Goal: Task Accomplishment & Management: Complete application form

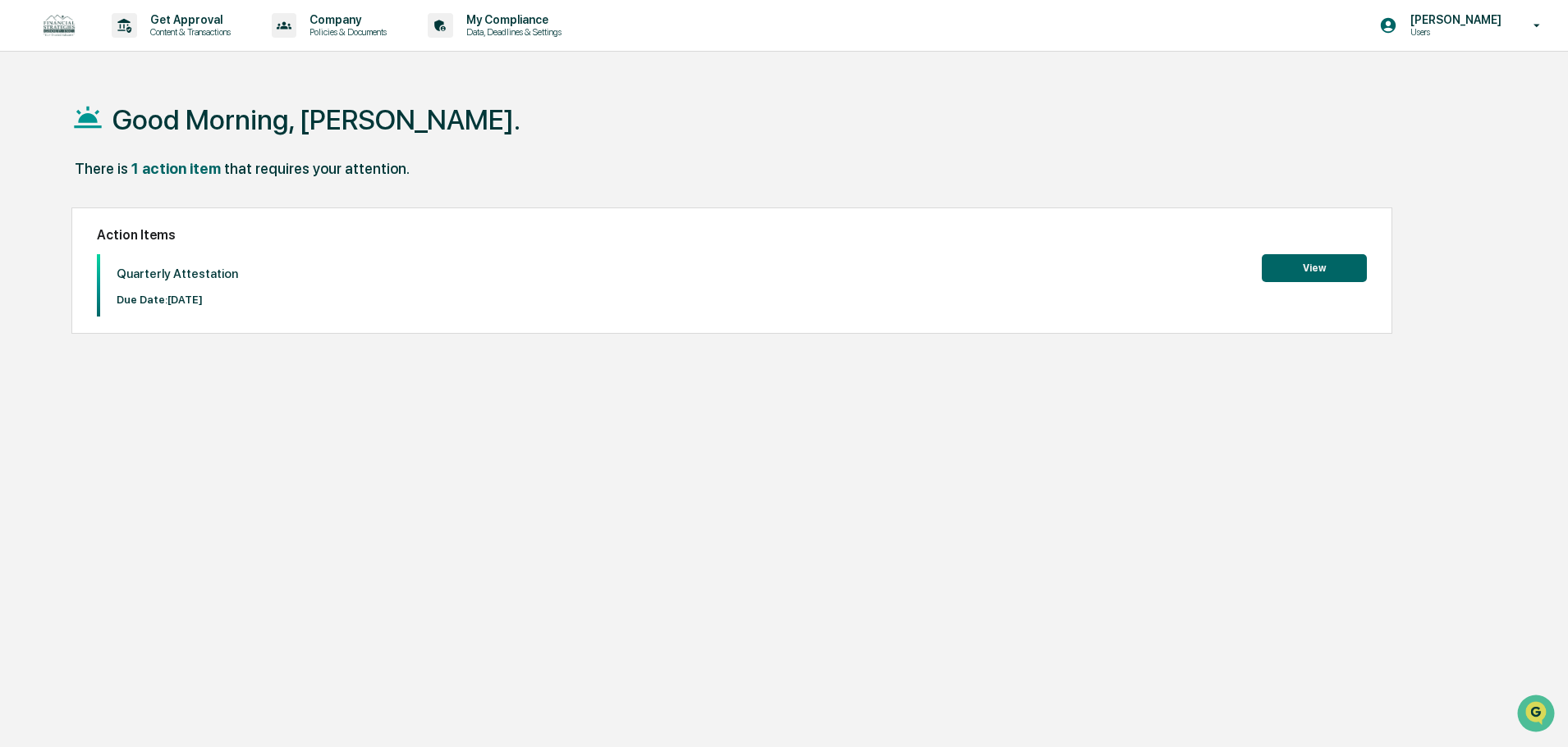
click at [1297, 263] on button "View" at bounding box center [1314, 268] width 105 height 28
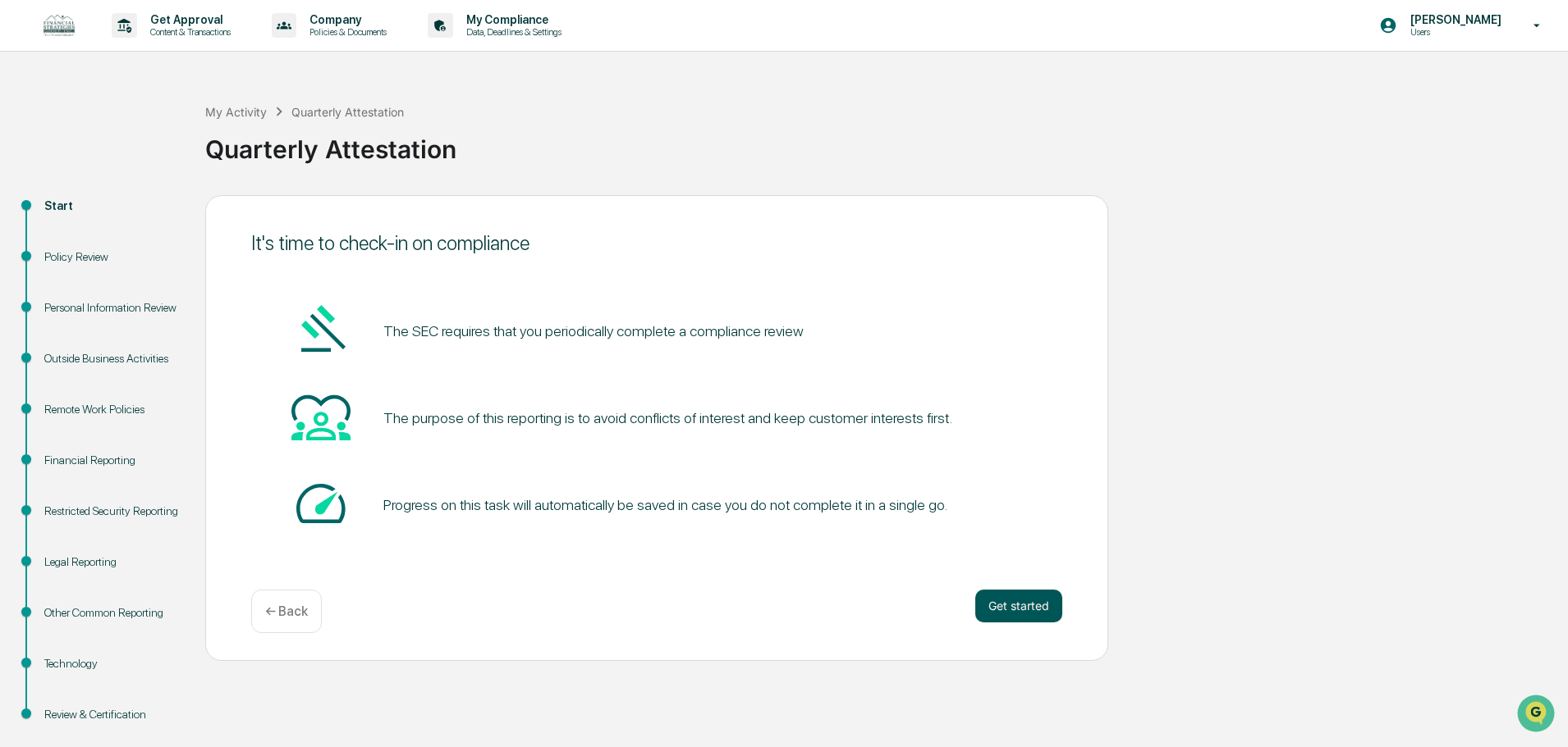
click at [1003, 613] on button "Get started" at bounding box center [1019, 606] width 87 height 33
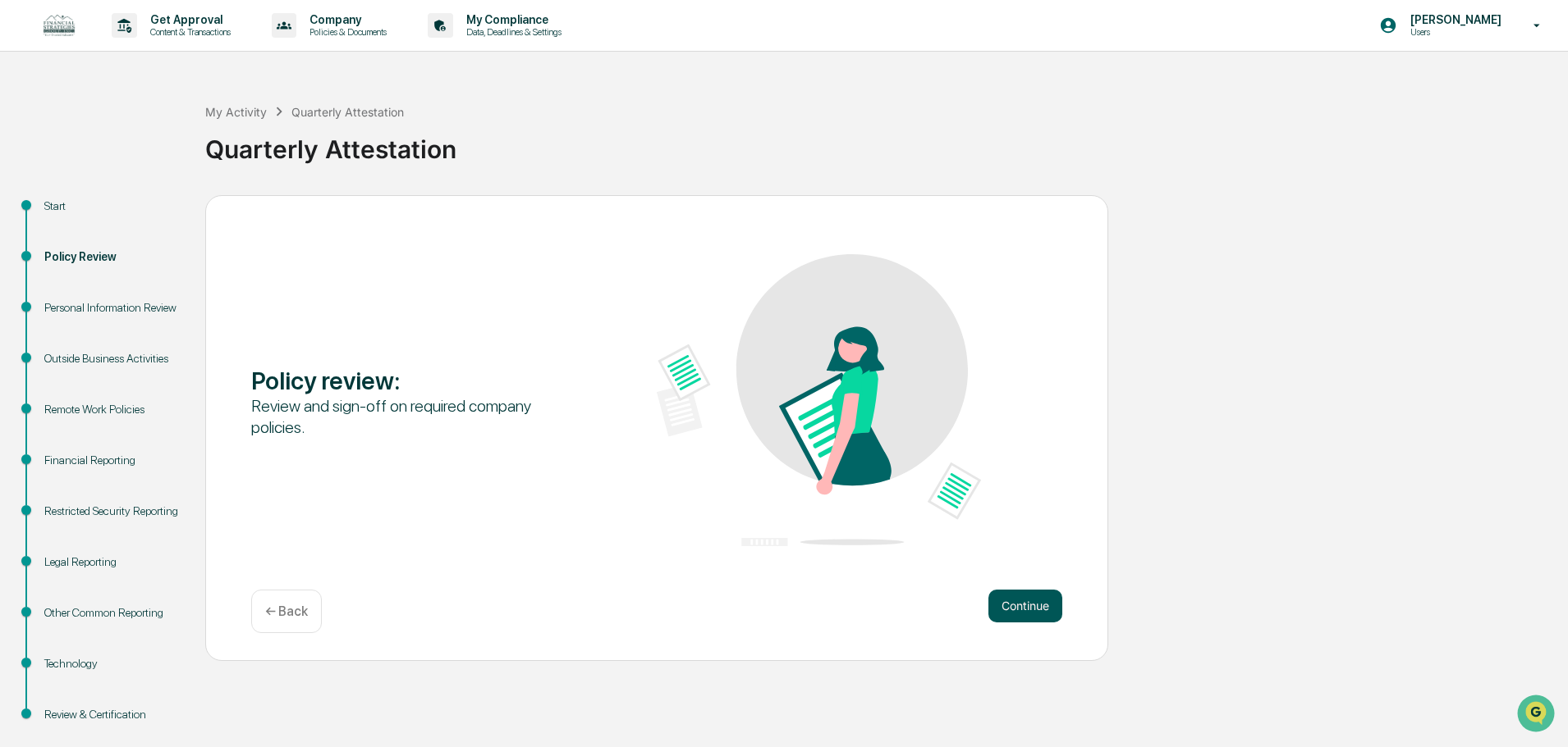
click at [1038, 604] on button "Continue" at bounding box center [1025, 606] width 74 height 33
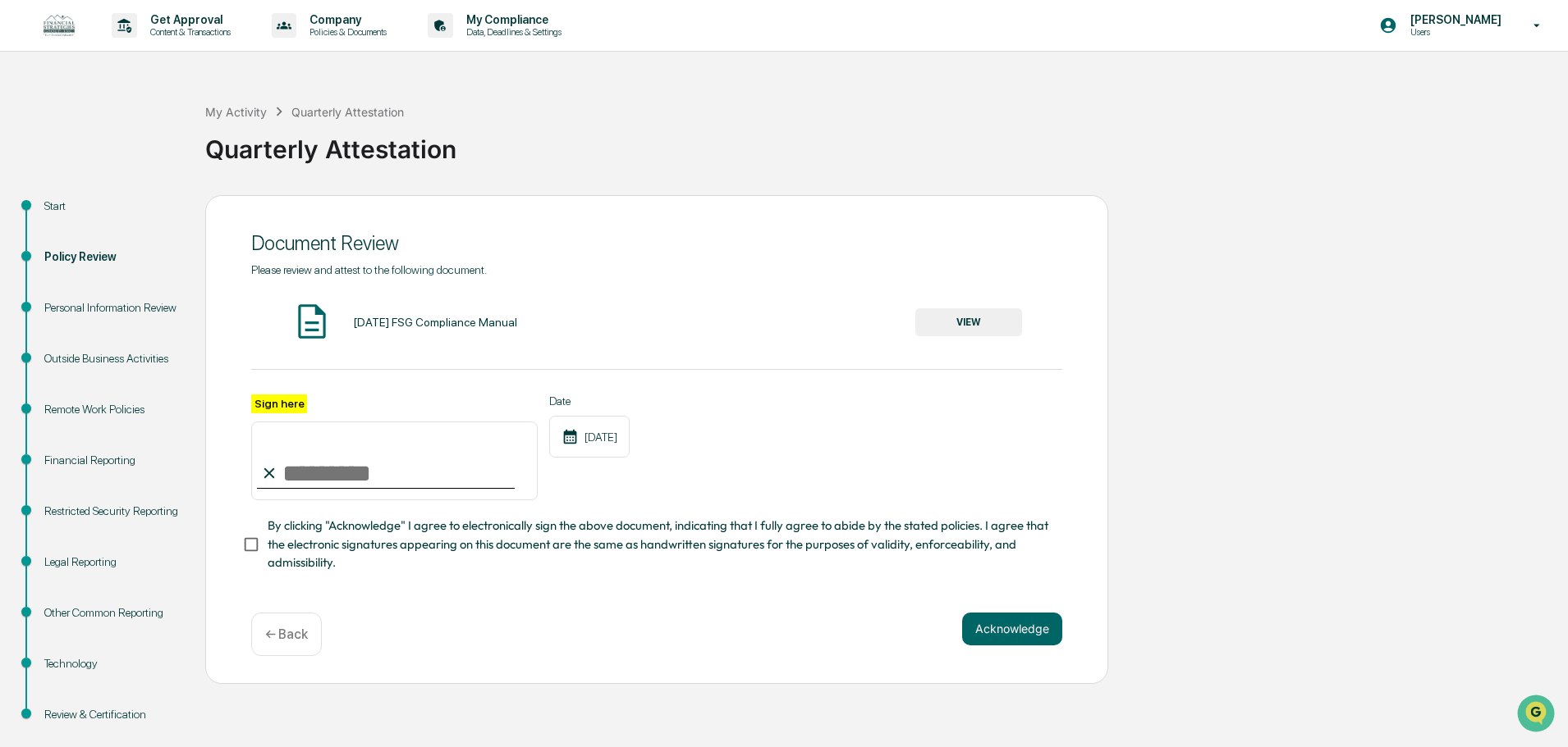
click at [975, 318] on button "VIEW" at bounding box center [968, 323] width 107 height 28
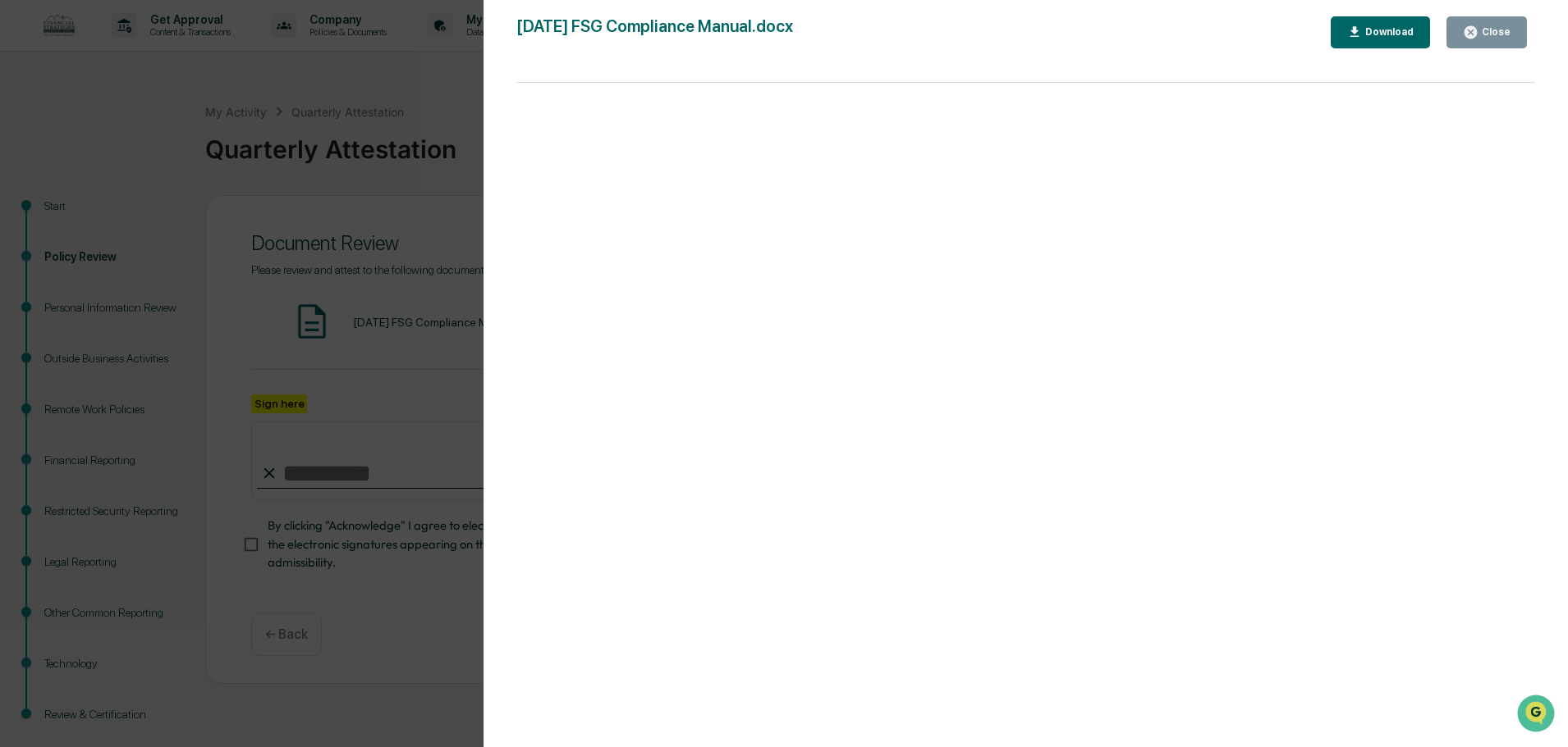
click at [1496, 29] on div "Close" at bounding box center [1494, 31] width 32 height 11
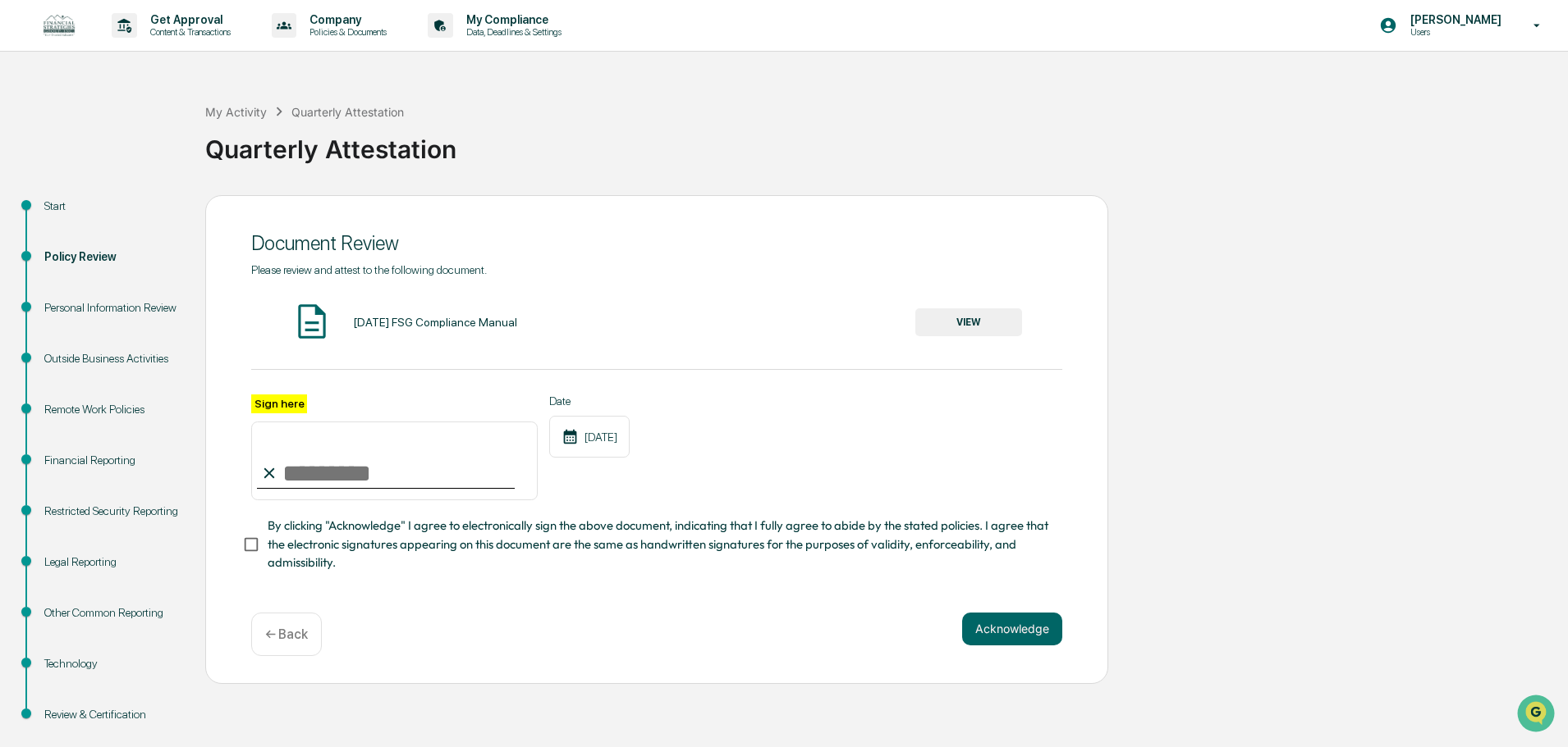
click at [353, 477] on input "Sign here" at bounding box center [394, 461] width 286 height 79
type input "**********"
click at [804, 511] on div "**********" at bounding box center [657, 484] width 811 height 178
click at [1009, 637] on button "Acknowledge" at bounding box center [1012, 630] width 100 height 33
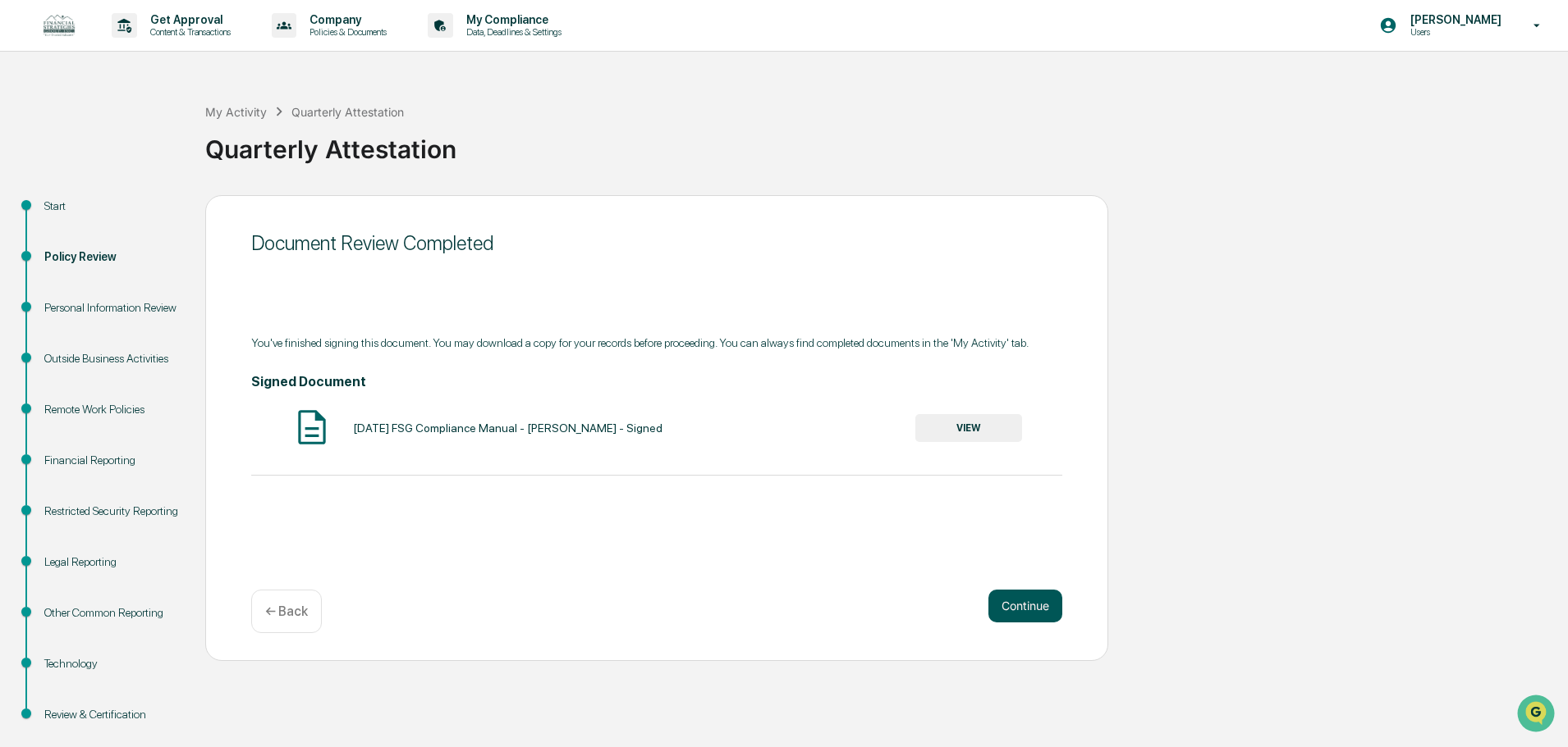
click at [1022, 610] on button "Continue" at bounding box center [1025, 606] width 74 height 33
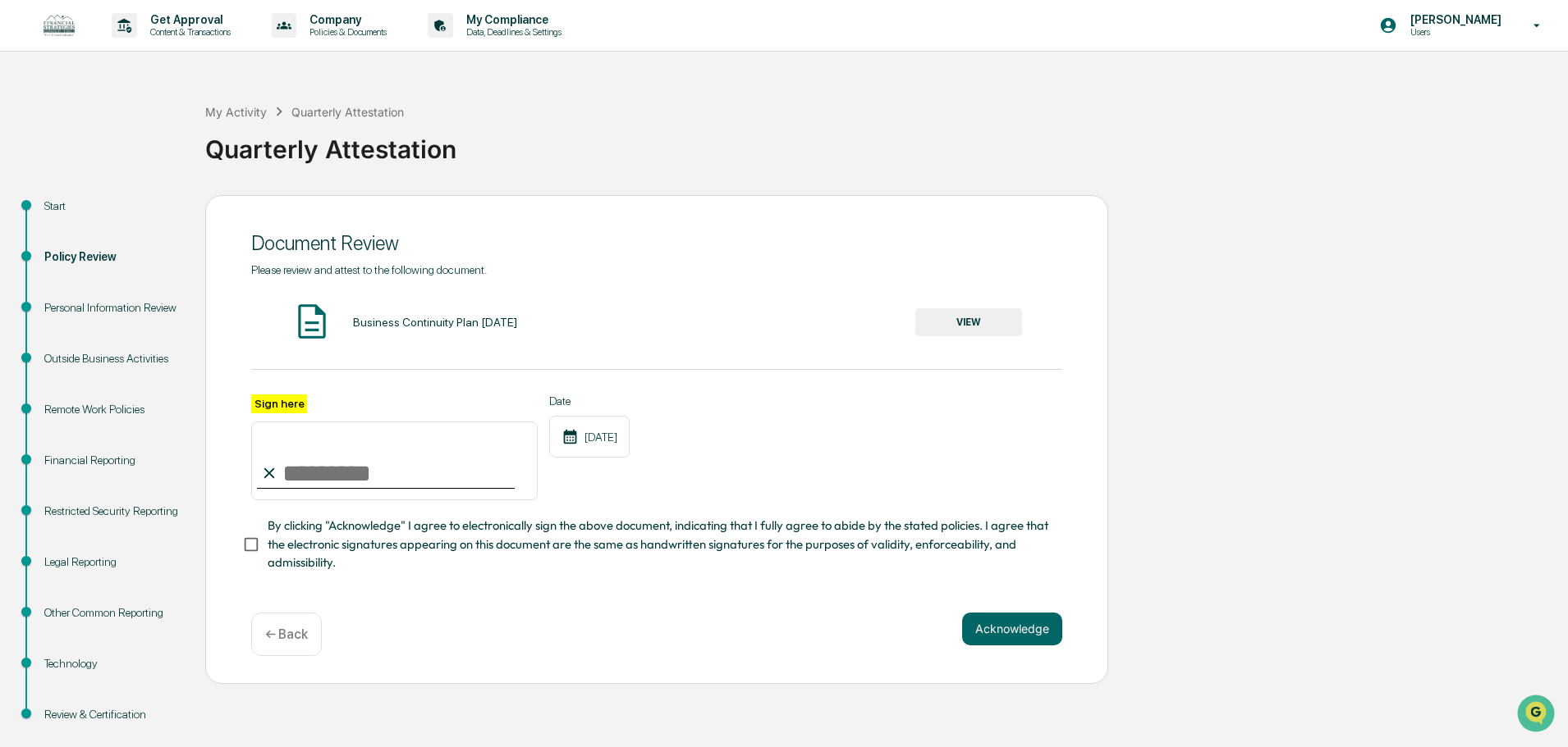
click at [56, 204] on div "Start" at bounding box center [111, 206] width 135 height 17
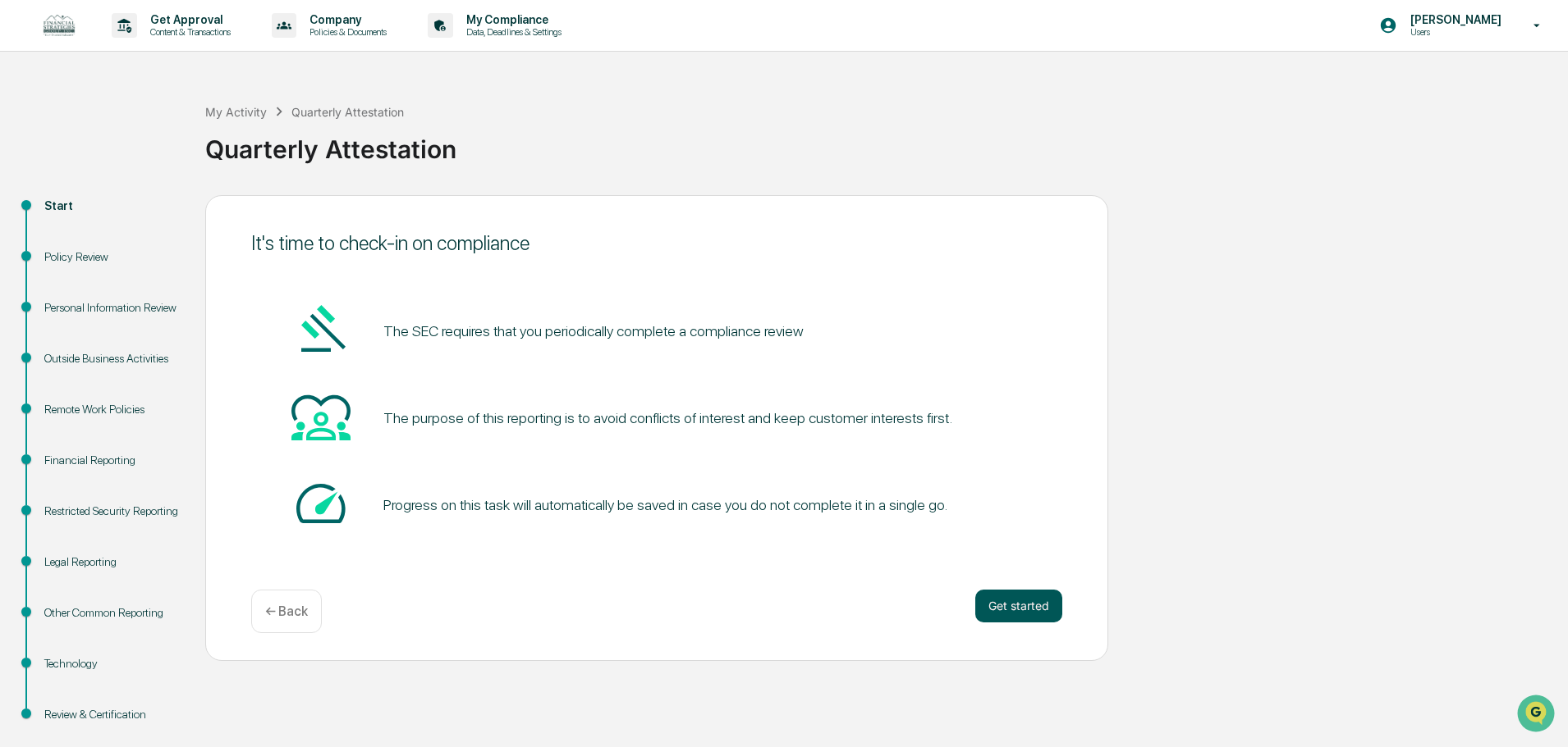
click at [1004, 604] on button "Get started" at bounding box center [1019, 606] width 87 height 33
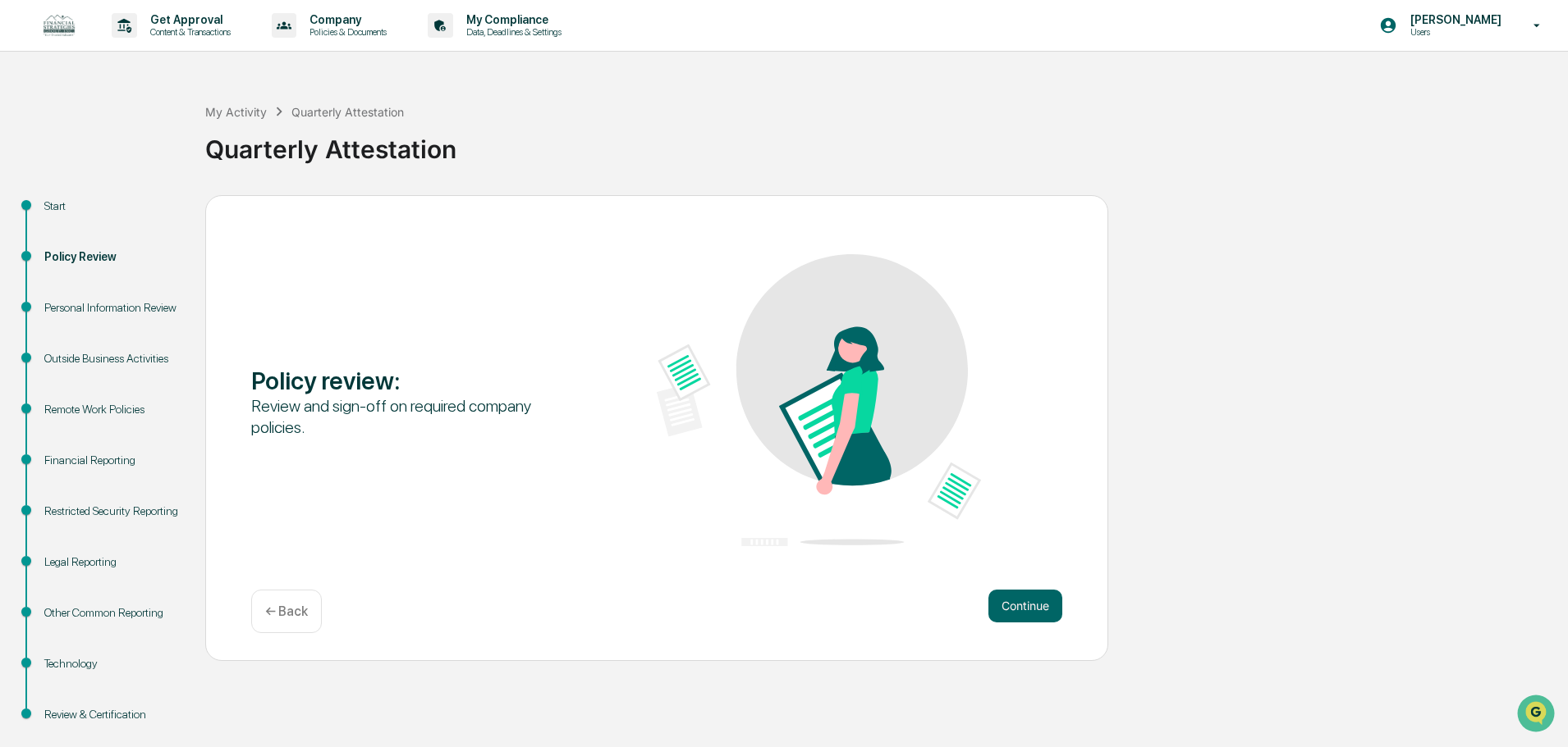
click at [1004, 604] on button "Continue" at bounding box center [1025, 606] width 74 height 33
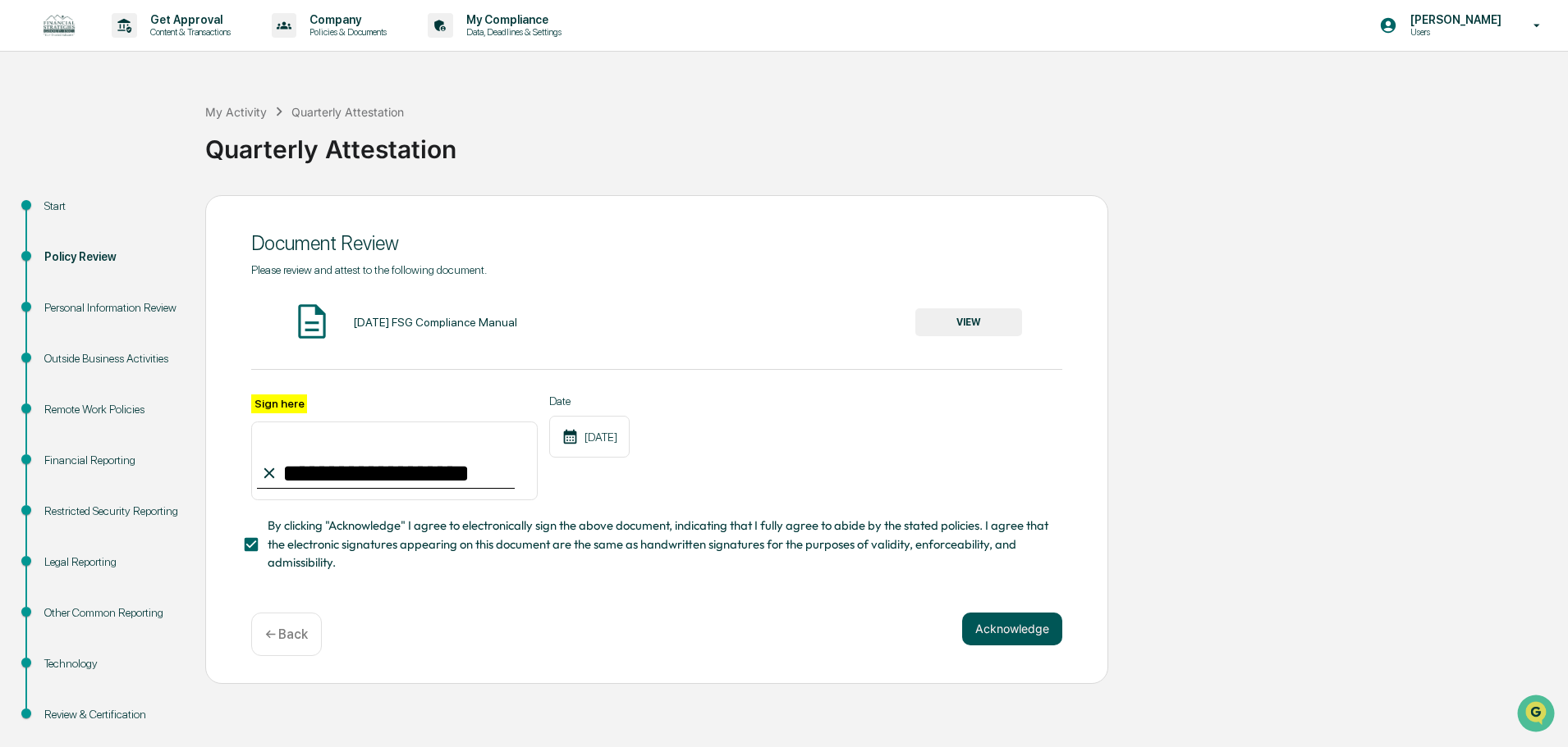
click at [1002, 637] on button "Acknowledge" at bounding box center [1012, 630] width 100 height 33
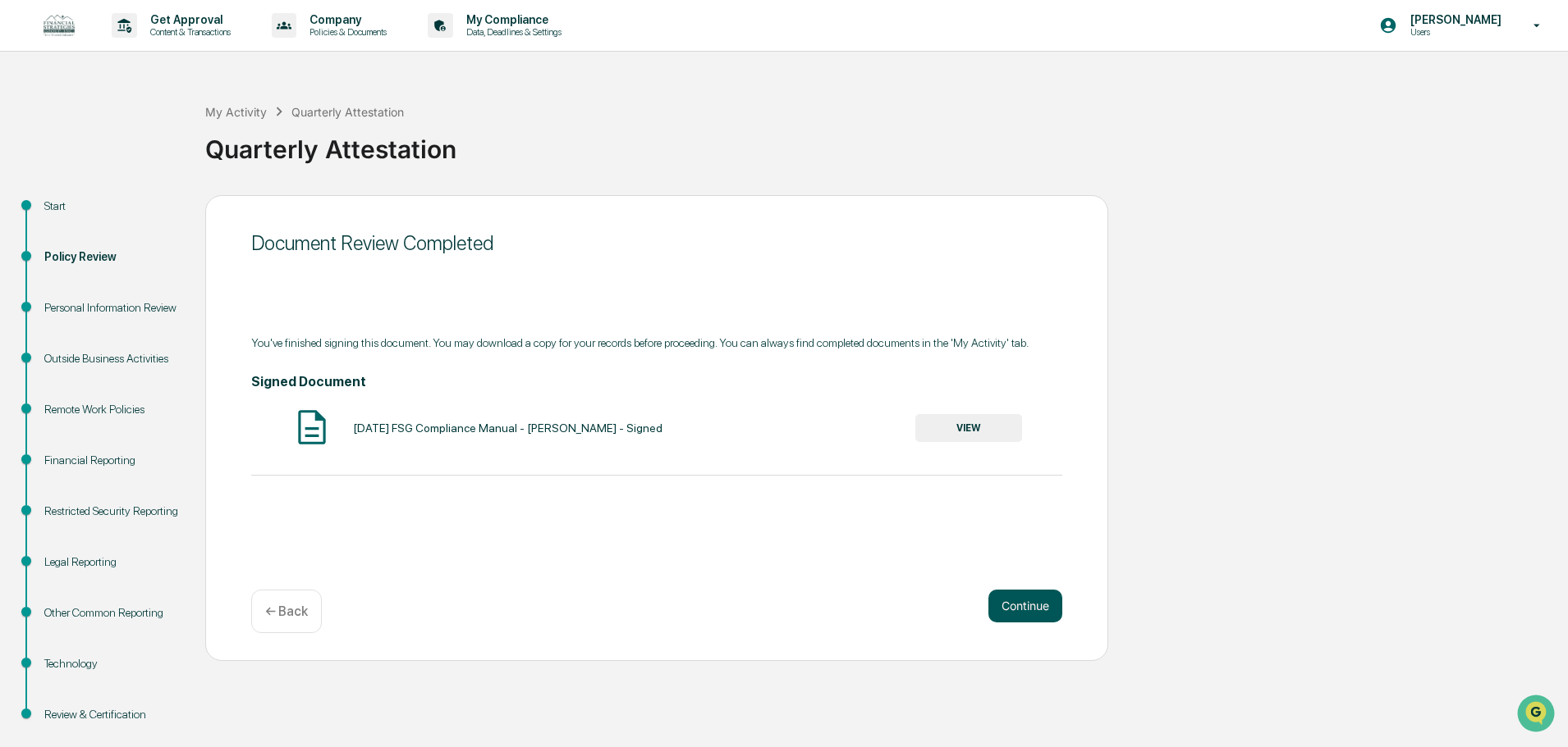
click at [1003, 613] on button "Continue" at bounding box center [1025, 606] width 74 height 33
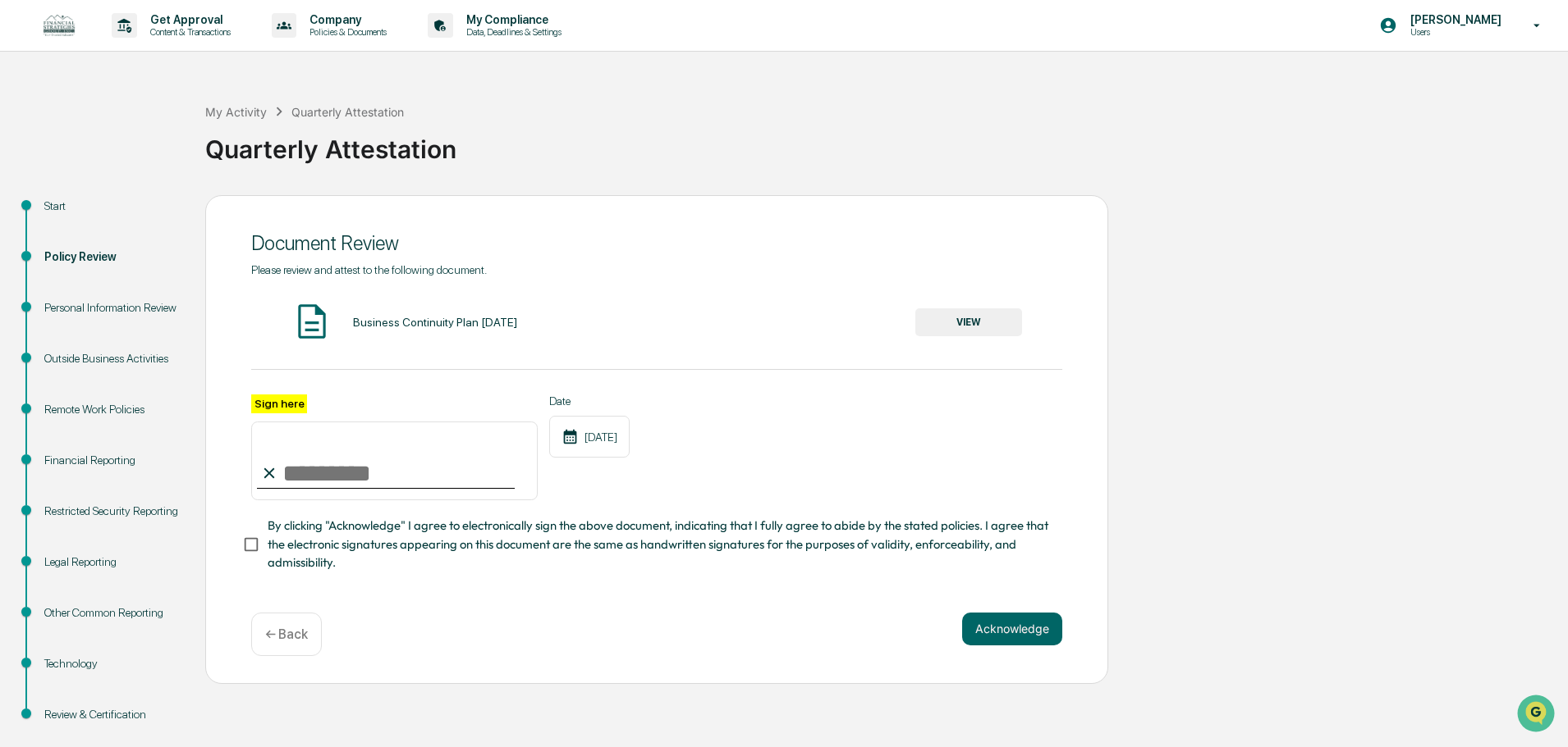
click at [286, 470] on input "Sign here" at bounding box center [394, 461] width 286 height 79
type input "**********"
click at [675, 510] on div "**********" at bounding box center [657, 484] width 811 height 178
click at [1022, 630] on button "Acknowledge" at bounding box center [1012, 630] width 100 height 33
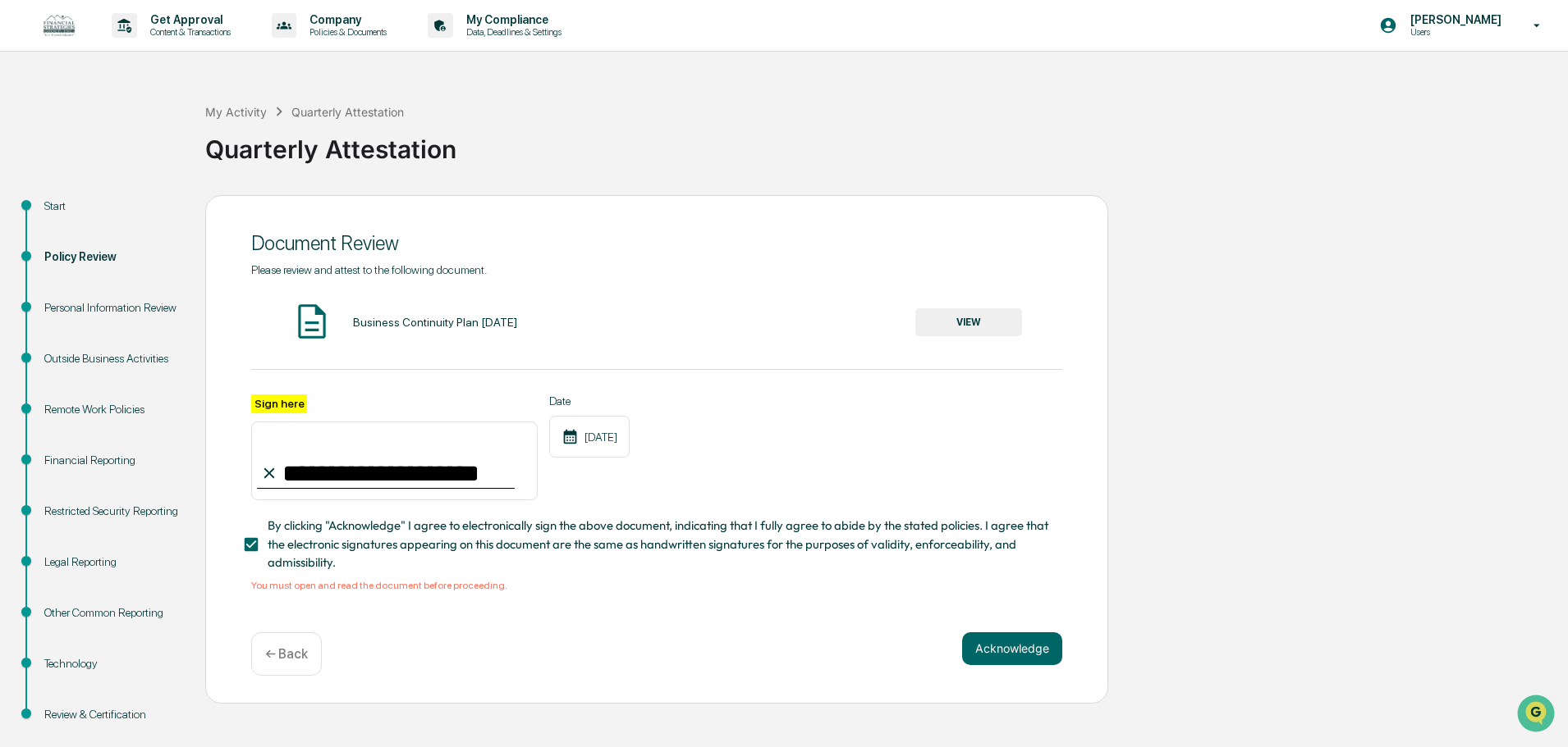
click at [972, 310] on button "VIEW" at bounding box center [968, 323] width 107 height 28
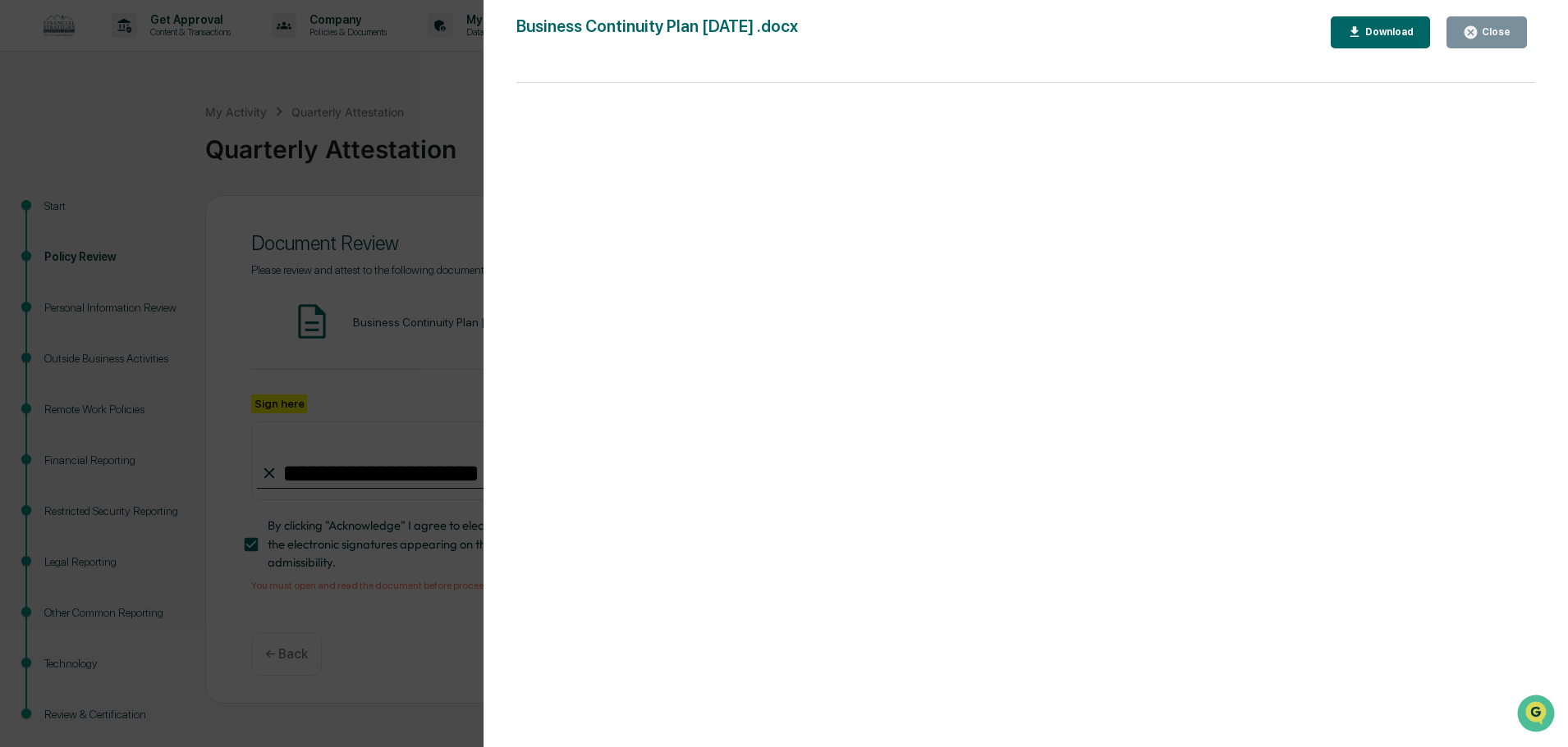
click at [1500, 25] on div "Close" at bounding box center [1486, 32] width 48 height 16
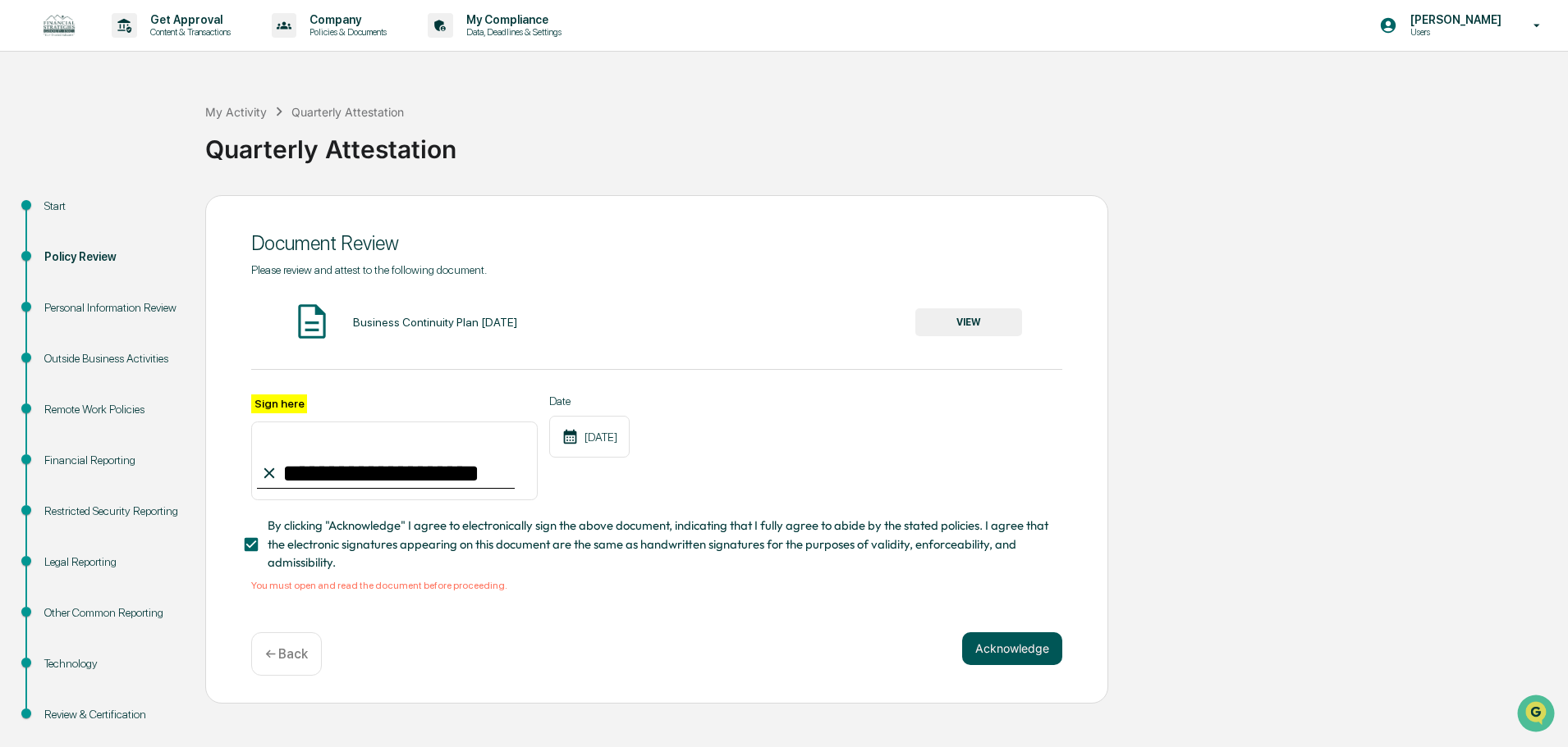
click at [995, 649] on button "Acknowledge" at bounding box center [1012, 649] width 100 height 33
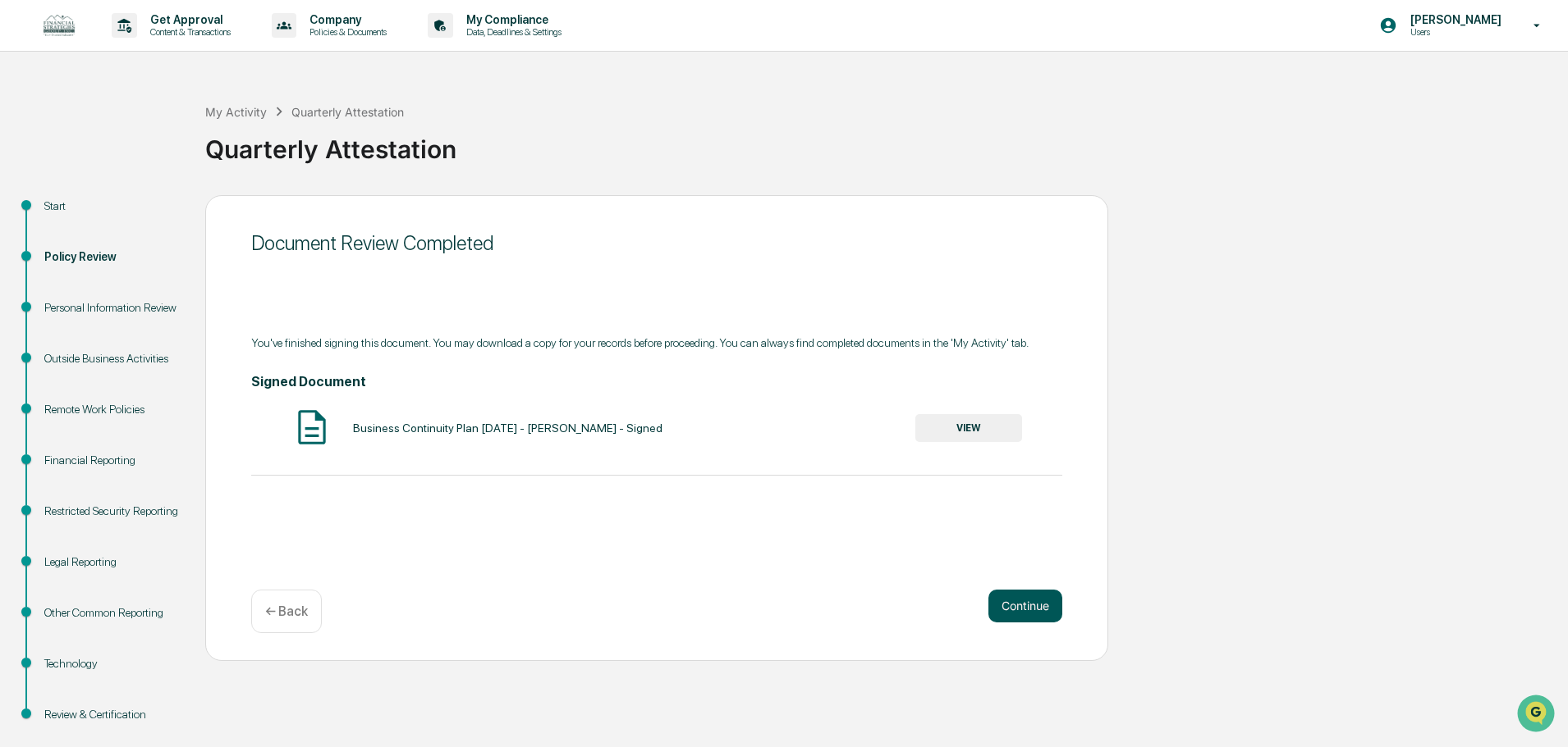
click at [1009, 596] on button "Continue" at bounding box center [1025, 606] width 74 height 33
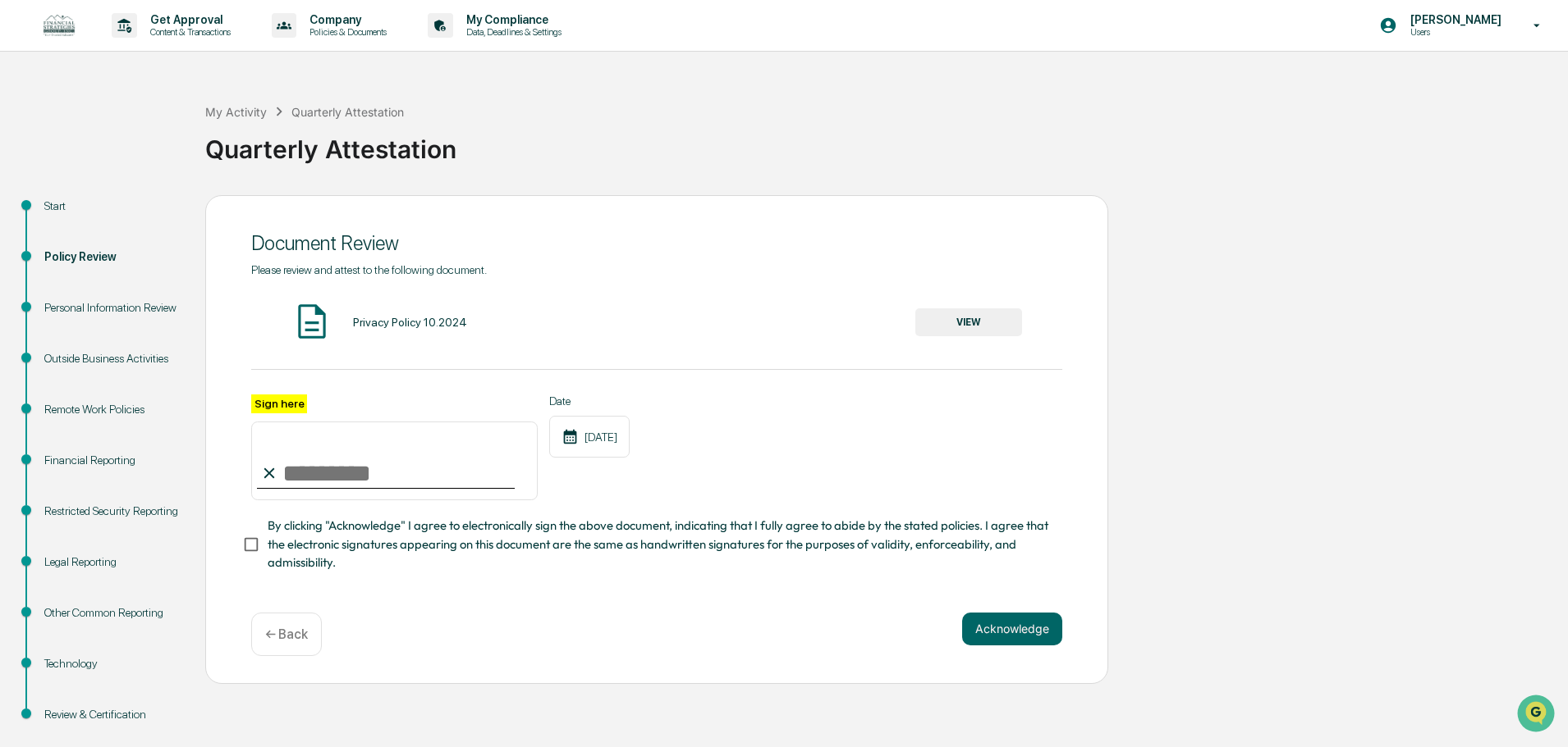
click at [1002, 320] on button "VIEW" at bounding box center [968, 323] width 107 height 28
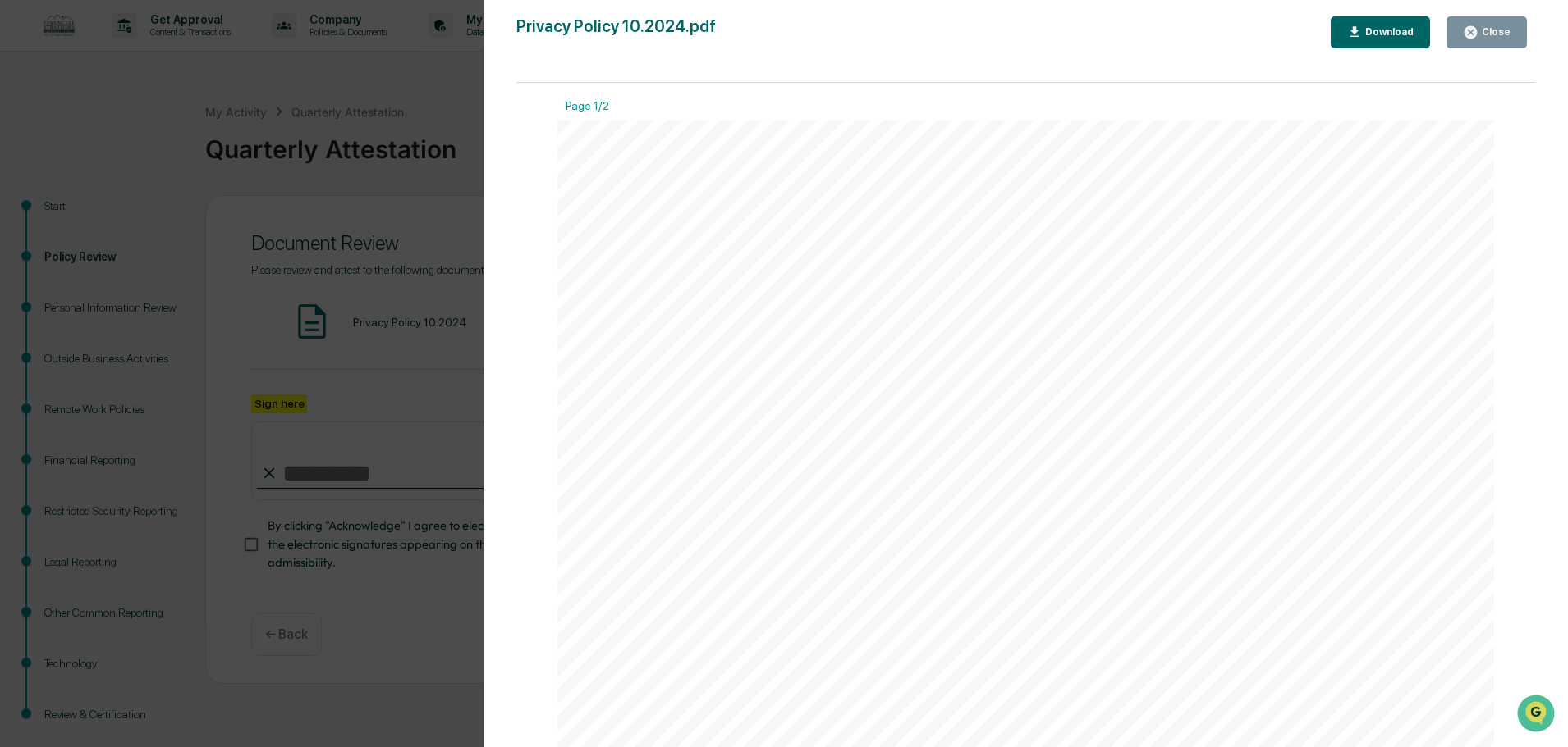
click at [1498, 32] on div "Close" at bounding box center [1494, 31] width 32 height 11
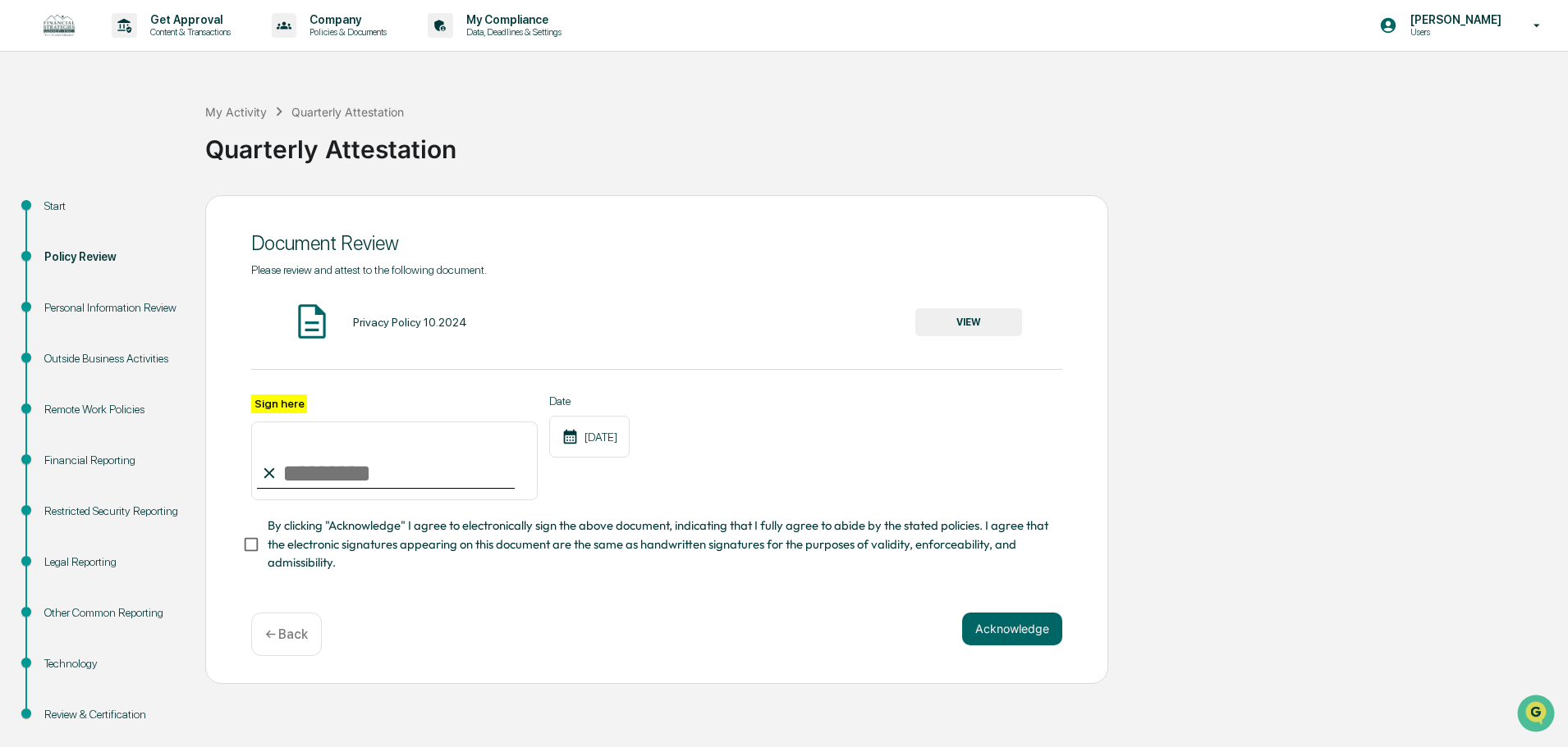
click at [333, 466] on input "Sign here" at bounding box center [394, 461] width 286 height 79
type input "**********"
click at [1027, 636] on button "Acknowledge" at bounding box center [1012, 630] width 100 height 33
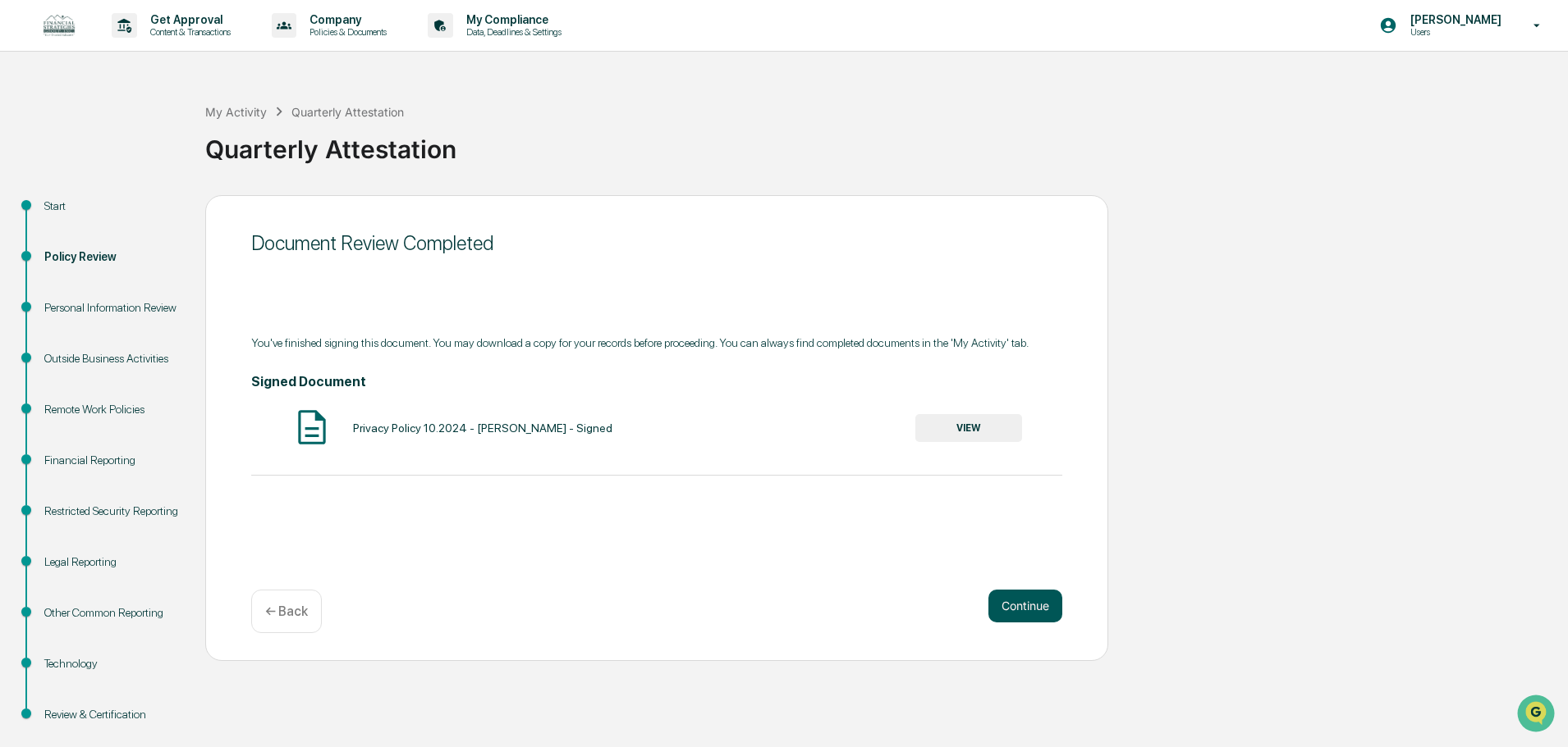
click at [1049, 606] on button "Continue" at bounding box center [1025, 606] width 74 height 33
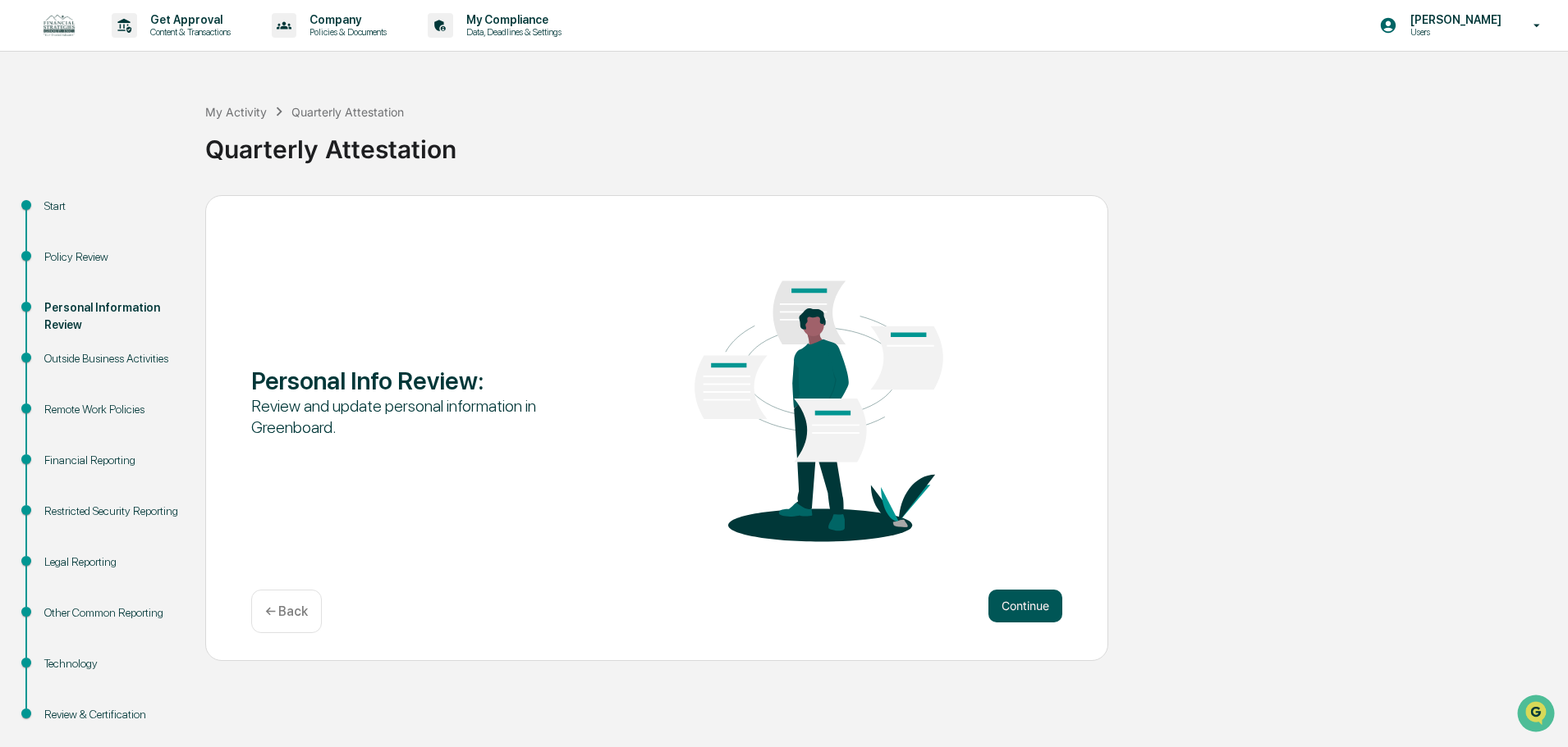
click at [1012, 599] on button "Continue" at bounding box center [1025, 606] width 74 height 33
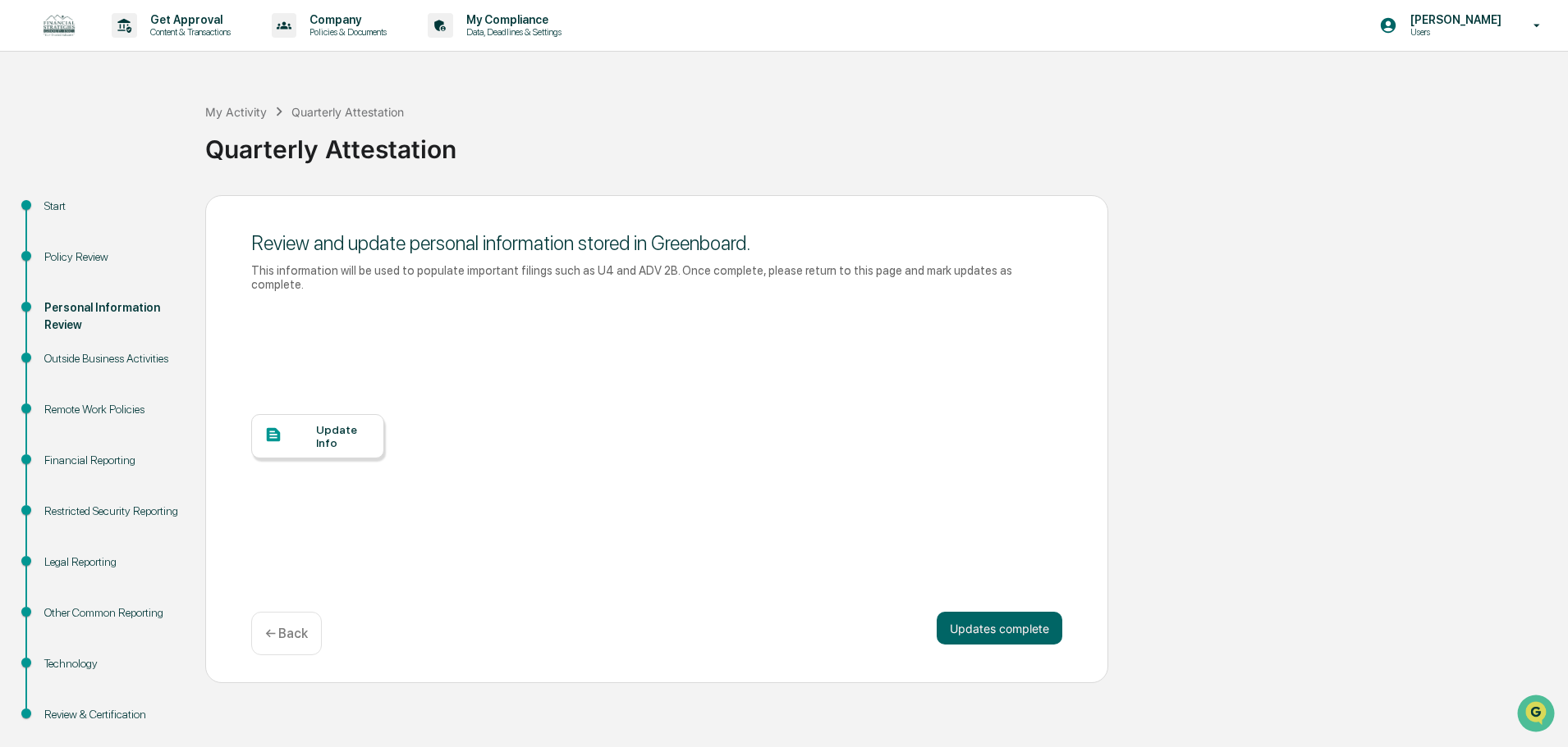
click at [301, 432] on div at bounding box center [290, 437] width 51 height 21
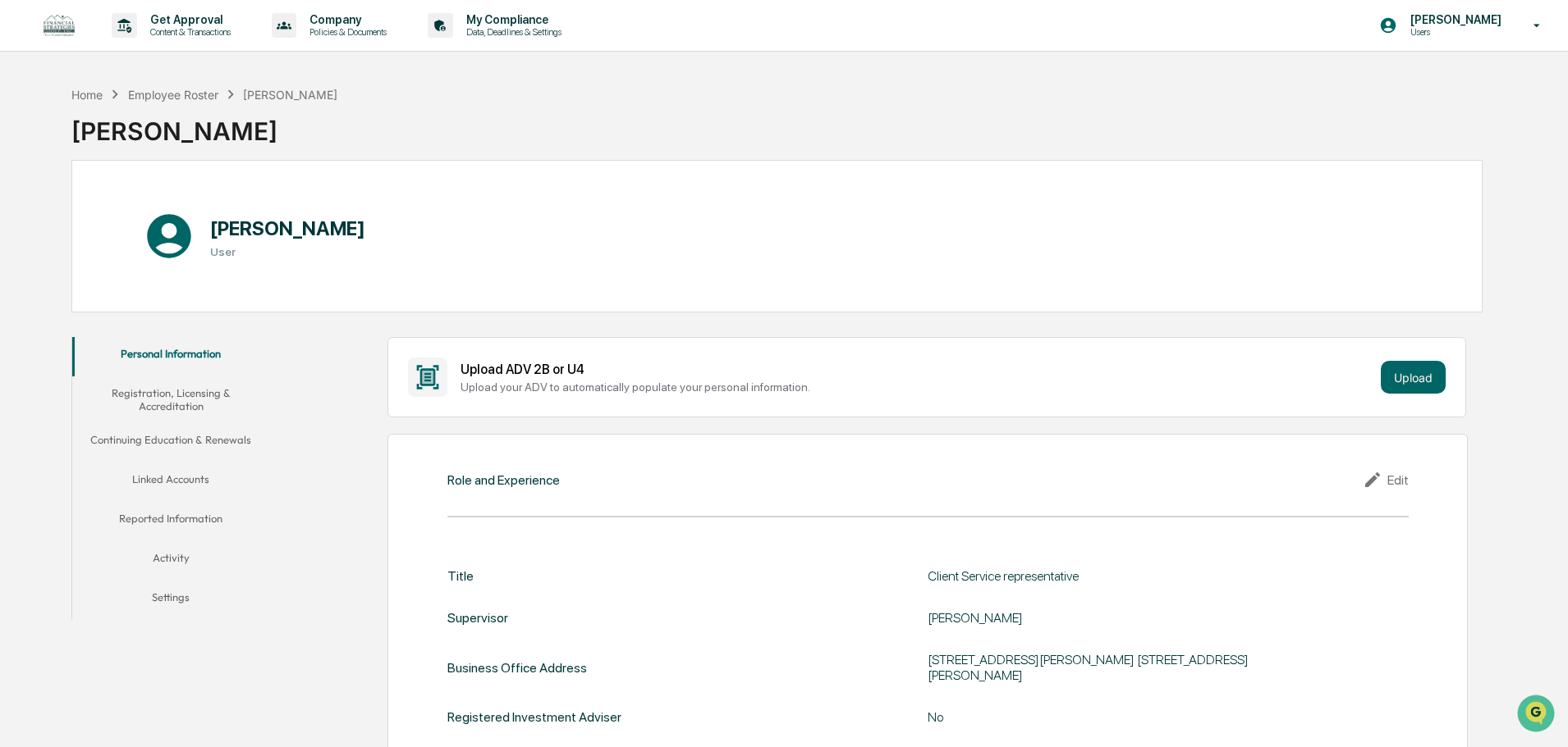
click at [168, 401] on button "Registration, Licensing & Accreditation" at bounding box center [171, 400] width 197 height 47
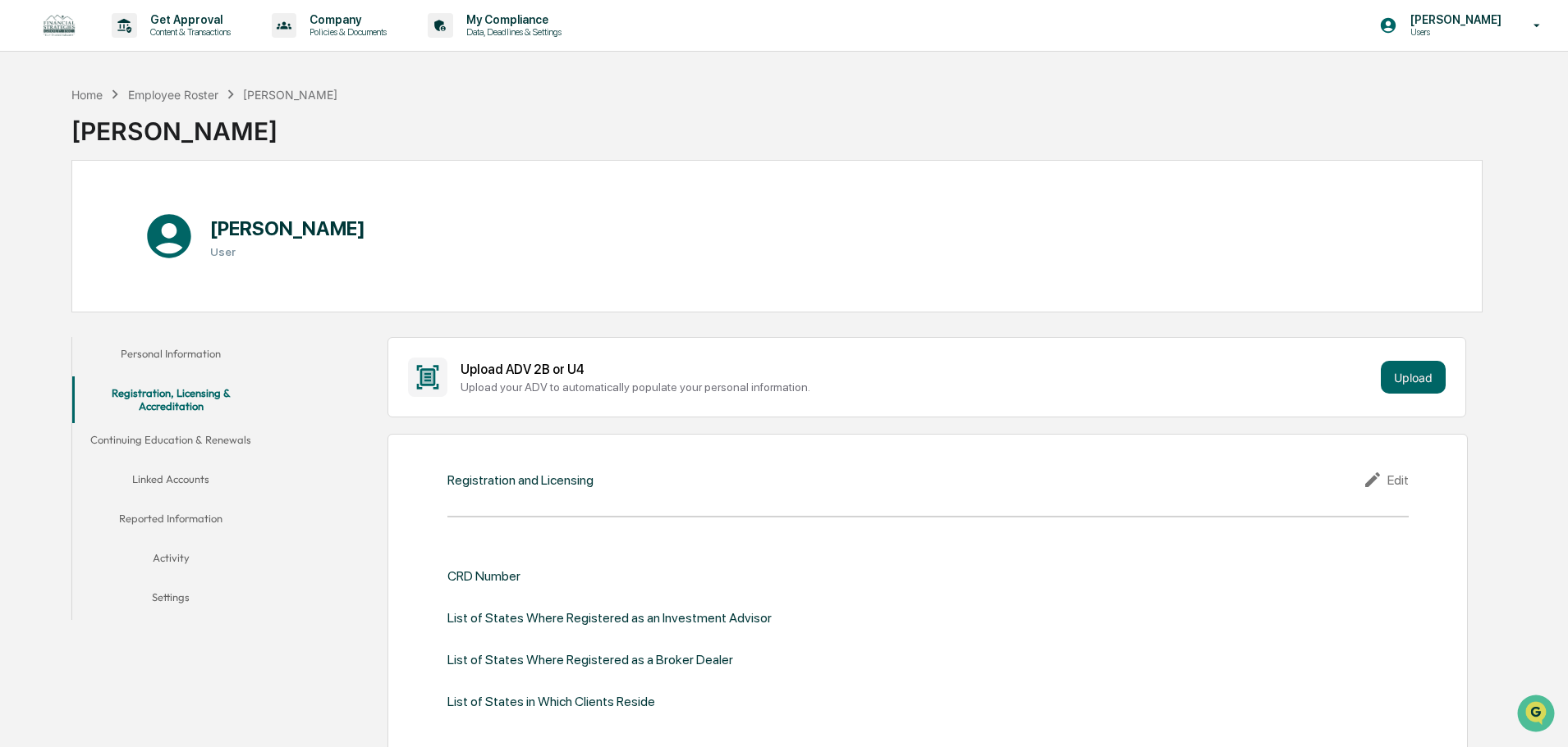
click at [173, 354] on button "Personal Information" at bounding box center [171, 357] width 197 height 39
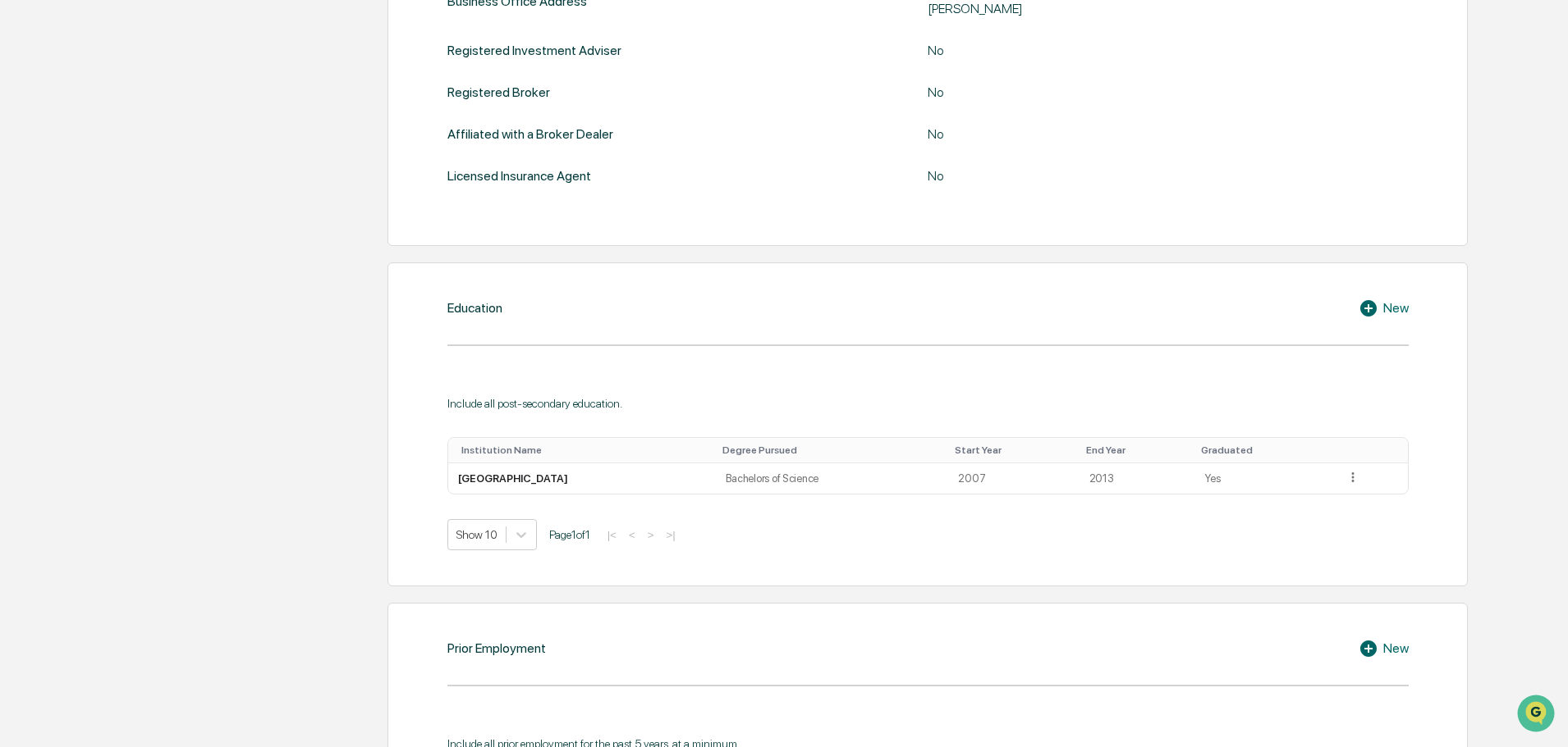
scroll to position [820, 0]
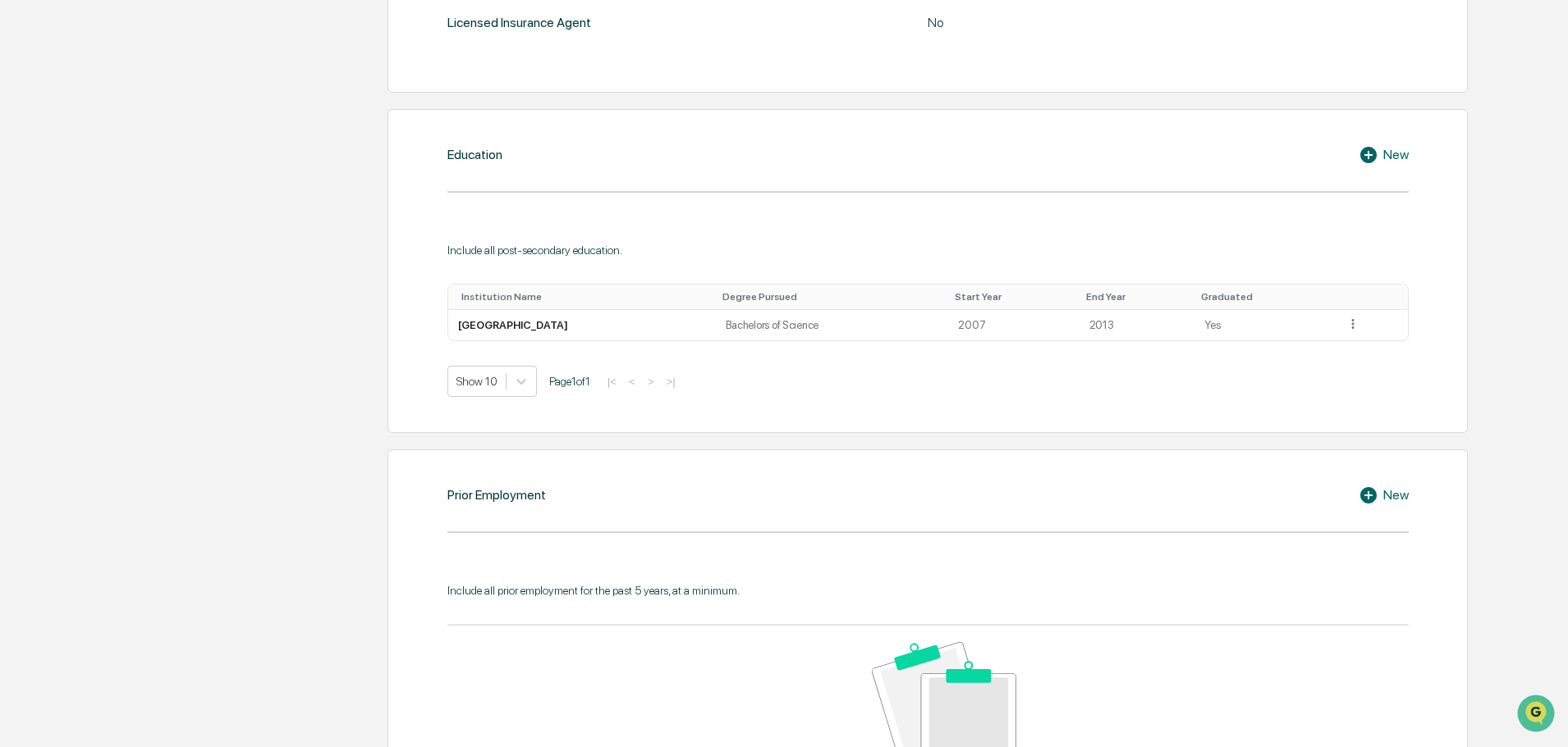
click at [1398, 145] on div "New" at bounding box center [1384, 155] width 50 height 20
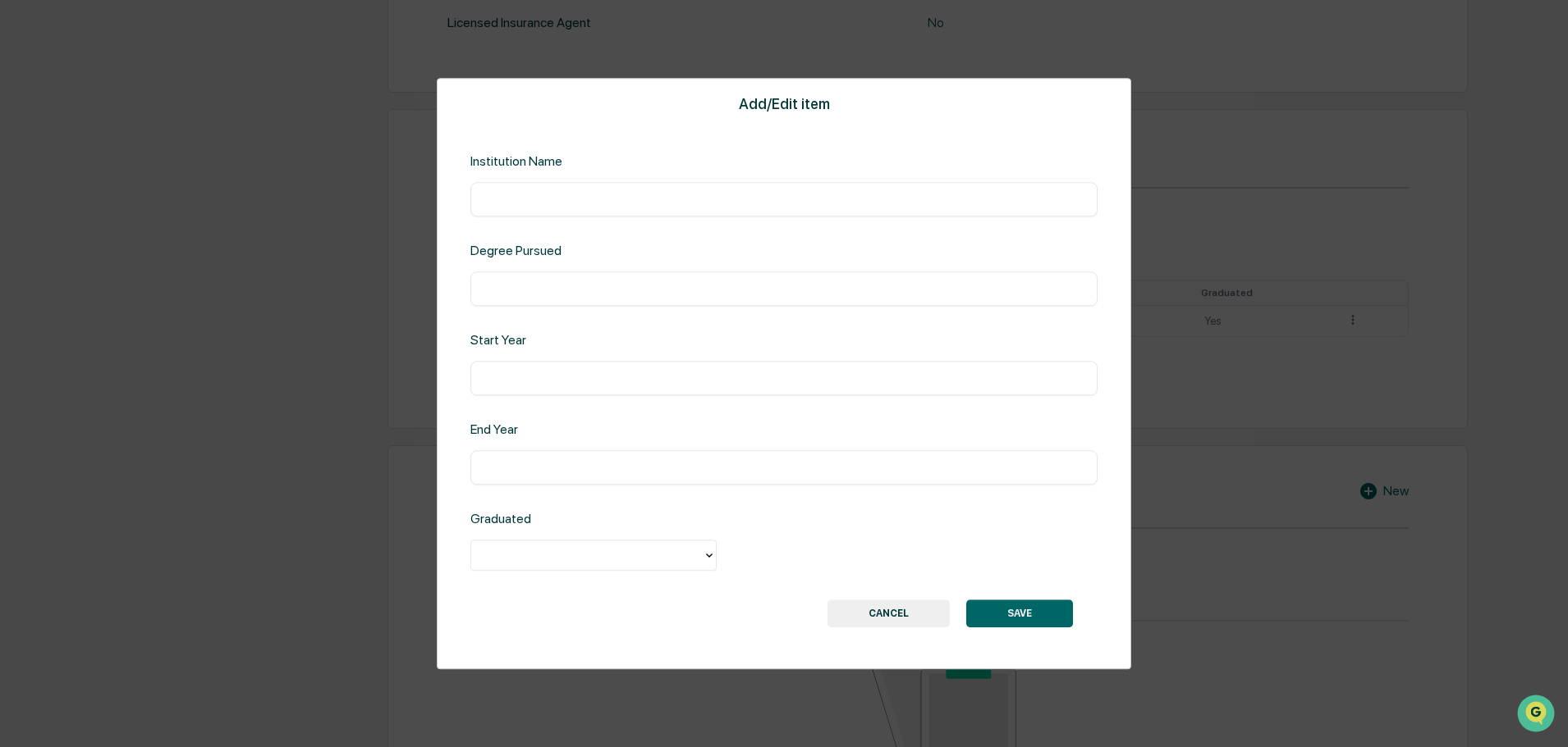
click at [528, 191] on input "text" at bounding box center [784, 199] width 602 height 17
type input "**********"
click at [607, 290] on input "text" at bounding box center [784, 289] width 602 height 17
click at [529, 284] on input "text" at bounding box center [784, 289] width 602 height 17
paste input "**********"
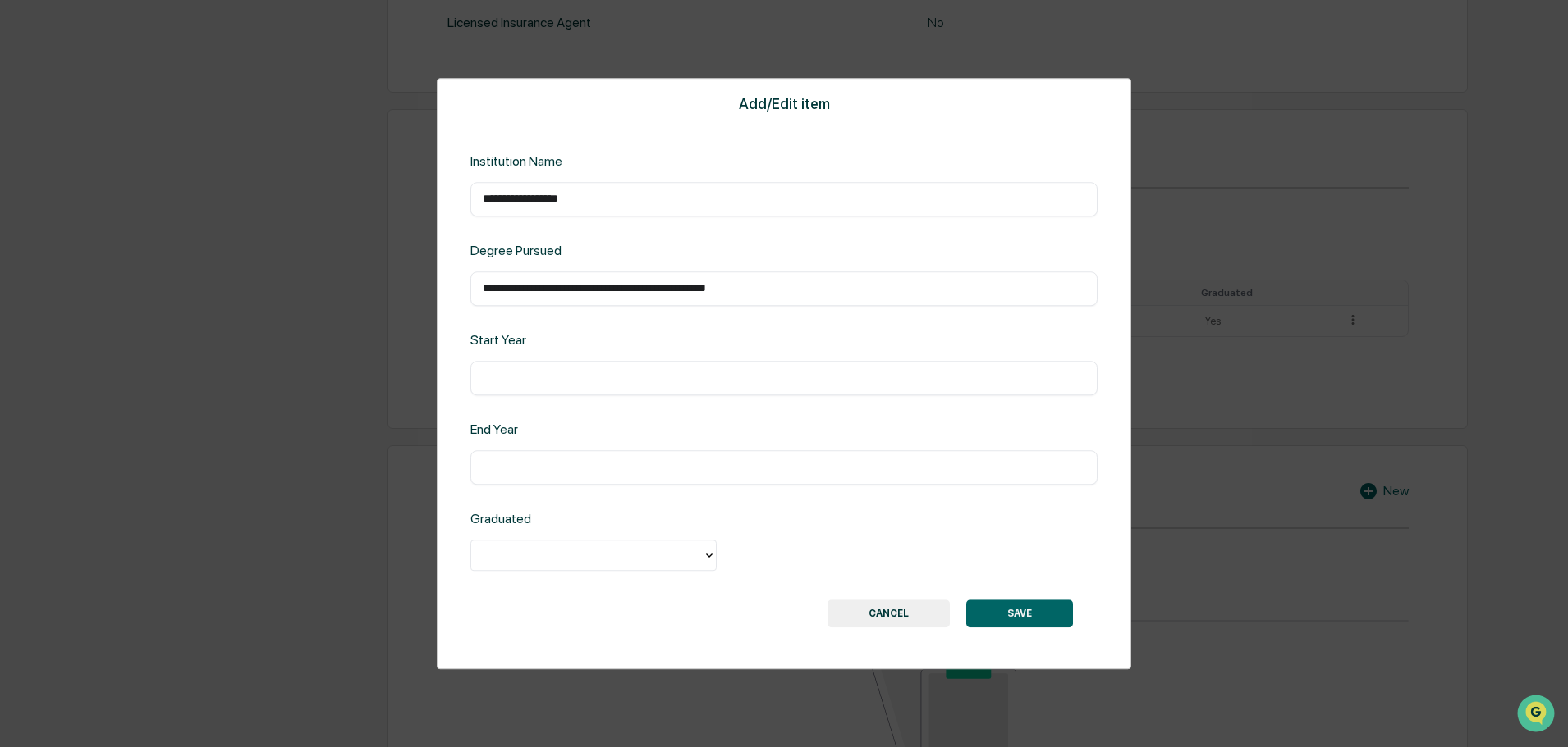
type input "**********"
click at [577, 371] on input "text" at bounding box center [784, 377] width 602 height 17
type input "****"
click at [572, 472] on input "text" at bounding box center [784, 467] width 602 height 17
type input "****"
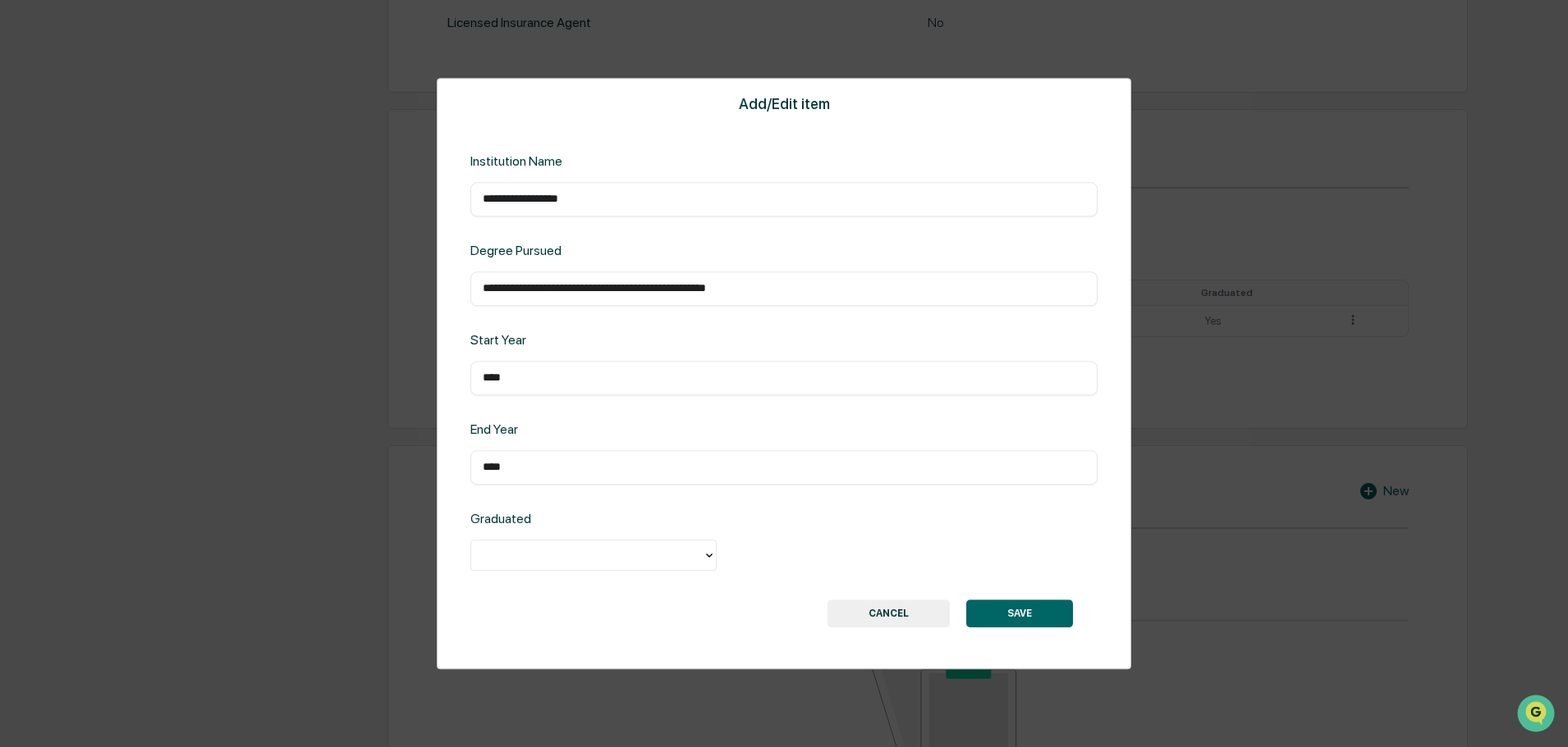
click at [615, 562] on div at bounding box center [586, 556] width 215 height 19
click at [561, 586] on div "Yes" at bounding box center [593, 593] width 246 height 33
click at [1037, 614] on button "SAVE" at bounding box center [1019, 614] width 107 height 28
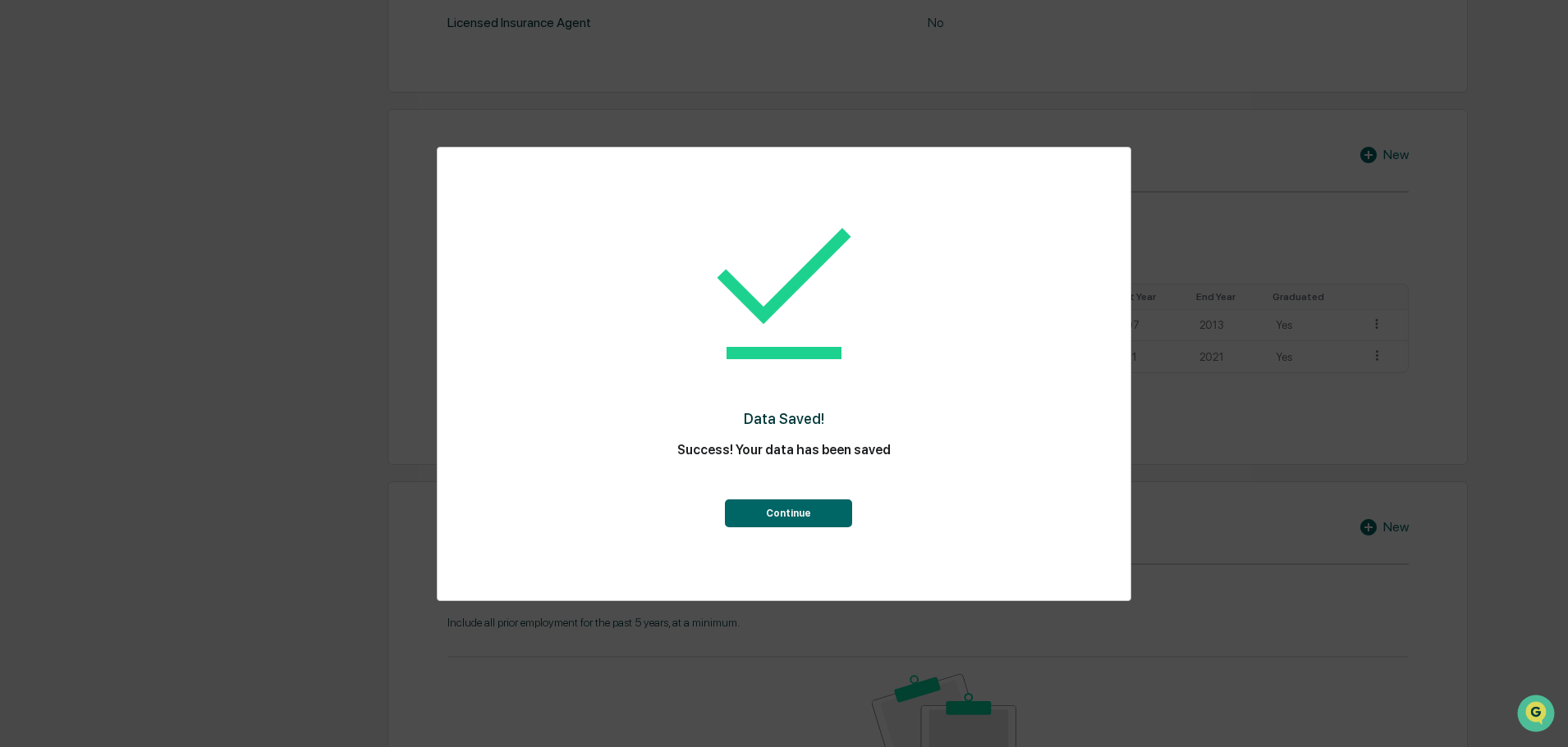
click at [806, 520] on button "Continue" at bounding box center [788, 514] width 127 height 28
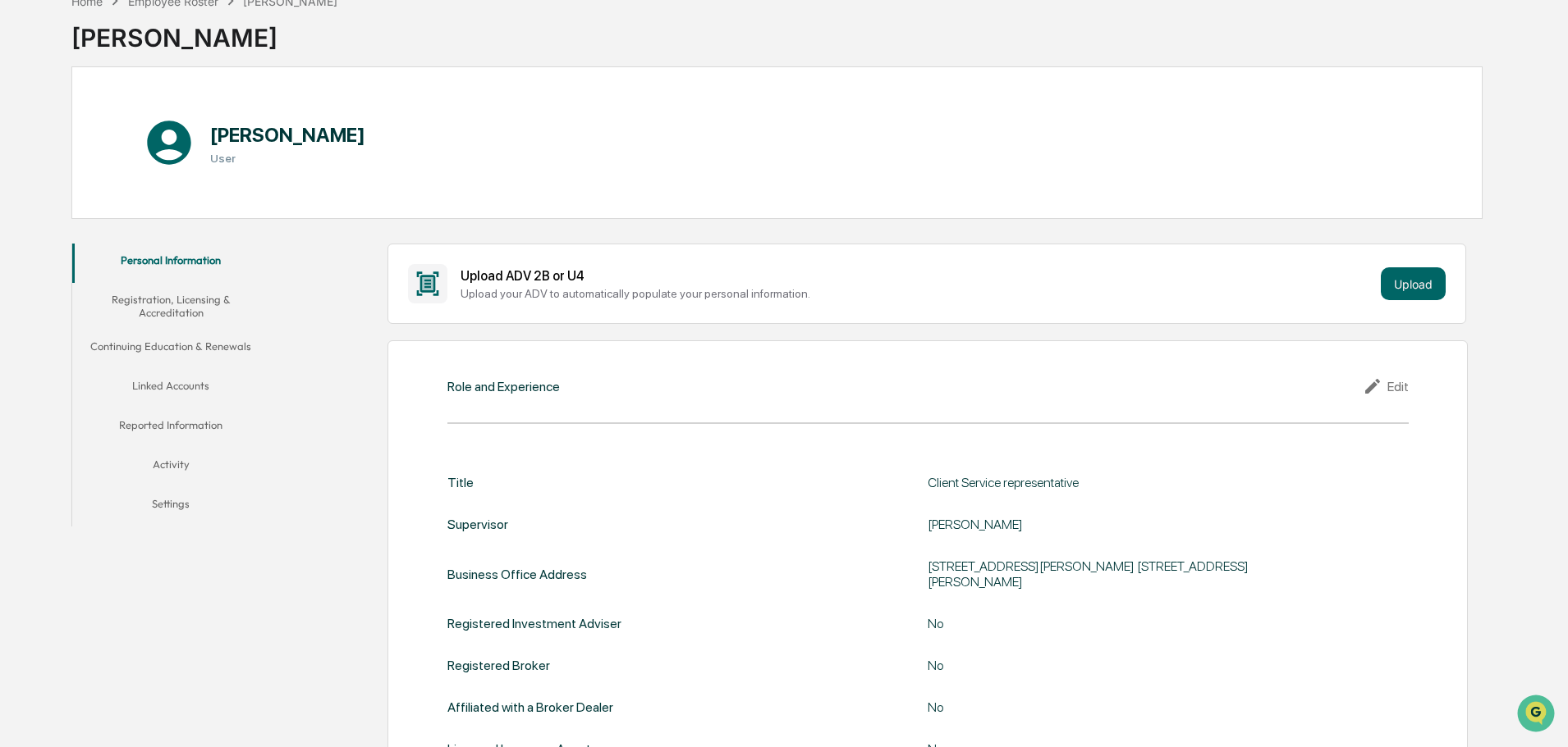
scroll to position [0, 0]
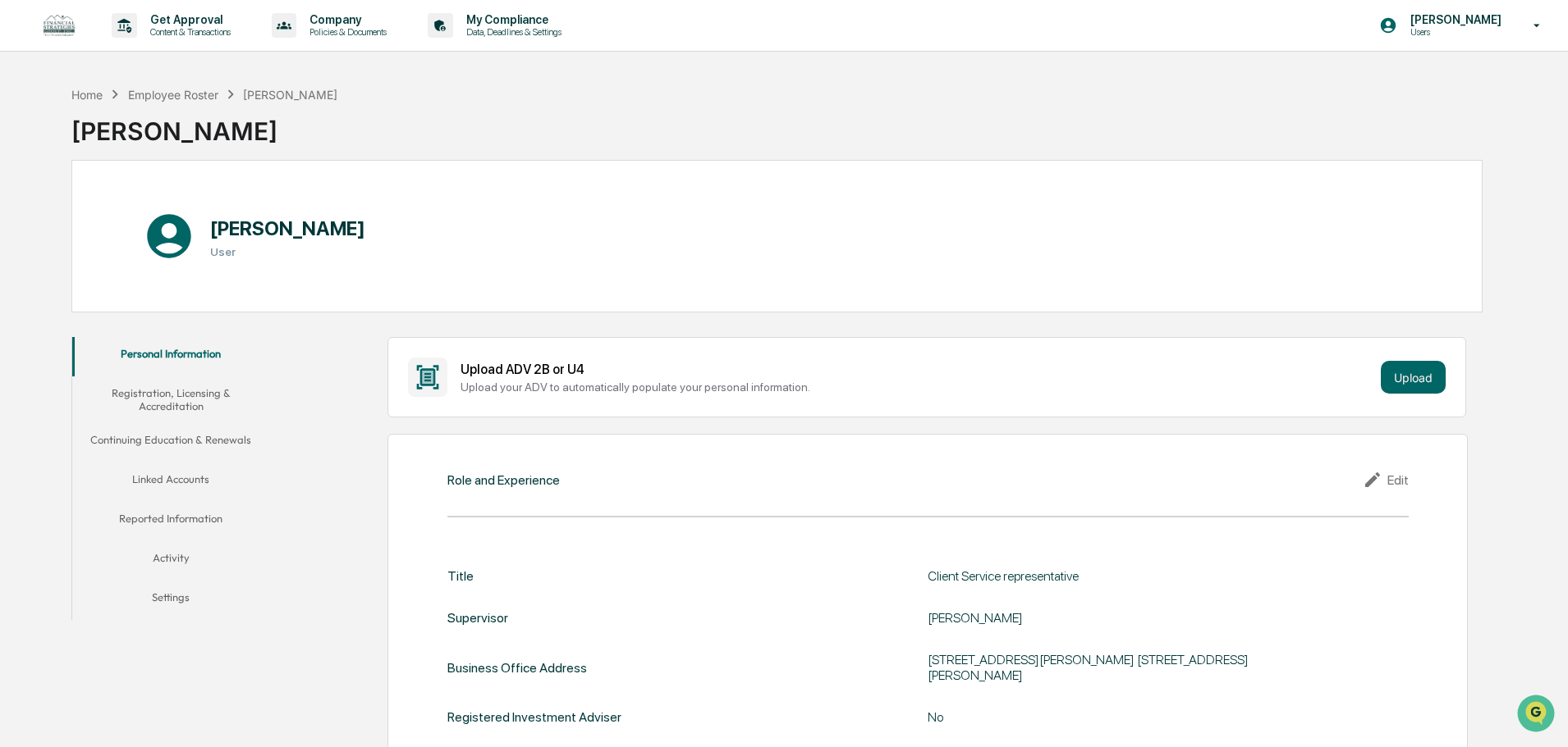
click at [165, 397] on button "Registration, Licensing & Accreditation" at bounding box center [171, 400] width 197 height 47
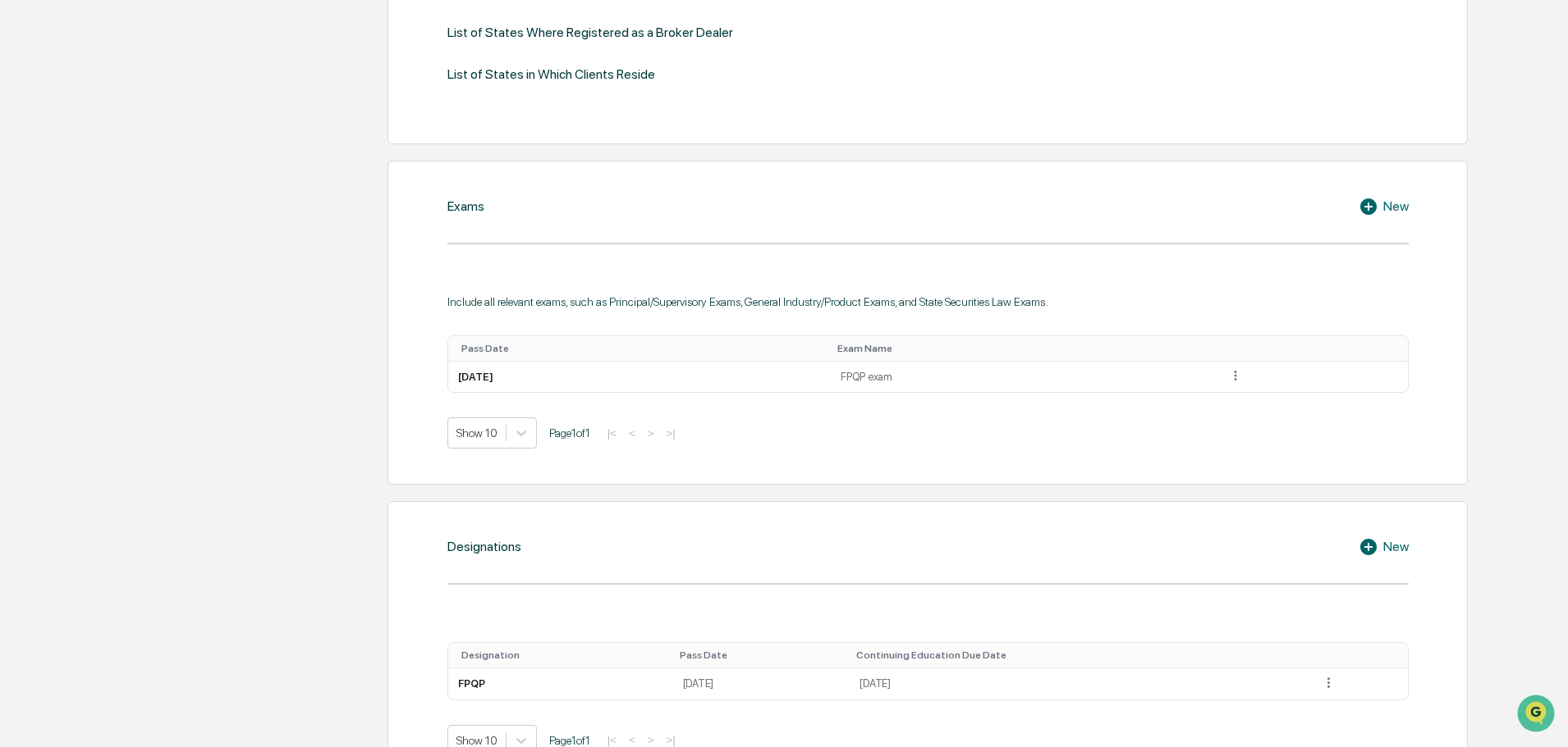
scroll to position [657, 0]
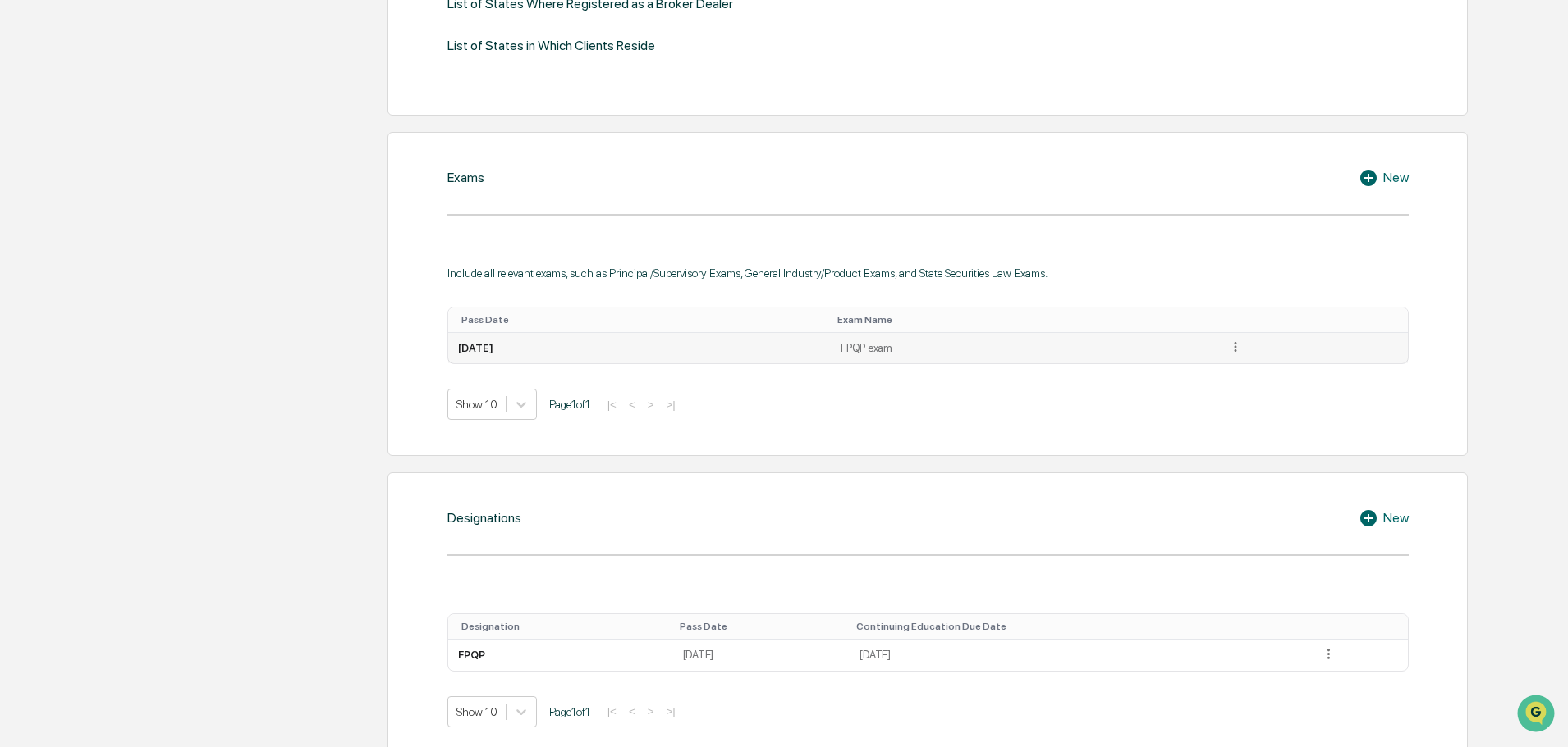
click at [1243, 345] on icon at bounding box center [1236, 348] width 16 height 16
click at [1229, 366] on div "Edit" at bounding box center [1216, 370] width 52 height 26
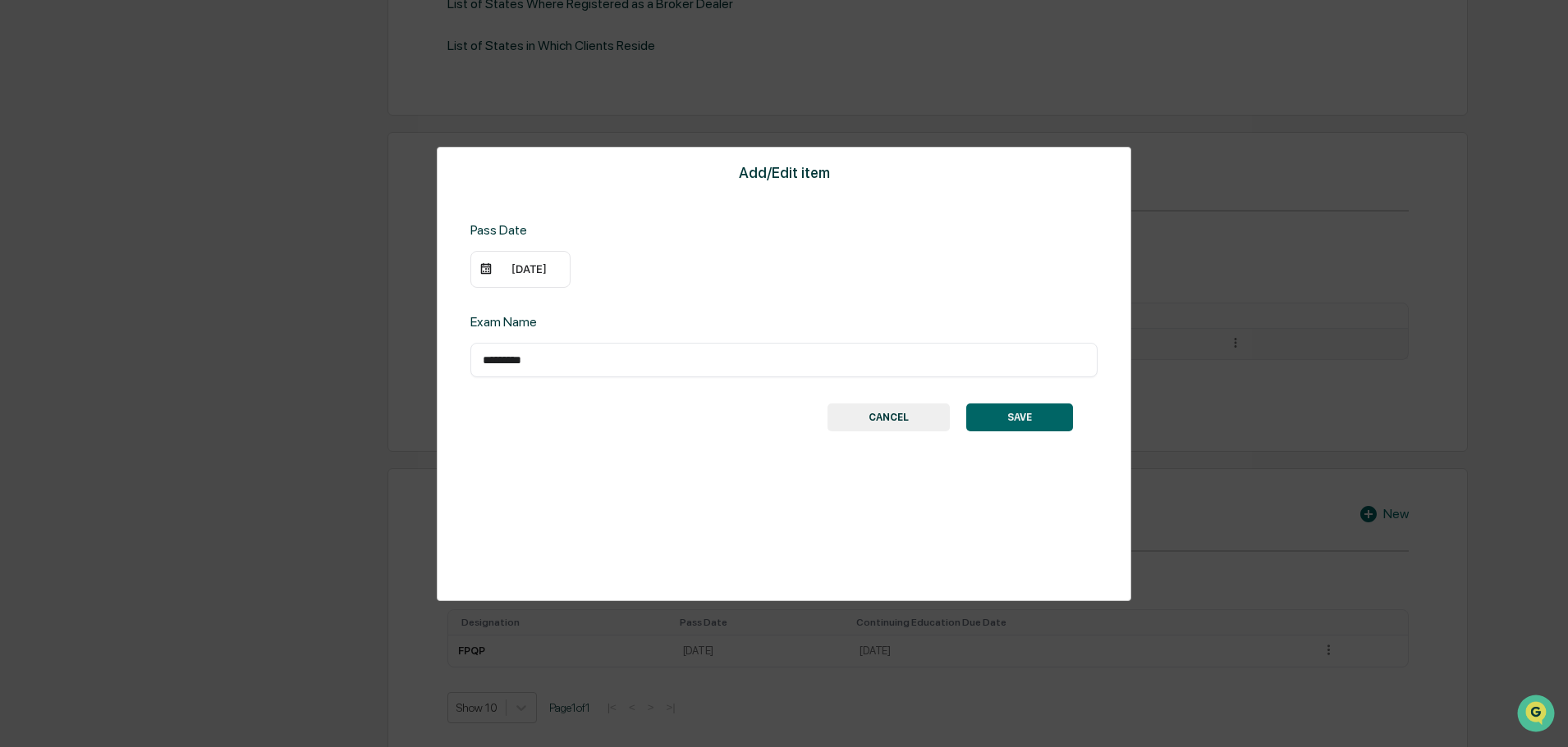
click at [1049, 420] on button "SAVE" at bounding box center [1019, 417] width 107 height 28
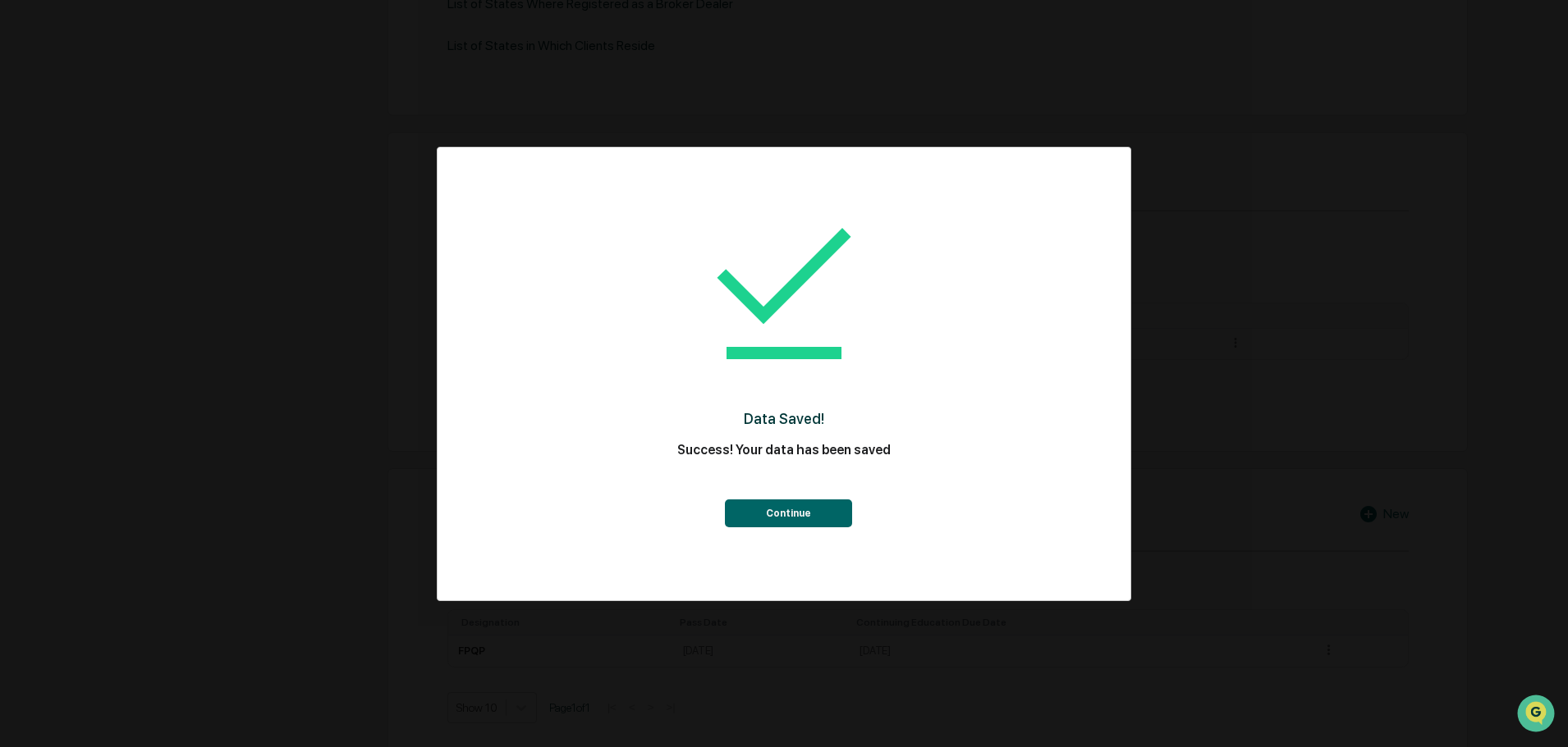
click at [821, 507] on button "Continue" at bounding box center [788, 514] width 127 height 28
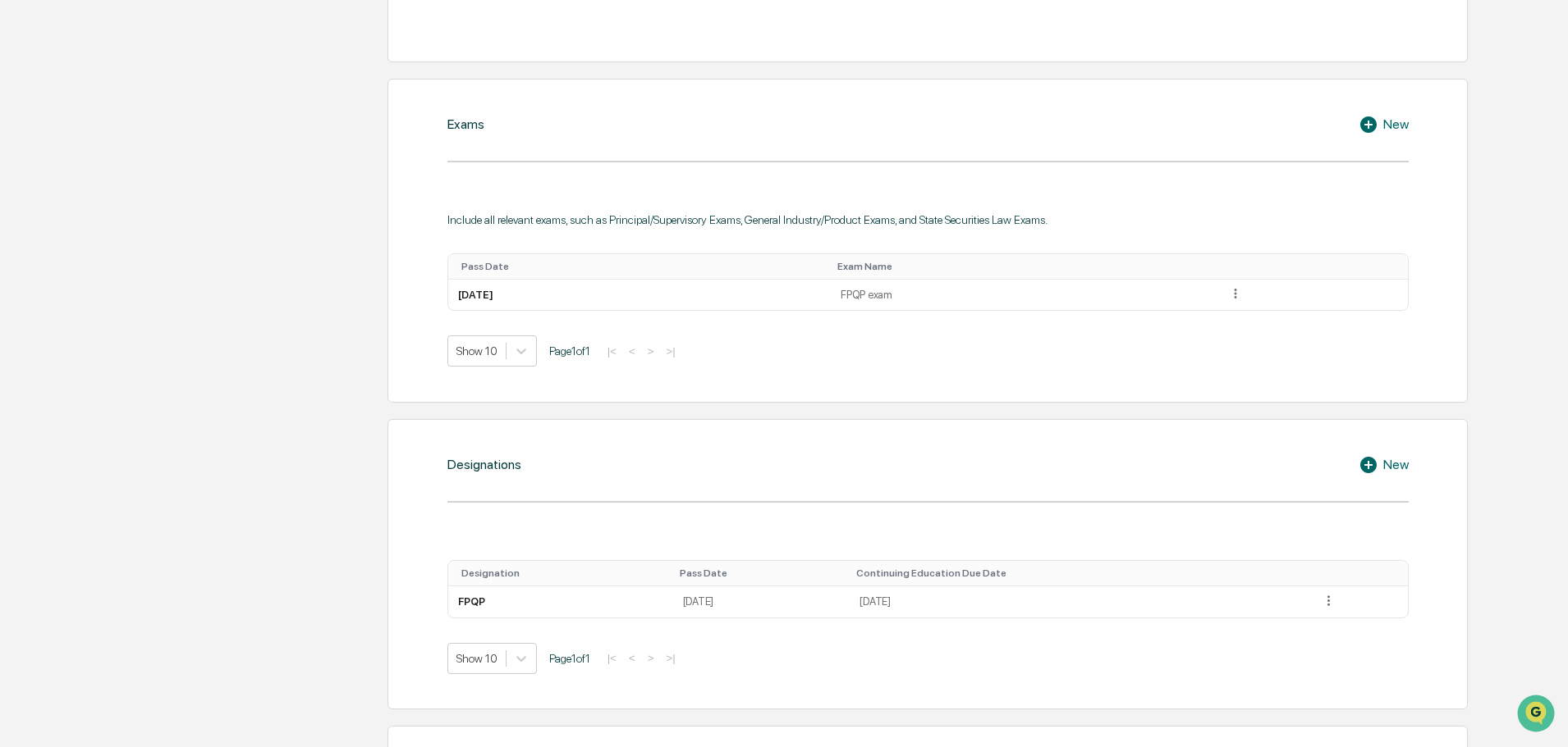
scroll to position [820, 0]
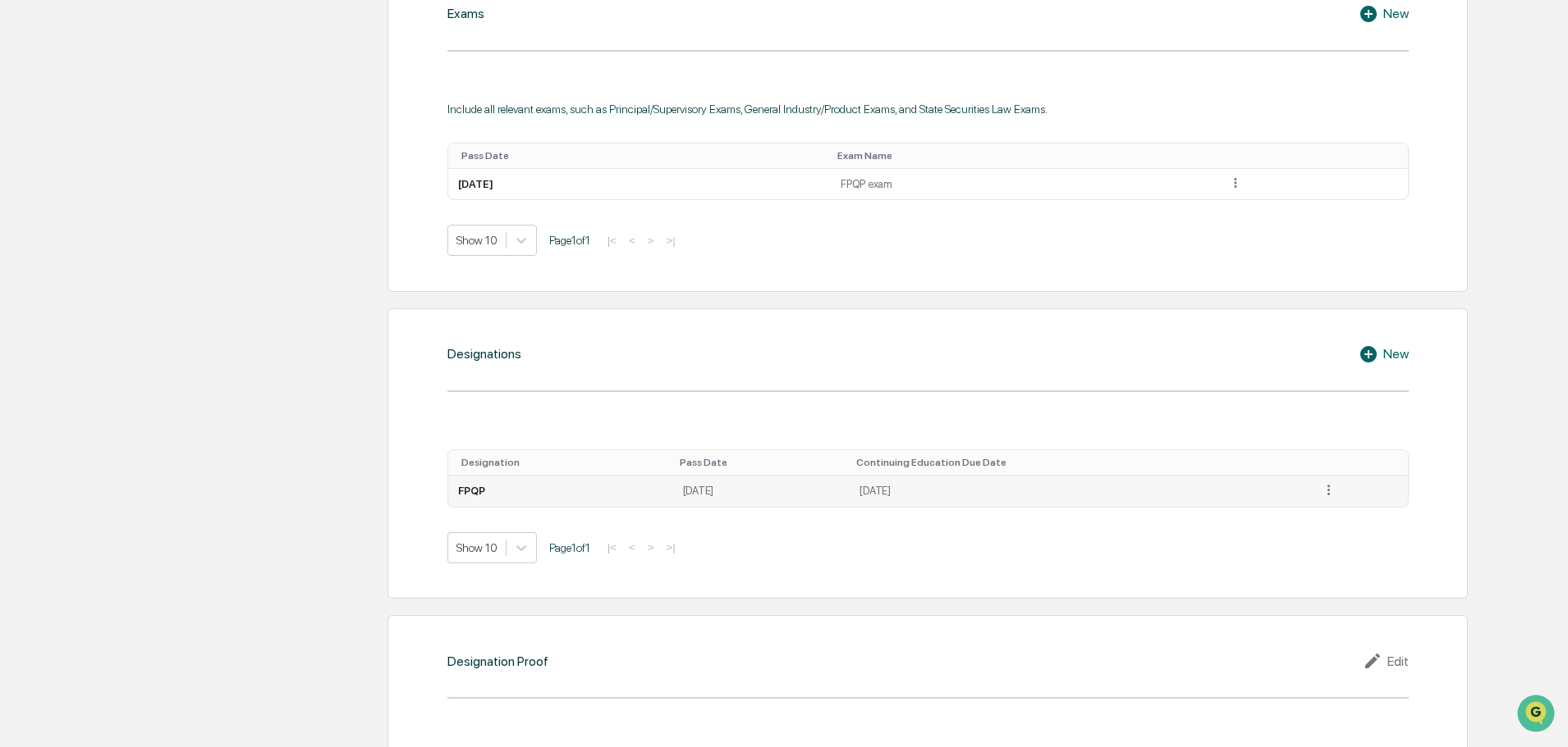
click at [1328, 485] on icon at bounding box center [1329, 490] width 16 height 16
click at [1311, 510] on div "Edit" at bounding box center [1309, 513] width 52 height 26
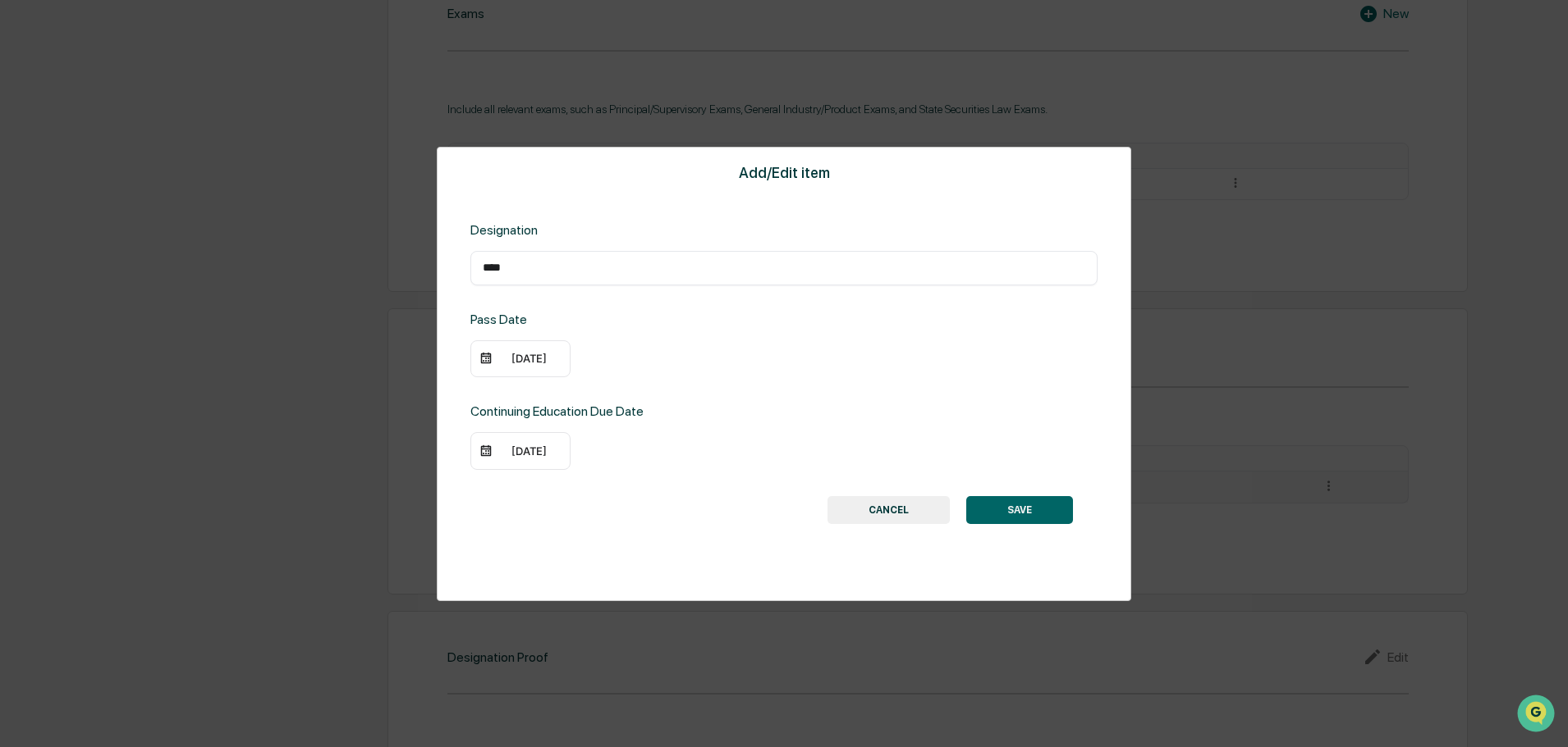
click at [549, 453] on div "08/14/2025" at bounding box center [528, 450] width 65 height 13
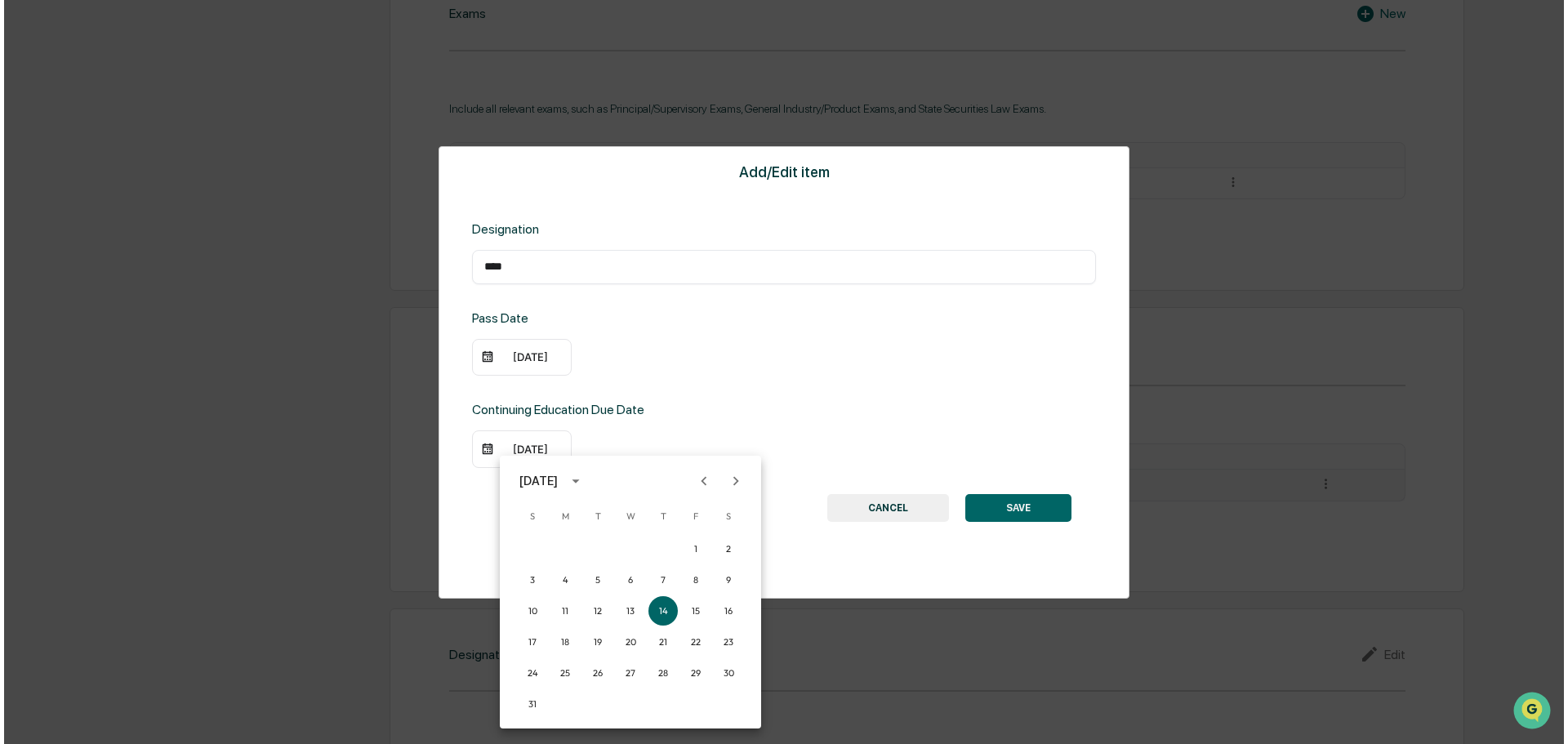
scroll to position [818, 0]
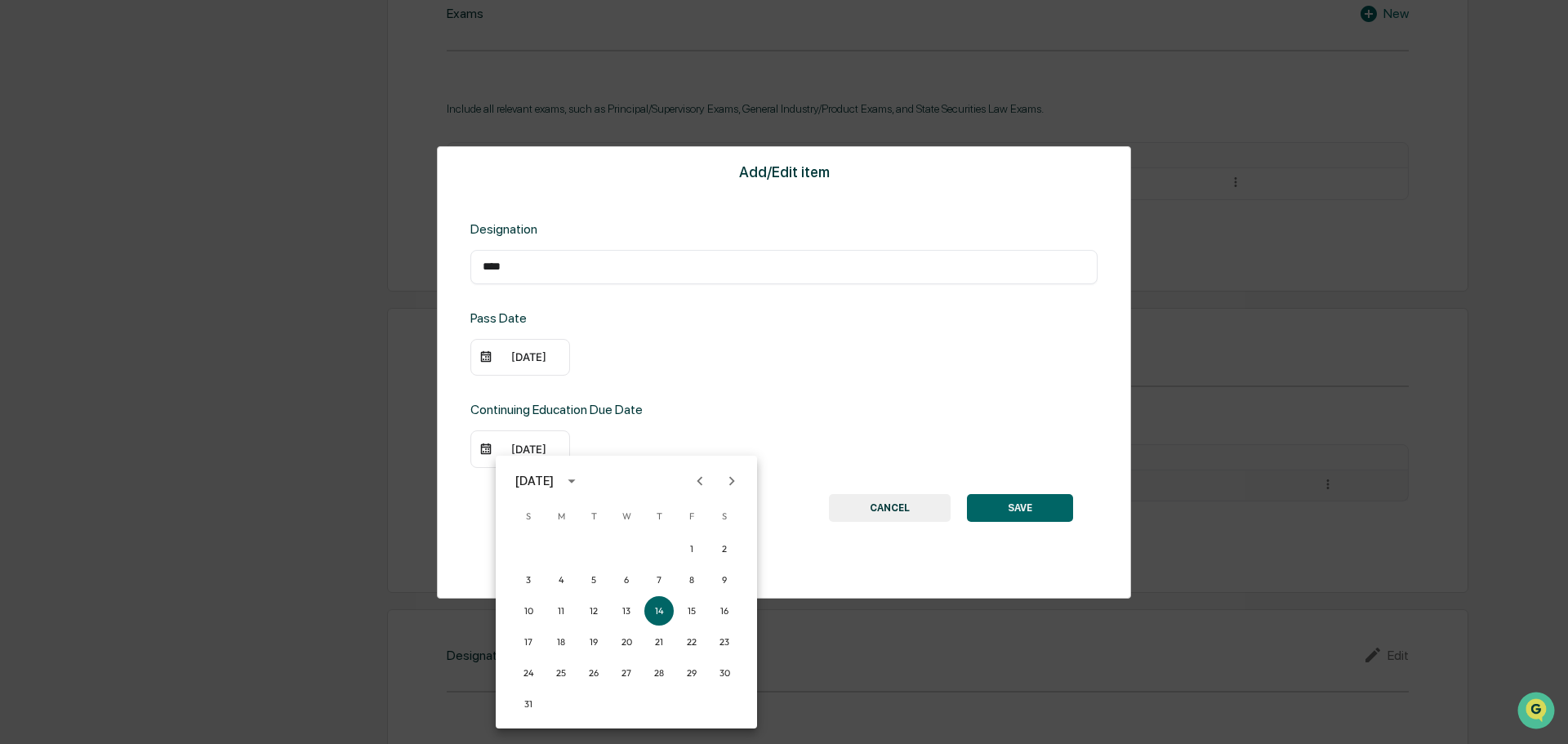
click at [554, 483] on div "August 2025" at bounding box center [534, 481] width 38 height 18
click at [625, 651] on button "2027" at bounding box center [627, 654] width 59 height 29
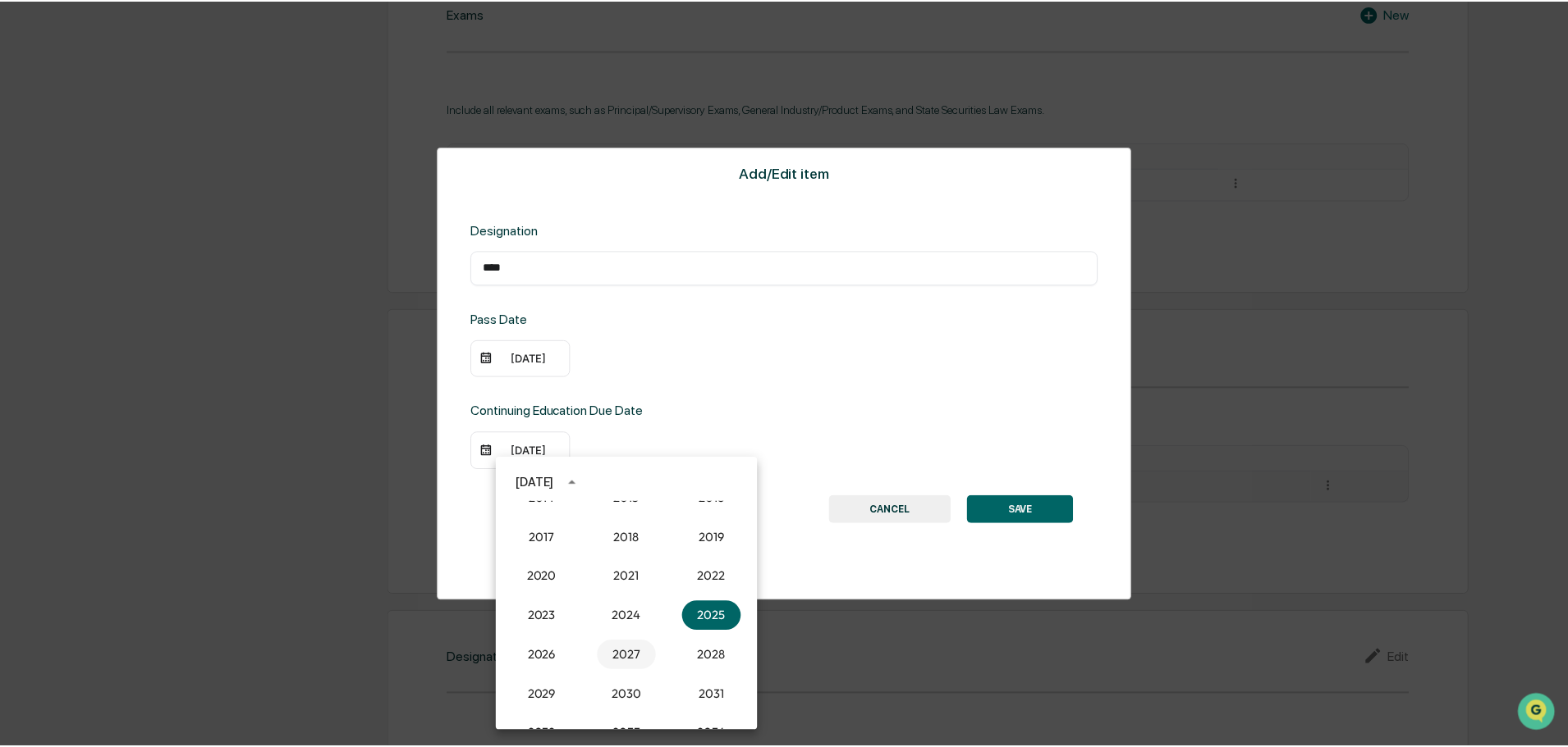
scroll to position [820, 0]
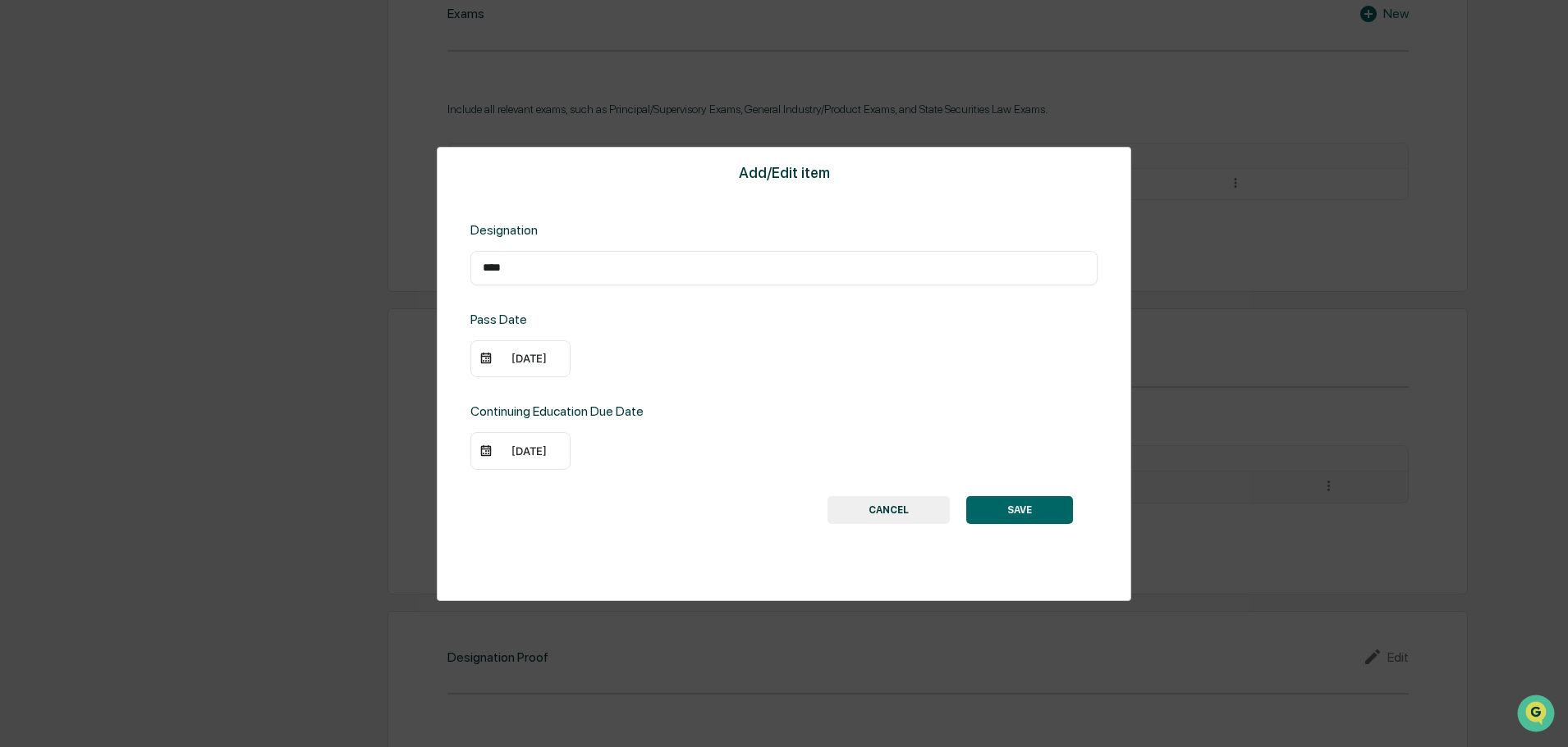
click at [1003, 509] on button "SAVE" at bounding box center [1019, 510] width 107 height 28
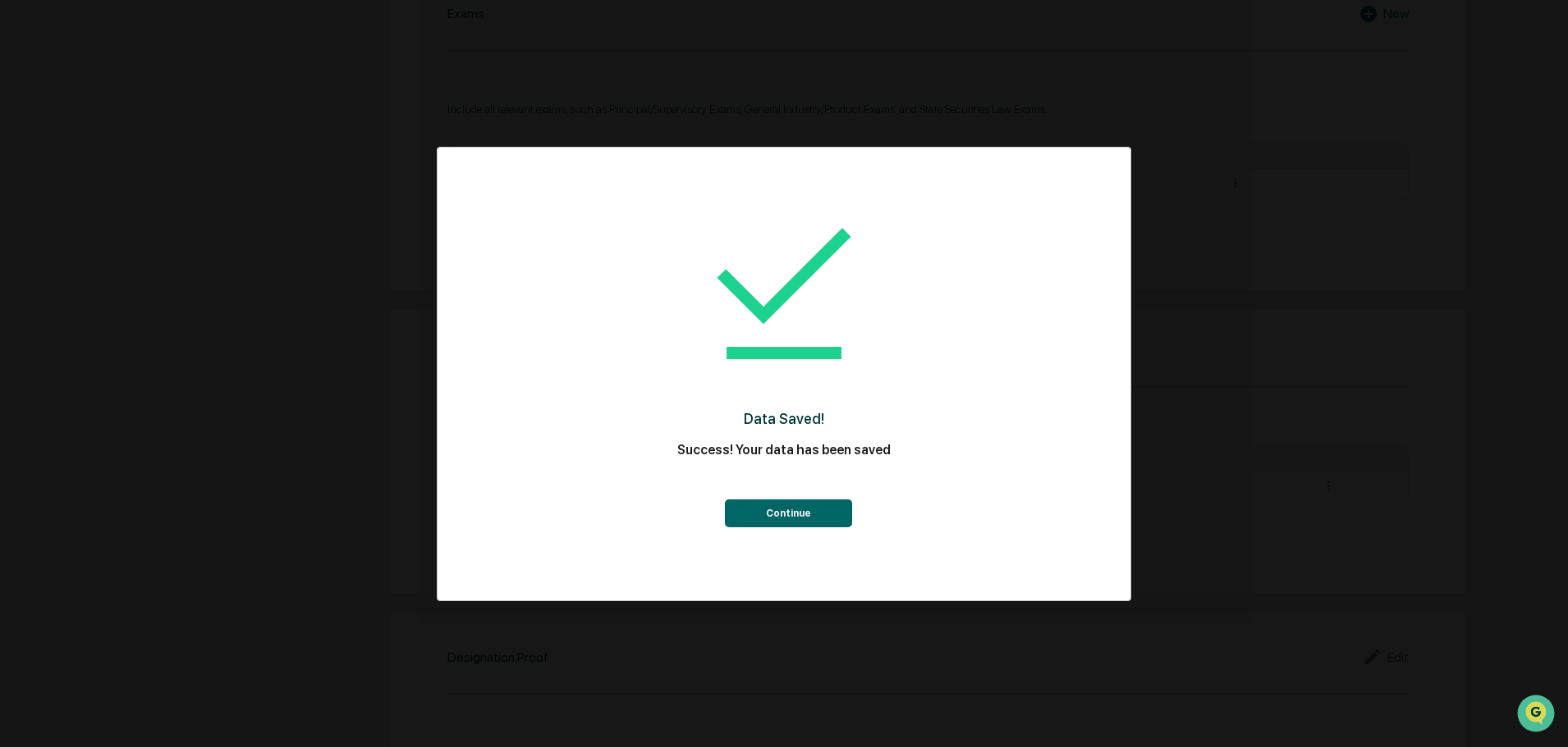
click at [790, 512] on button "Continue" at bounding box center [788, 514] width 127 height 28
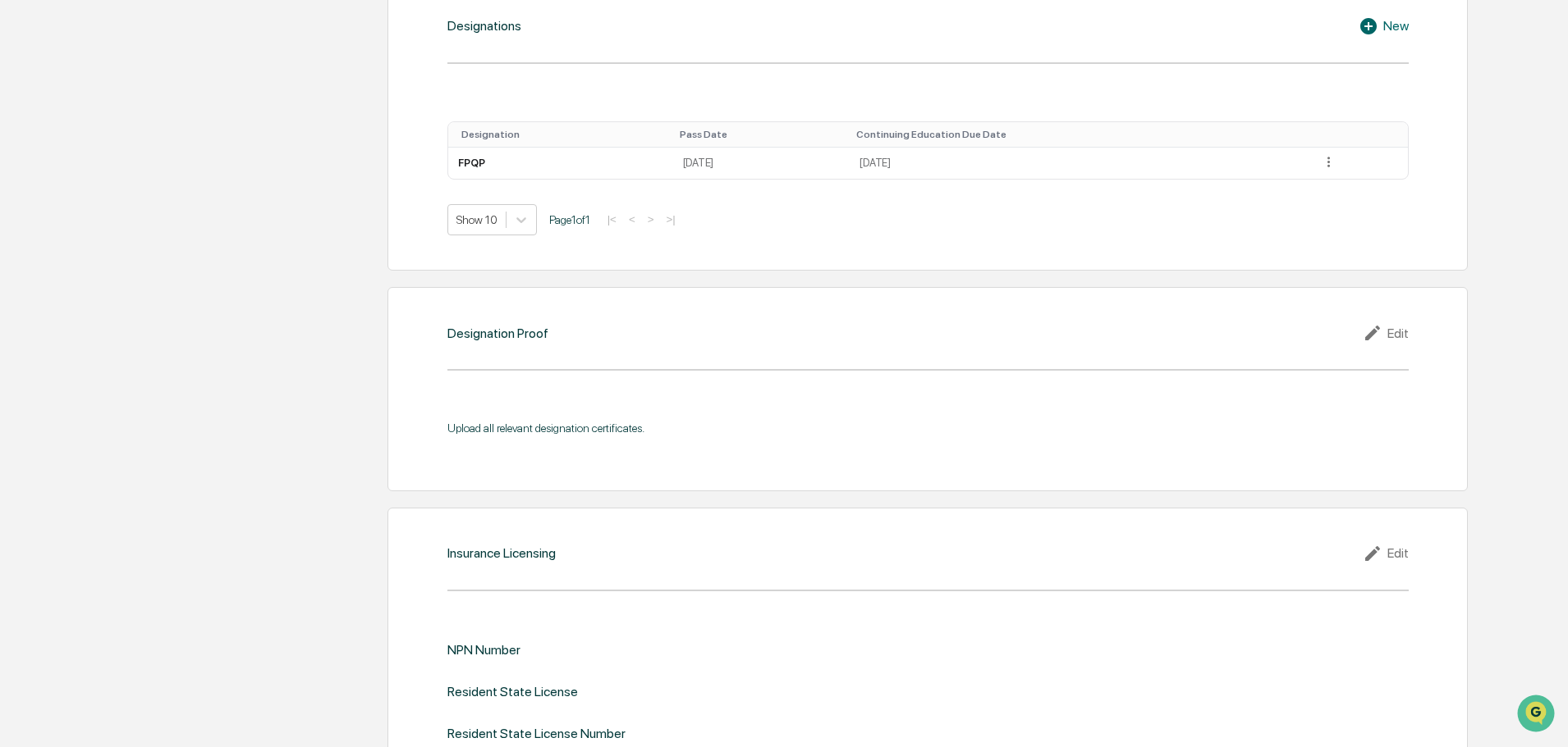
scroll to position [1231, 0]
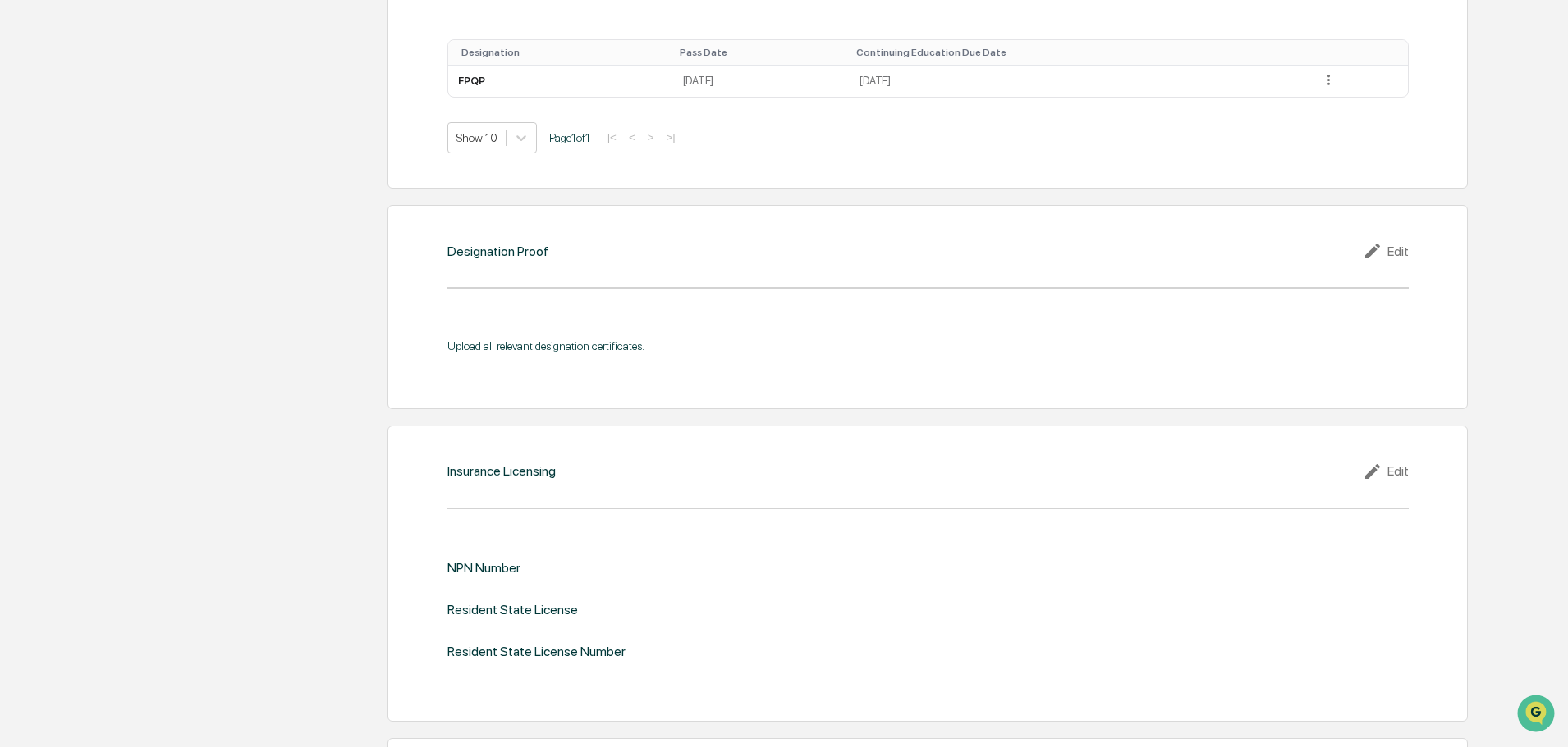
click at [1380, 253] on icon at bounding box center [1375, 250] width 24 height 20
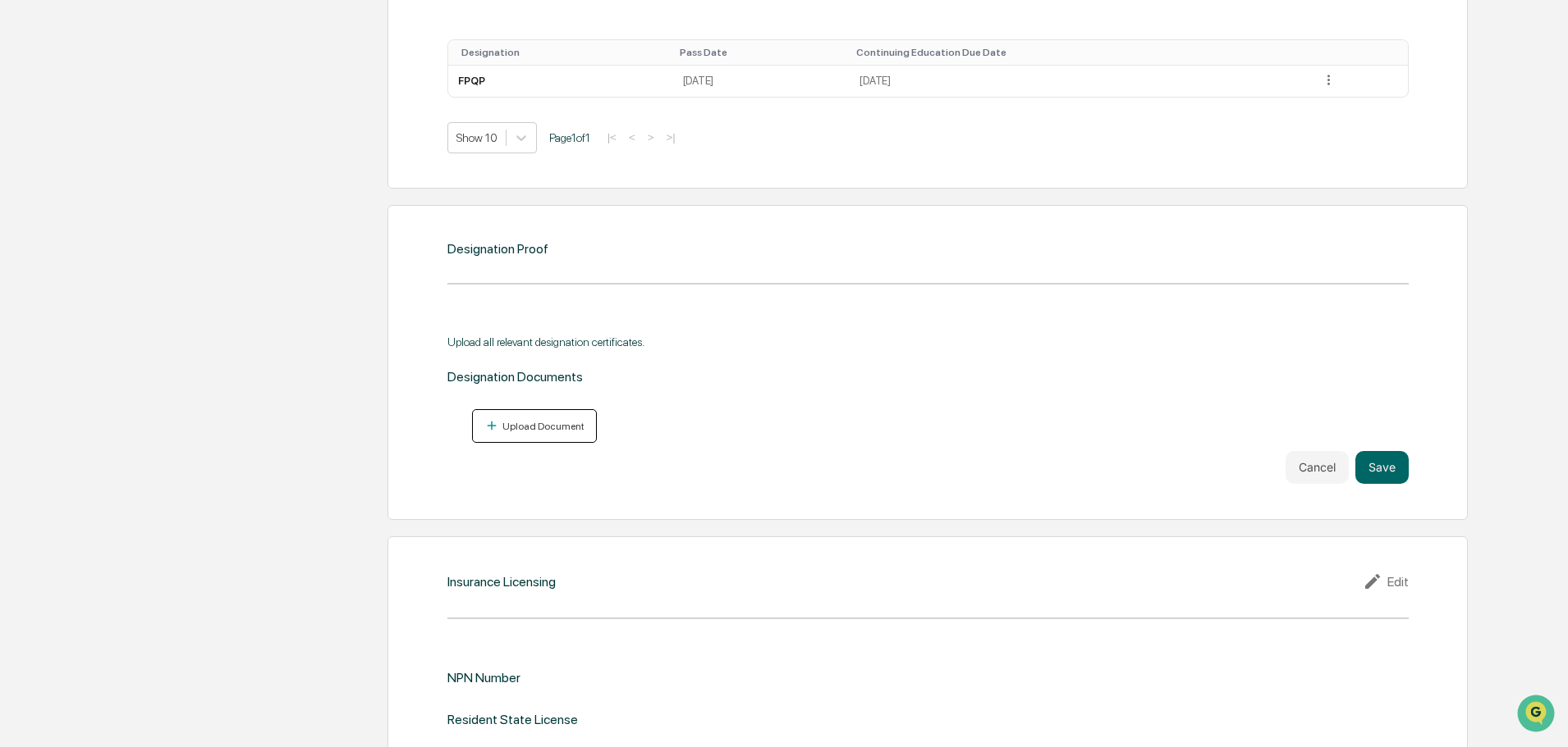
click at [504, 428] on div "Upload Document" at bounding box center [542, 426] width 85 height 11
click at [559, 424] on div "Upload Document" at bounding box center [542, 426] width 85 height 11
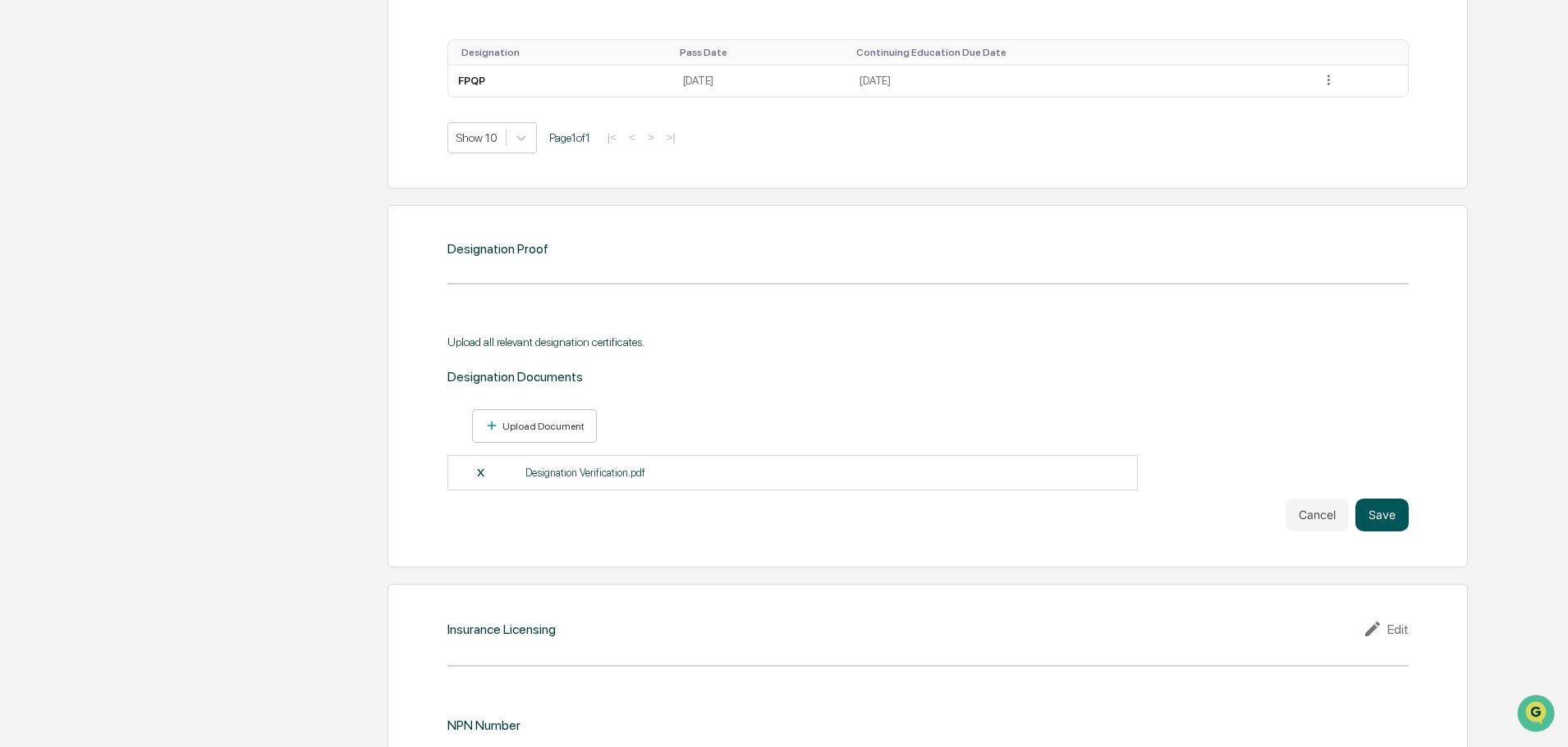
click at [1388, 518] on button "Save" at bounding box center [1381, 516] width 53 height 33
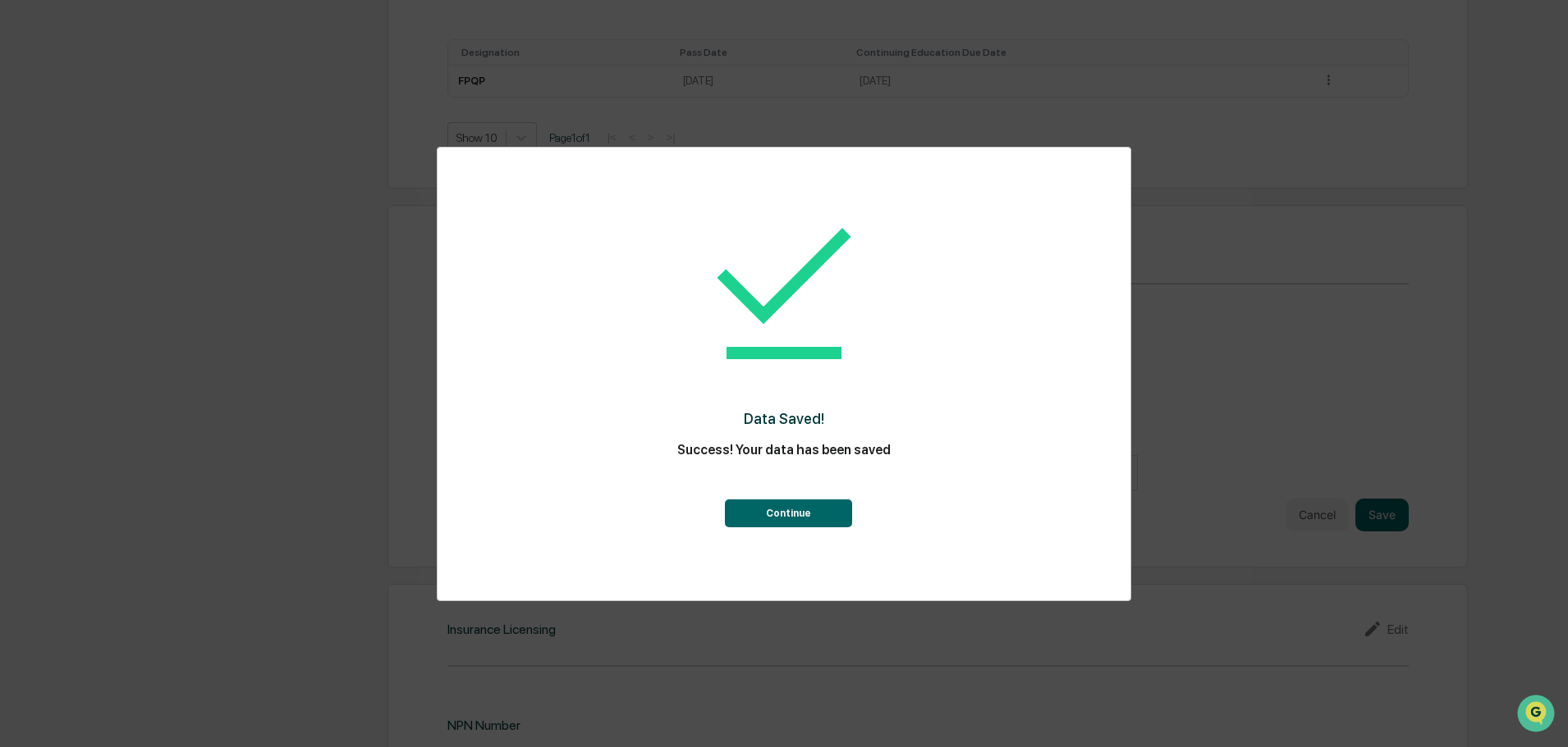
click at [796, 511] on button "Continue" at bounding box center [788, 514] width 127 height 28
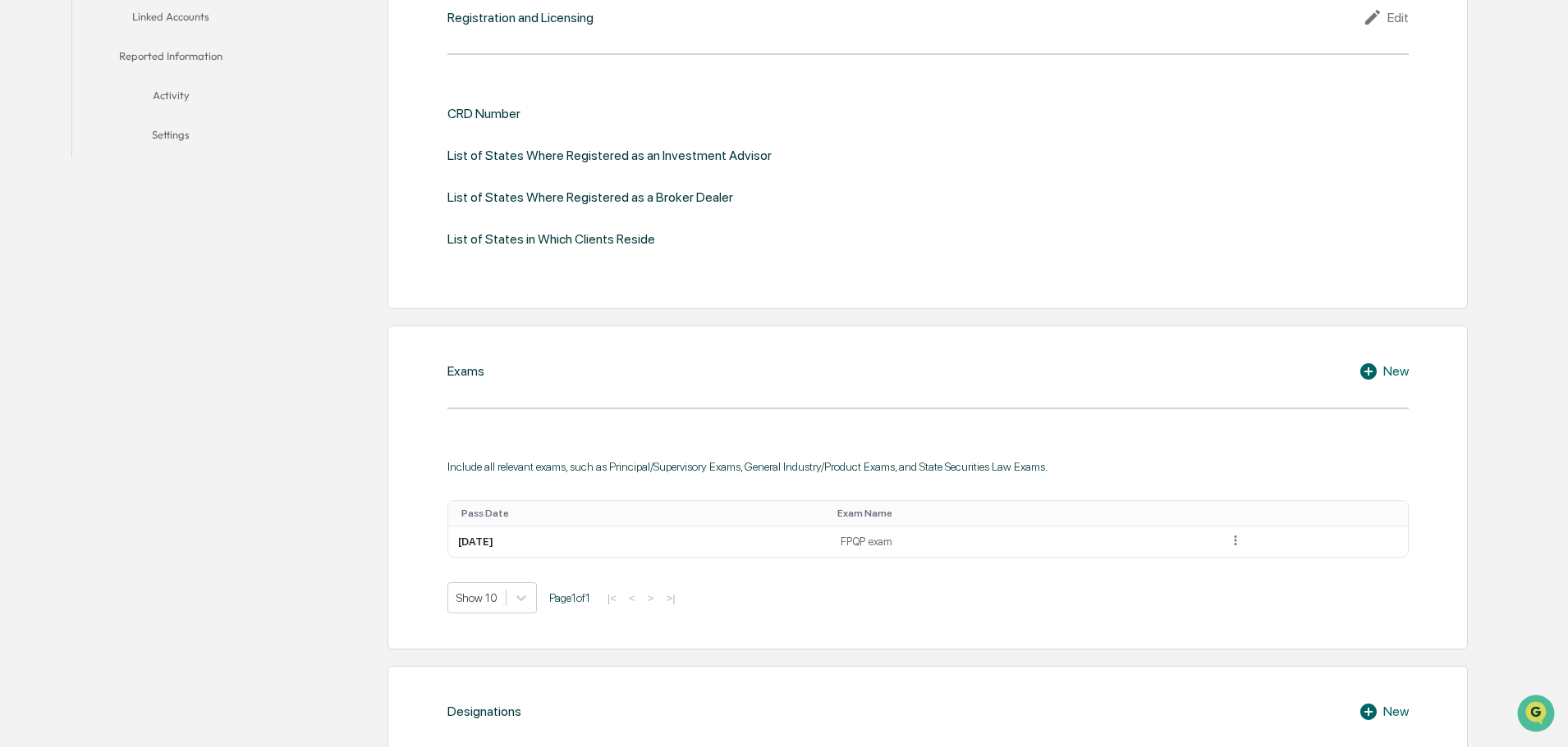
scroll to position [0, 0]
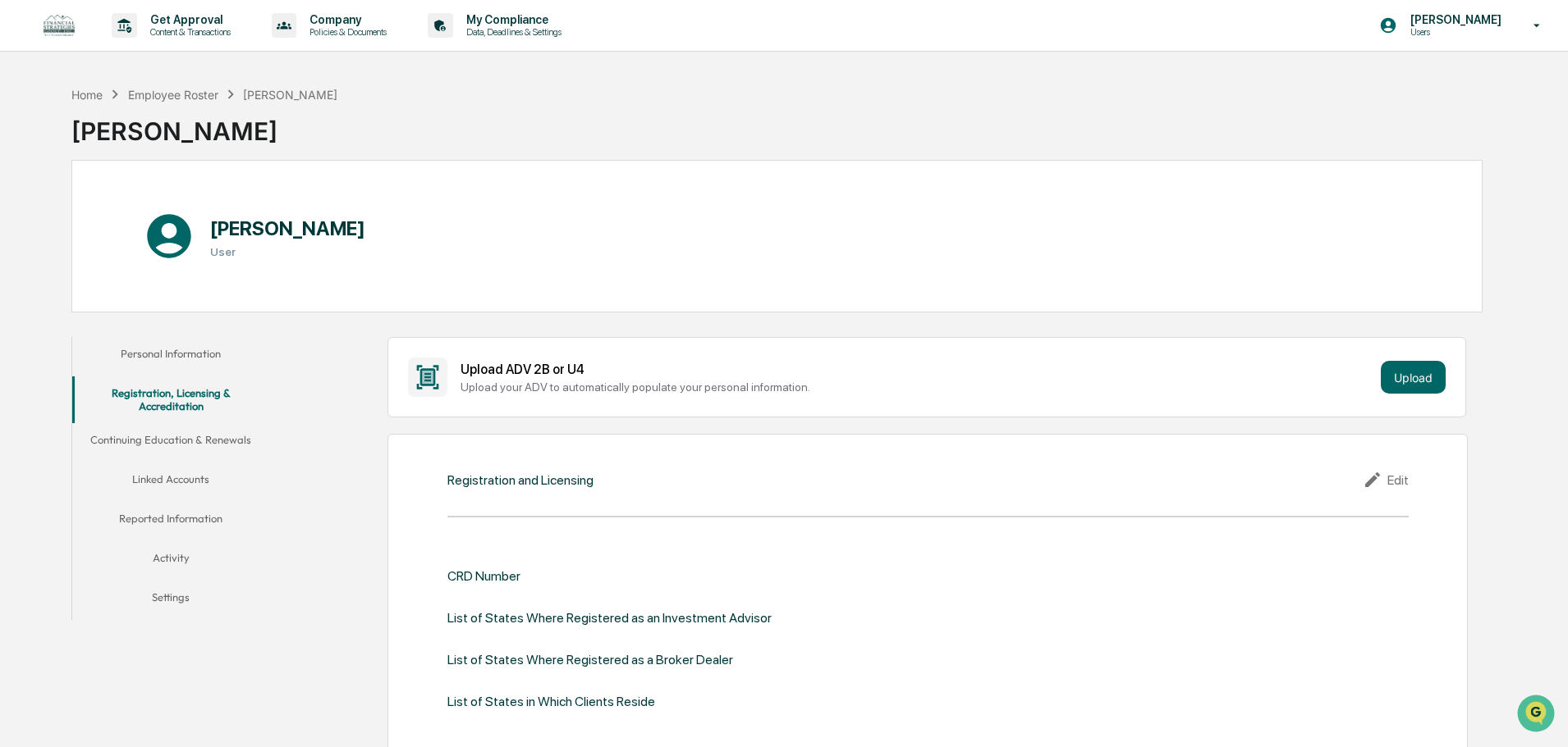
click at [154, 442] on button "Continuing Education & Renewals" at bounding box center [171, 443] width 197 height 39
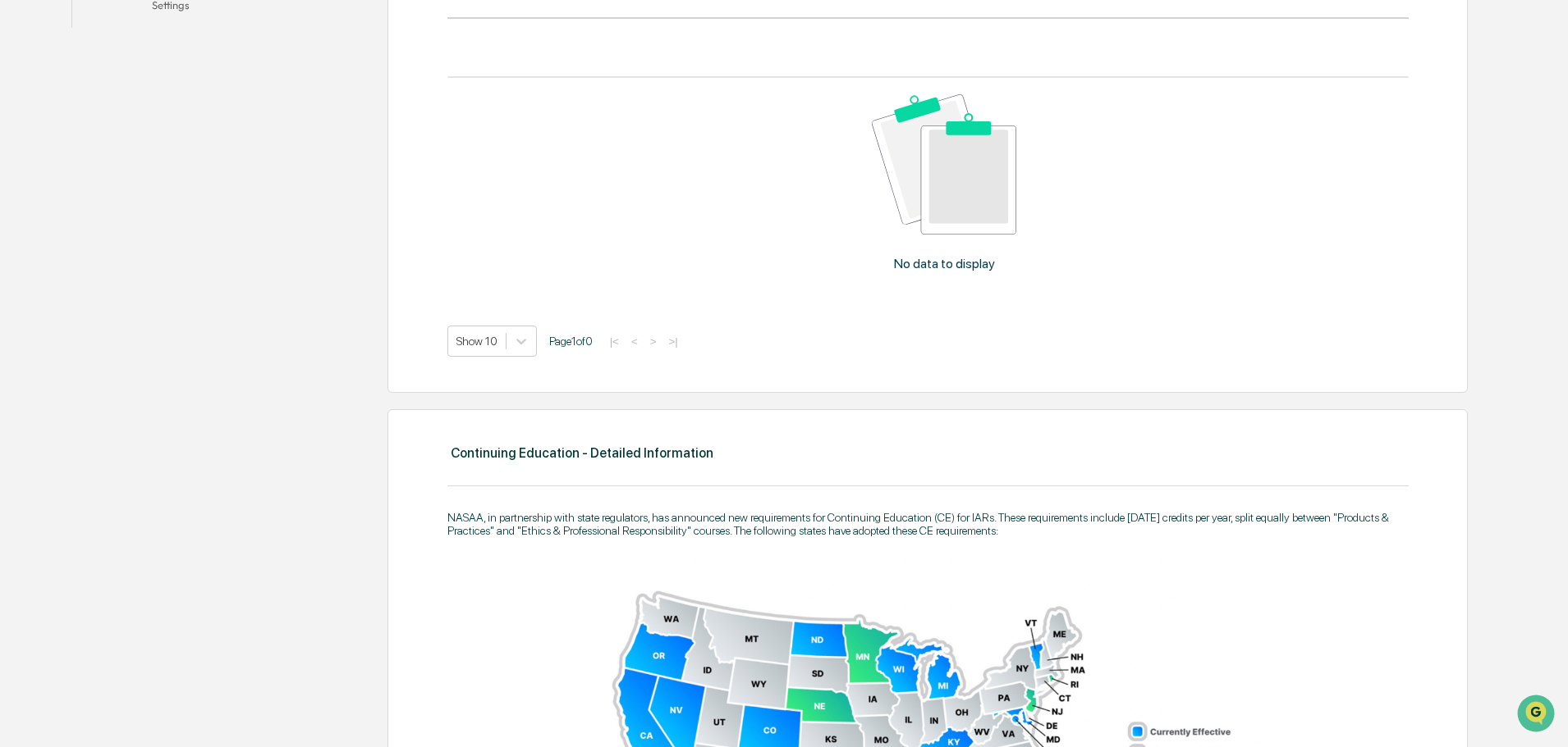
scroll to position [268, 0]
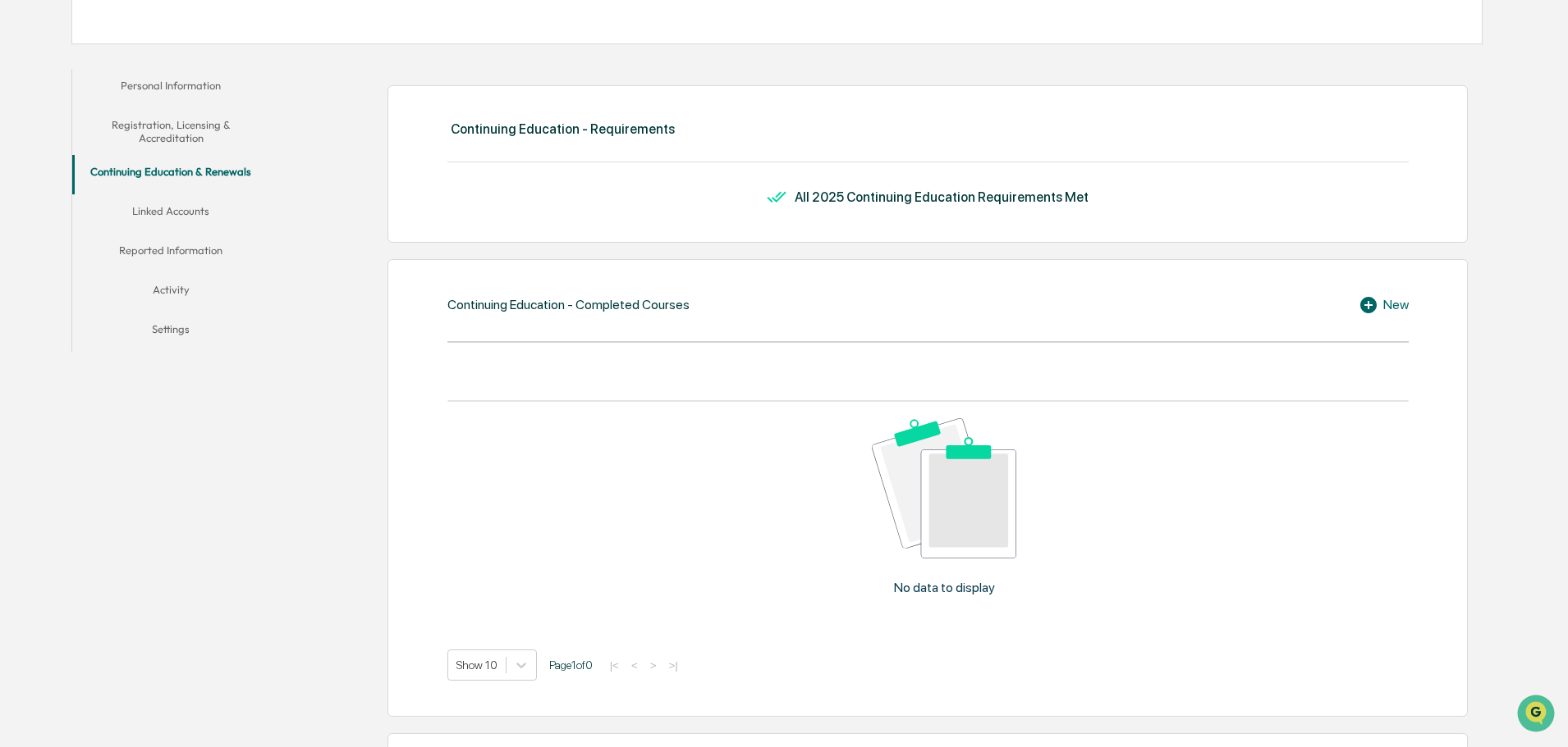
click at [178, 219] on button "Linked Accounts" at bounding box center [171, 214] width 197 height 39
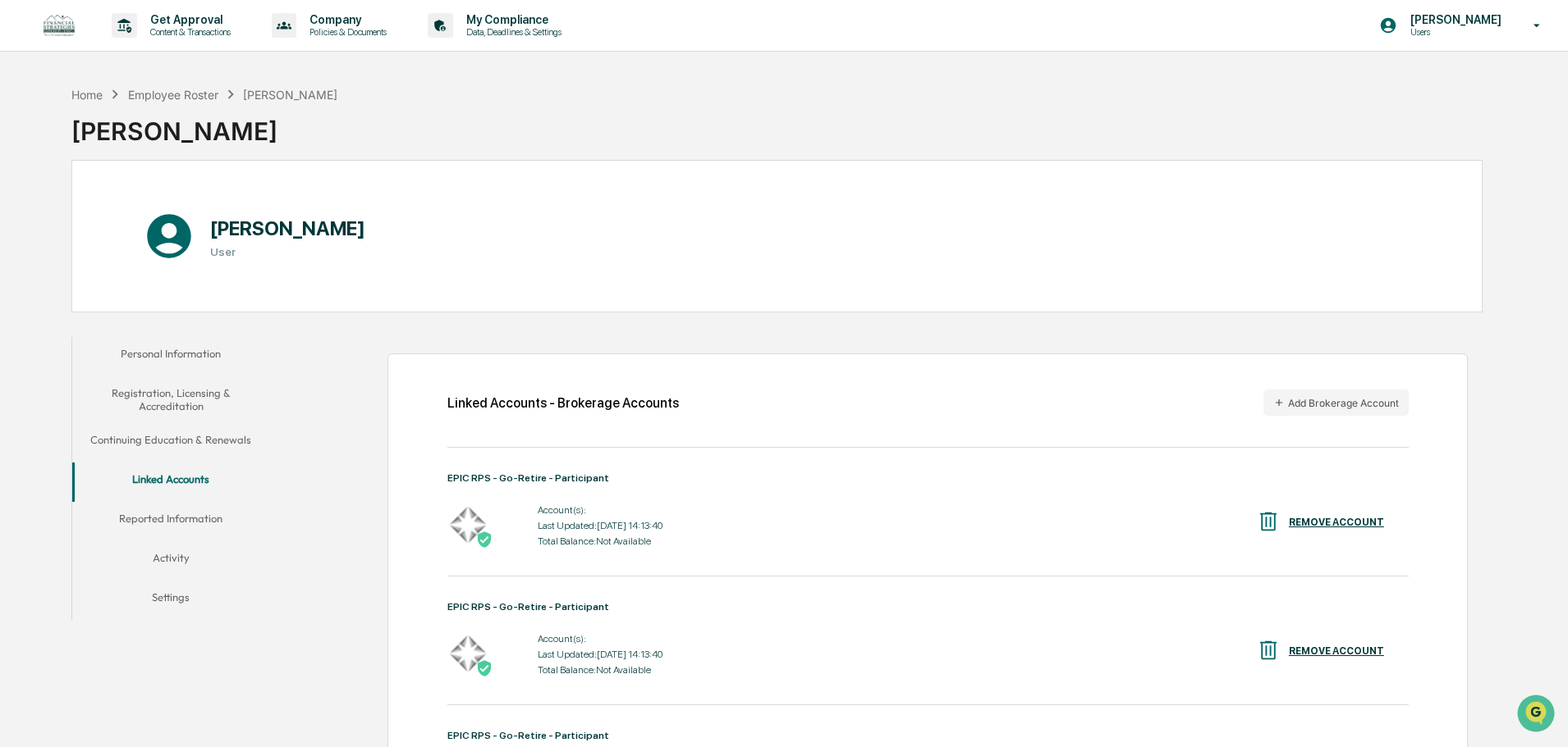
click at [172, 523] on button "Reported Information" at bounding box center [171, 521] width 197 height 39
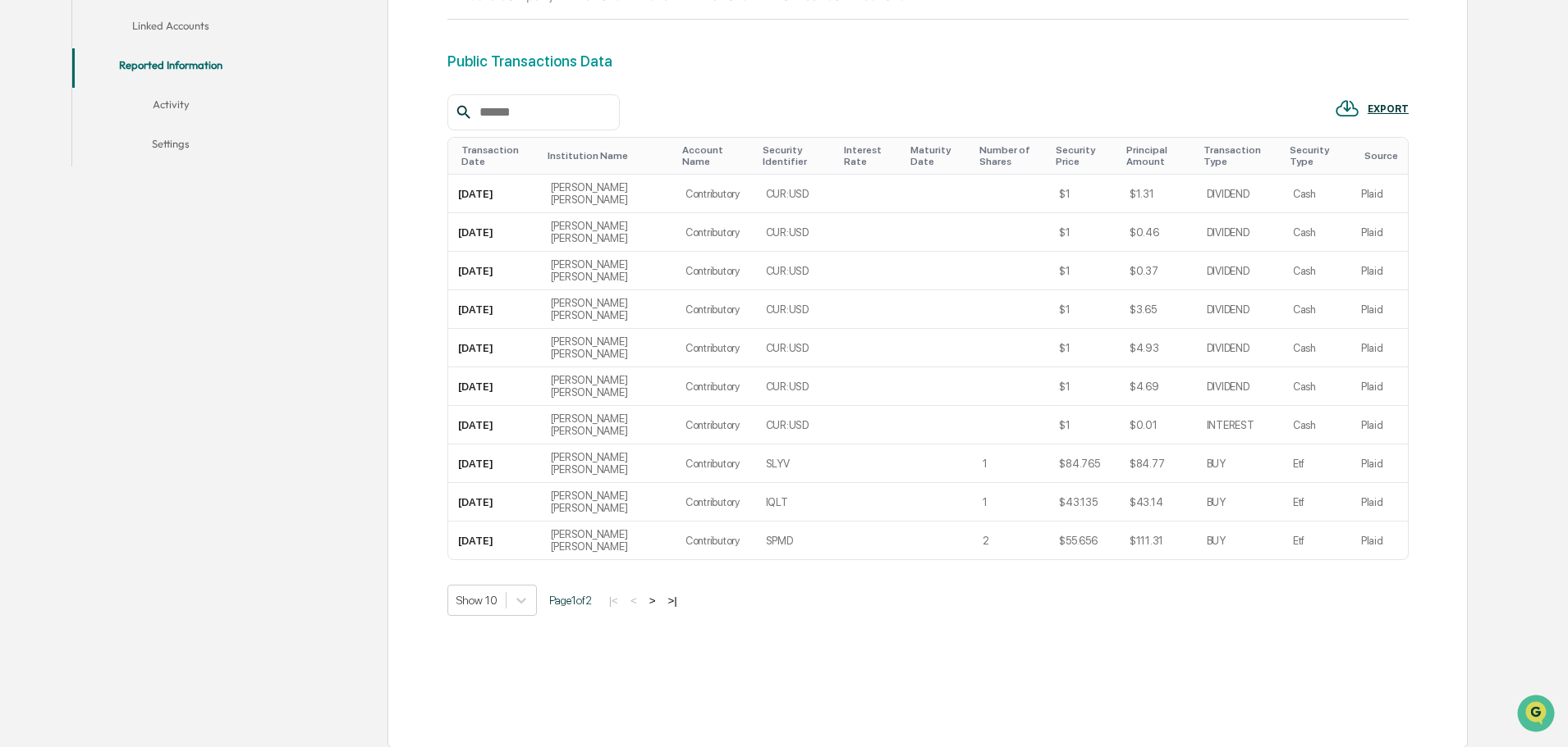
scroll to position [463, 0]
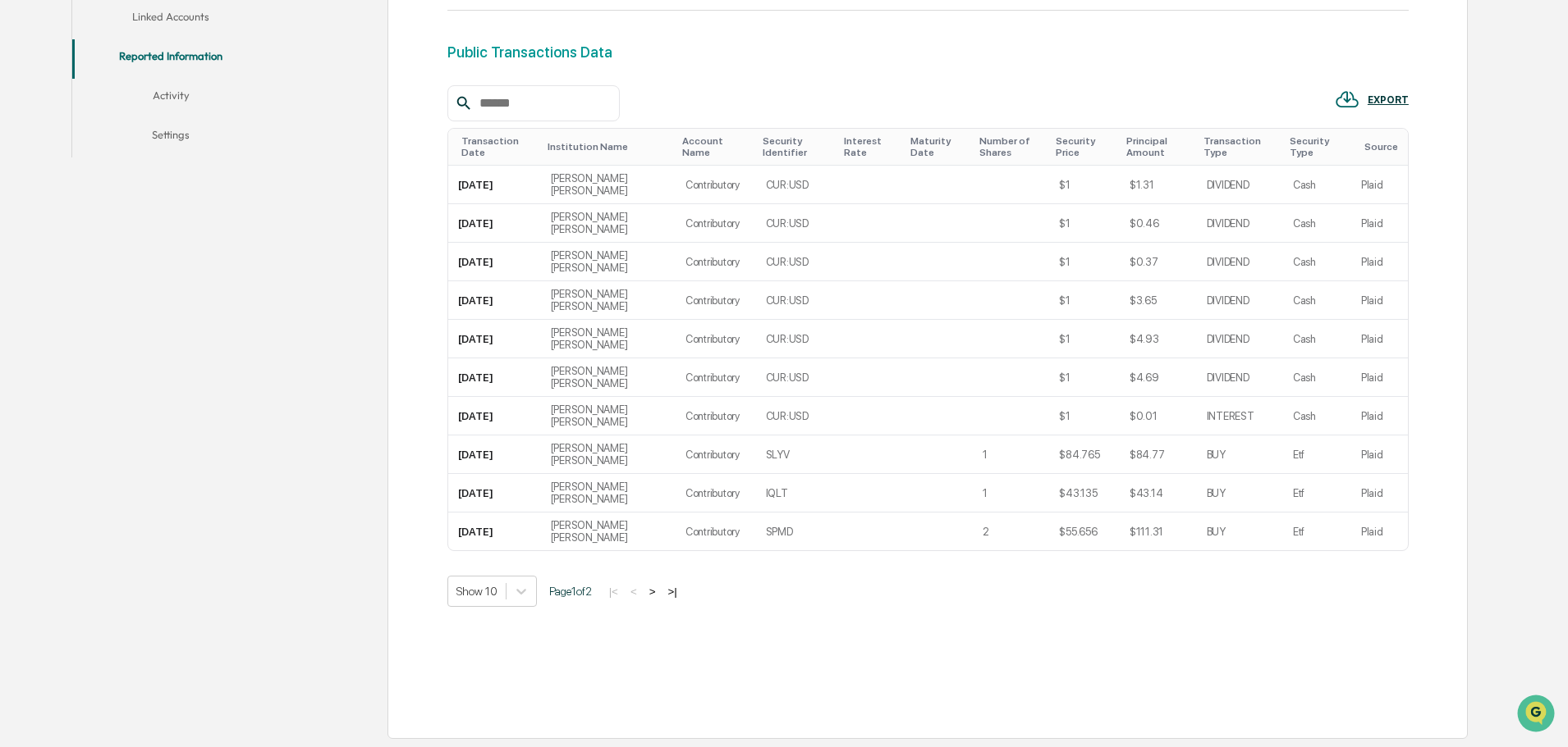
click at [166, 102] on button "Activity" at bounding box center [171, 98] width 197 height 39
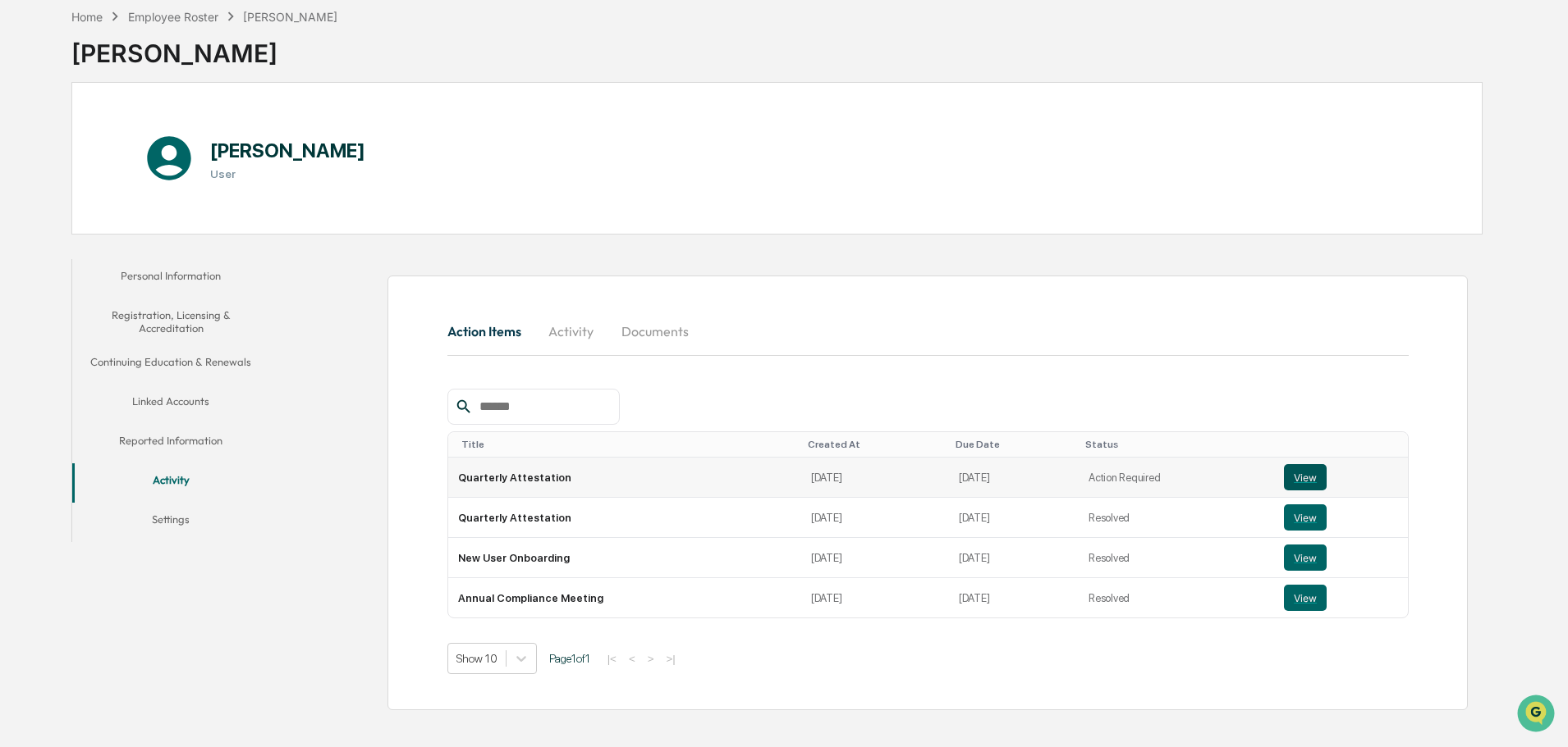
click at [1293, 471] on button "View" at bounding box center [1304, 477] width 43 height 26
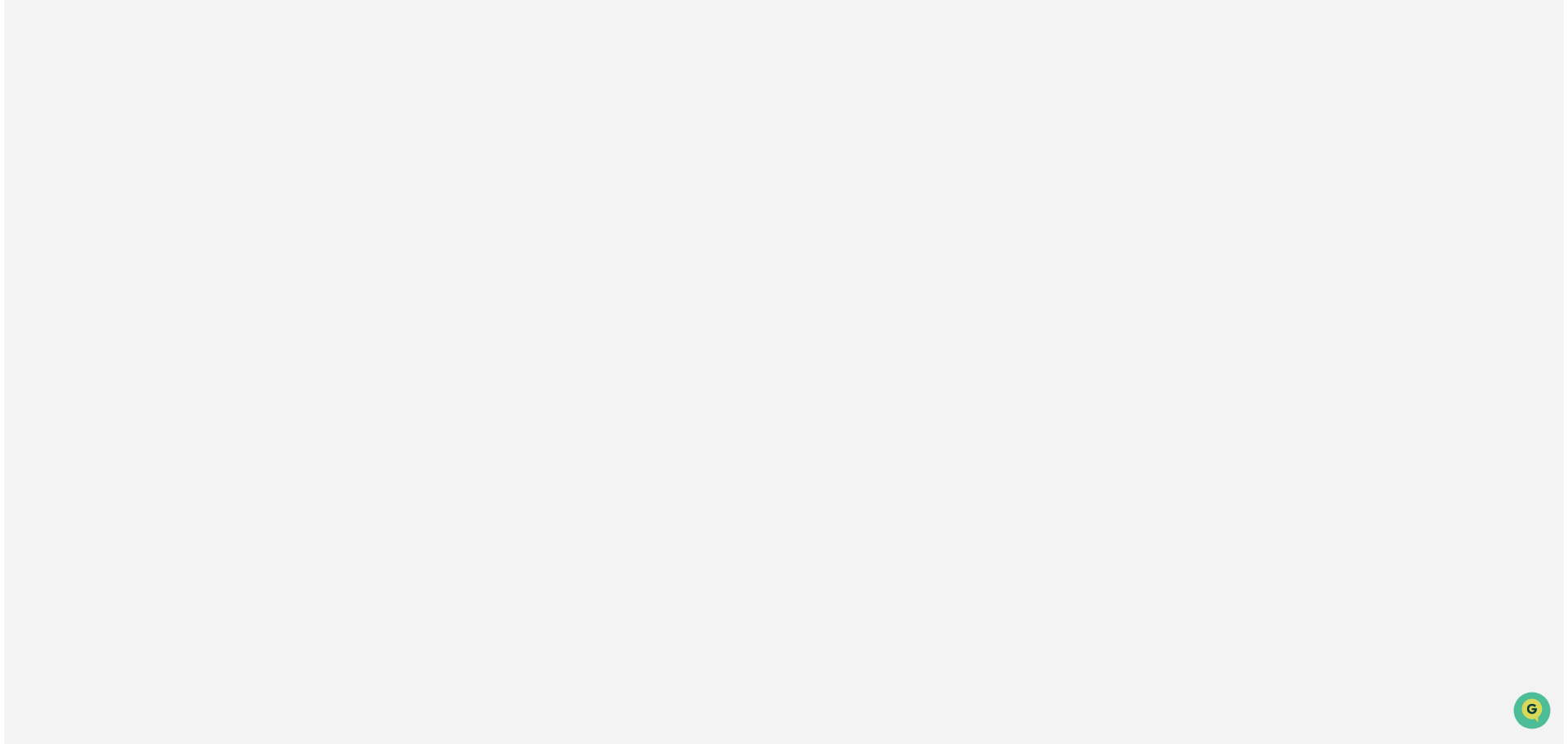
scroll to position [0, 0]
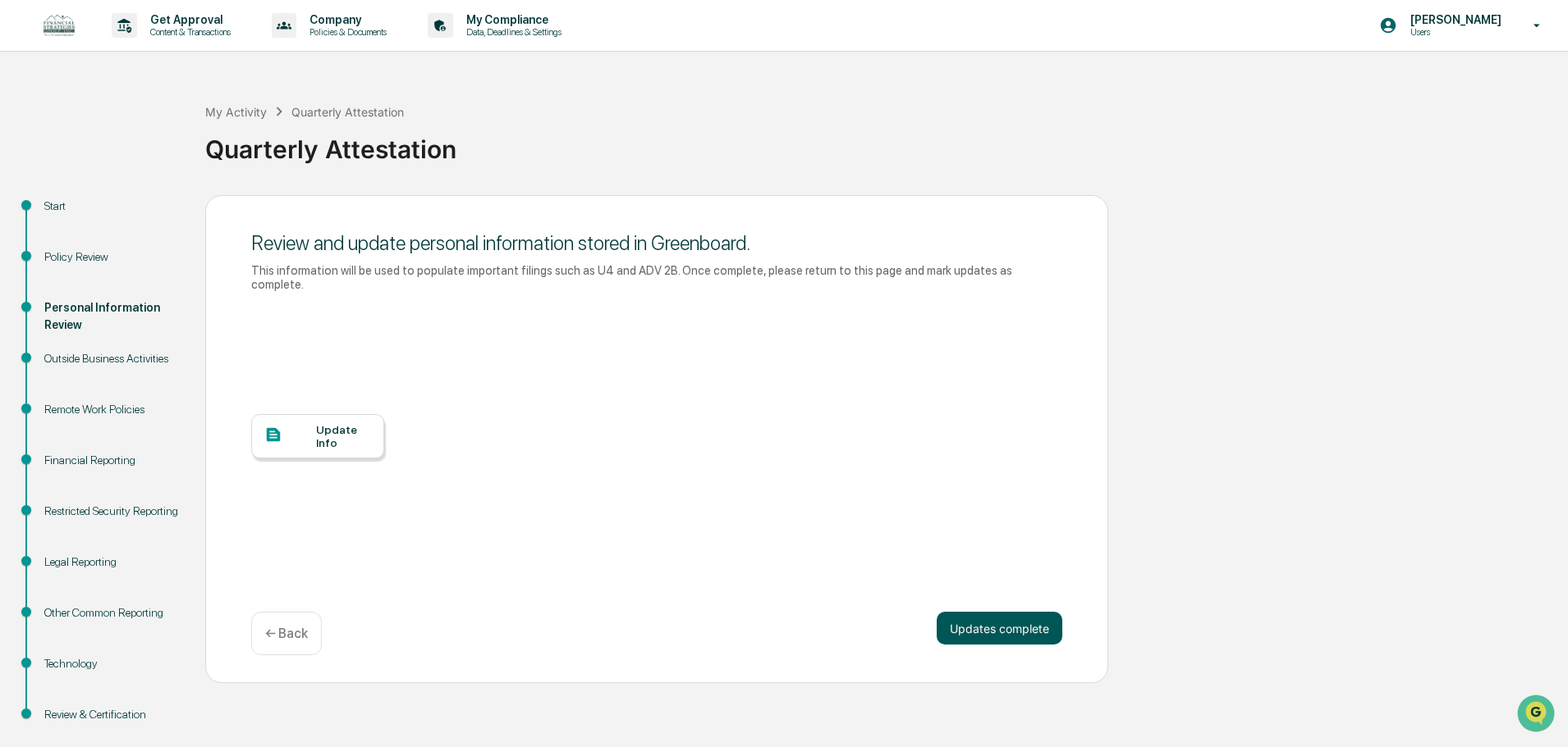
click at [990, 612] on button "Updates complete" at bounding box center [999, 629] width 125 height 33
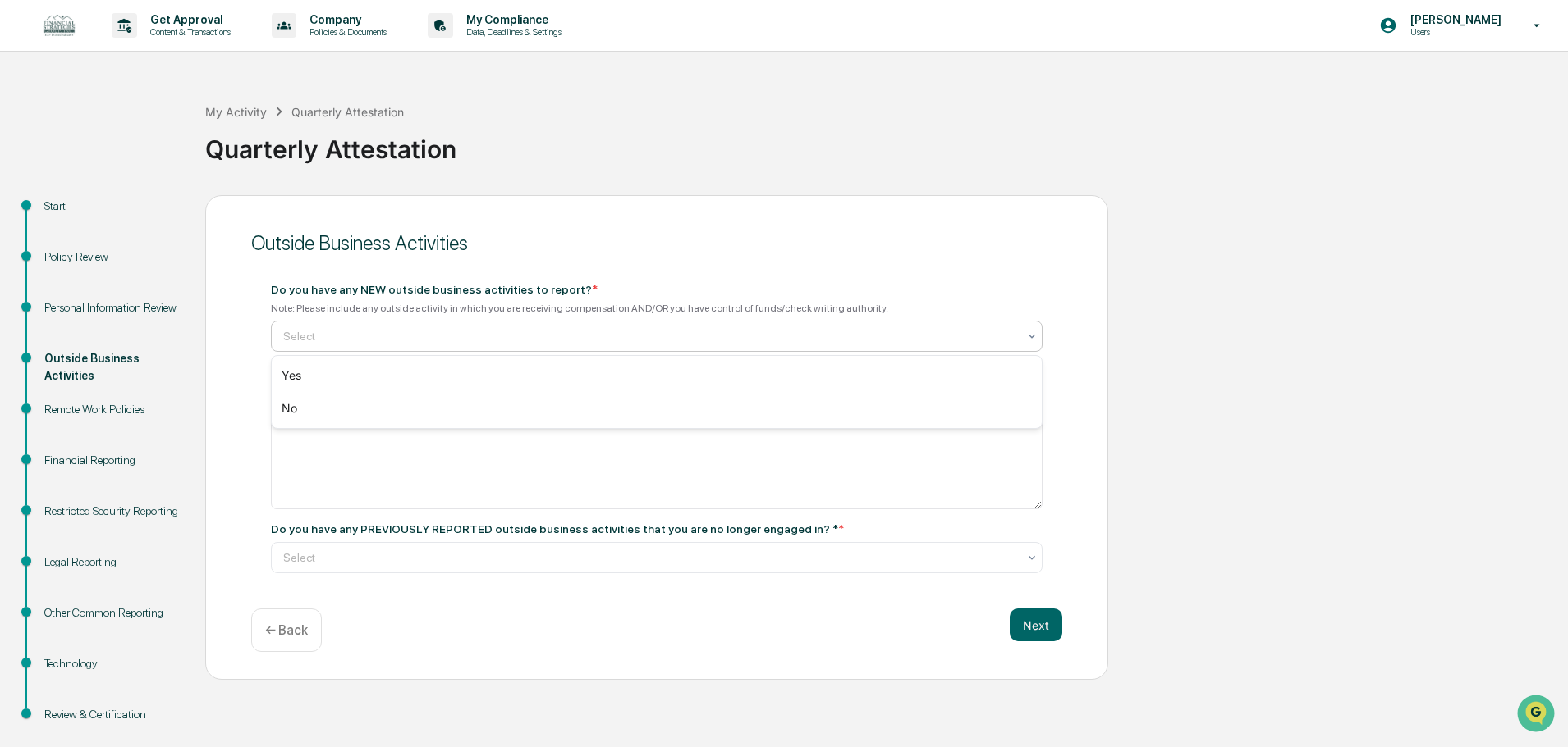
click at [573, 333] on div at bounding box center [649, 336] width 734 height 17
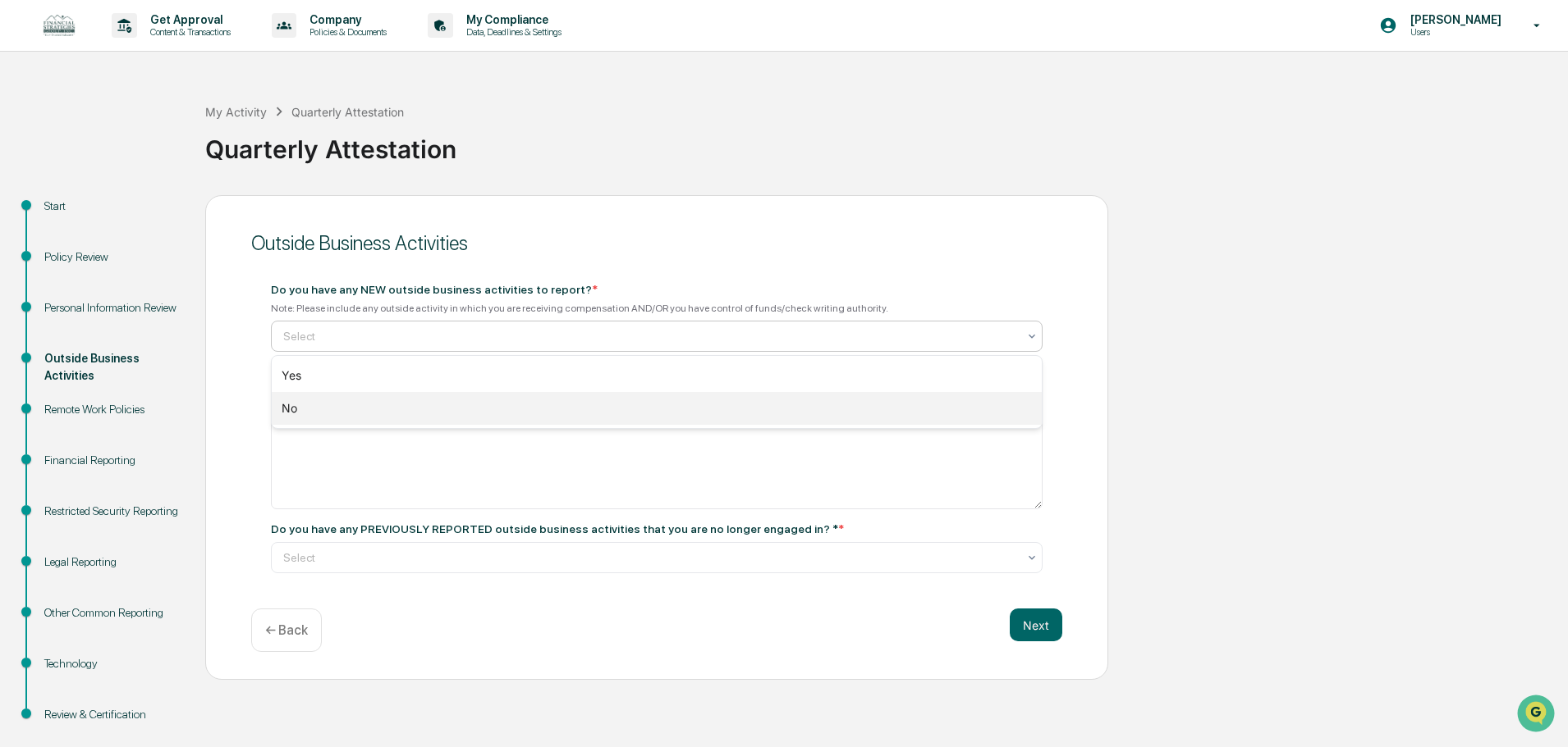
click at [329, 408] on div "No" at bounding box center [656, 409] width 770 height 33
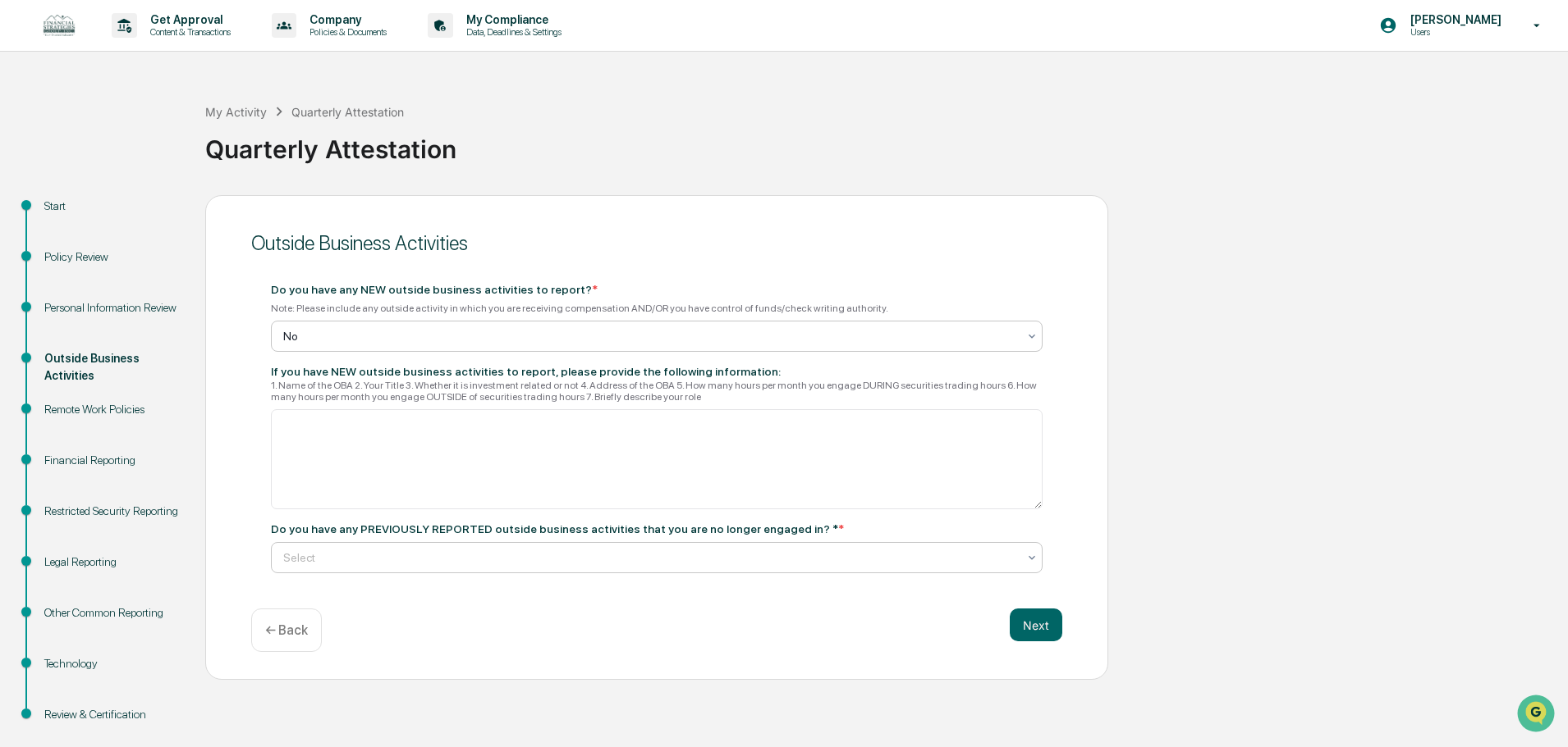
click at [501, 558] on div at bounding box center [649, 557] width 734 height 17
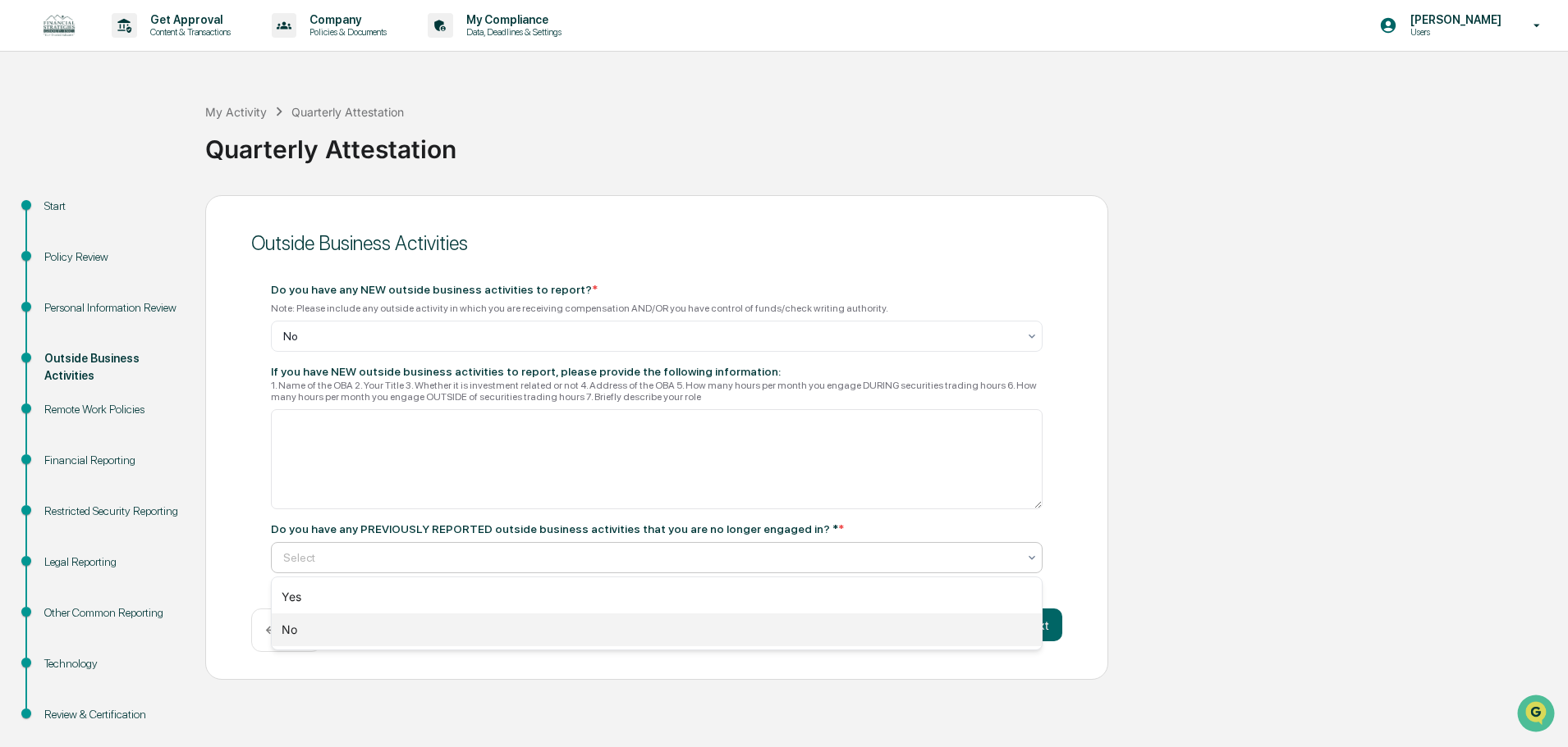
click at [325, 629] on div "No" at bounding box center [656, 630] width 770 height 33
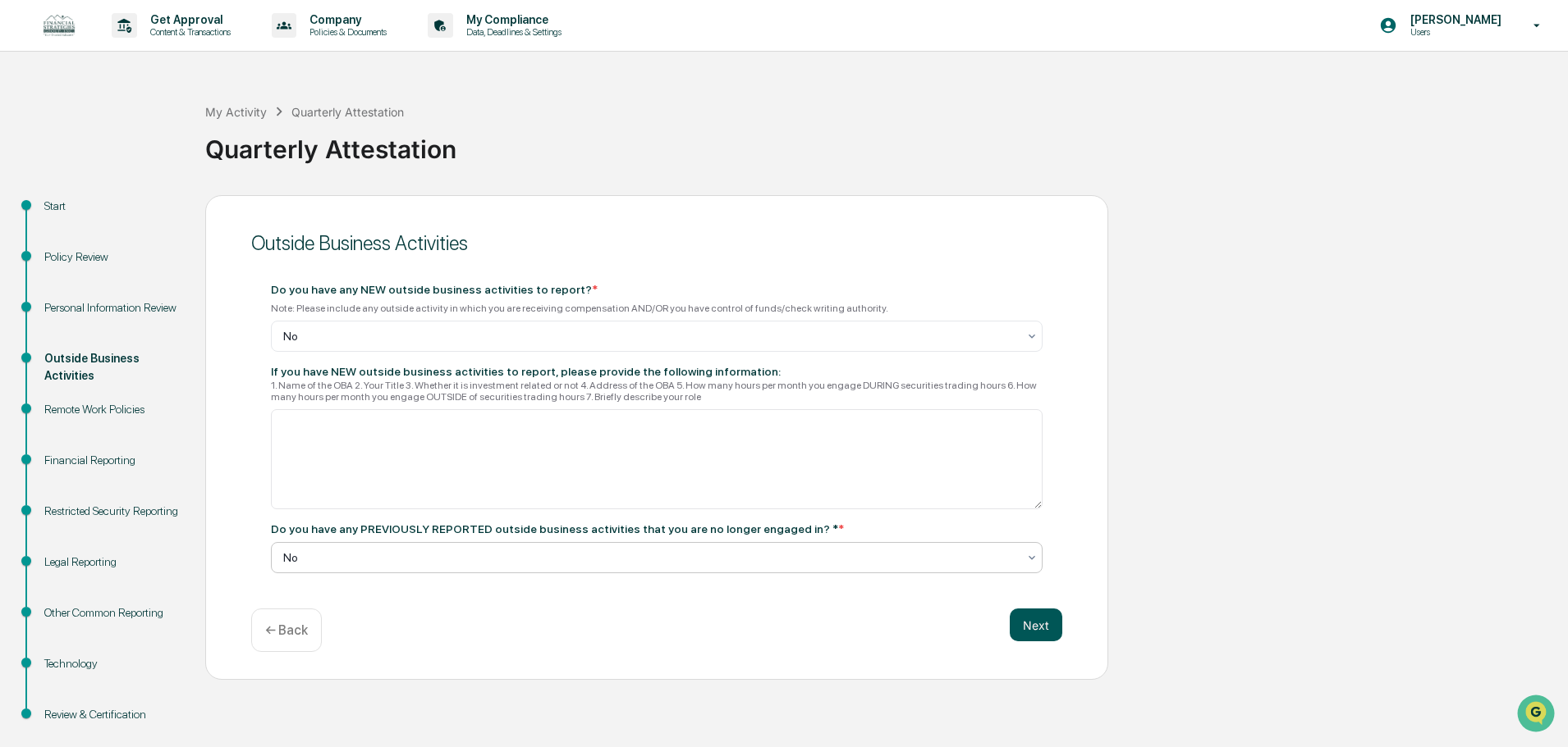
click at [1021, 624] on button "Next" at bounding box center [1035, 625] width 52 height 33
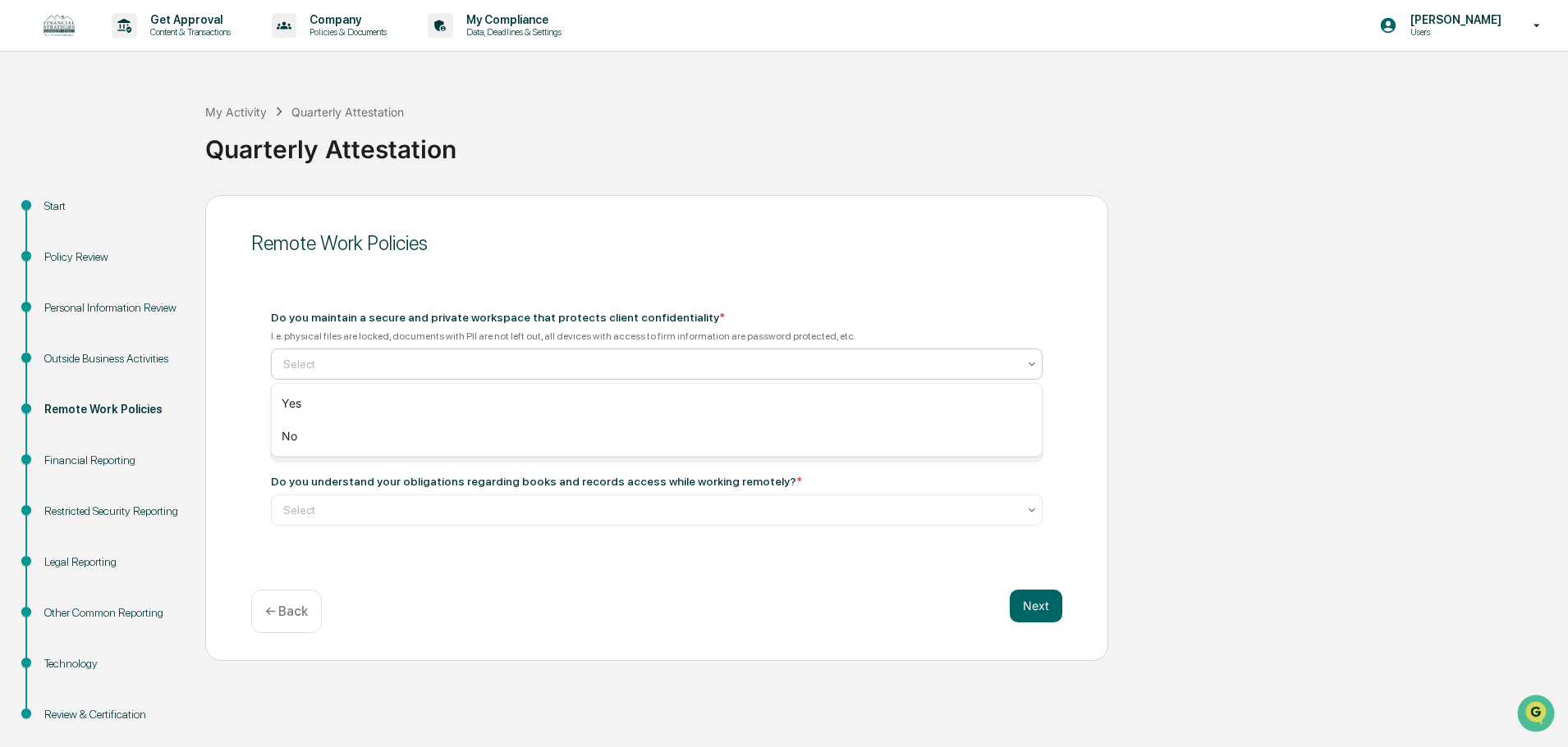
click at [432, 370] on div at bounding box center [649, 363] width 734 height 17
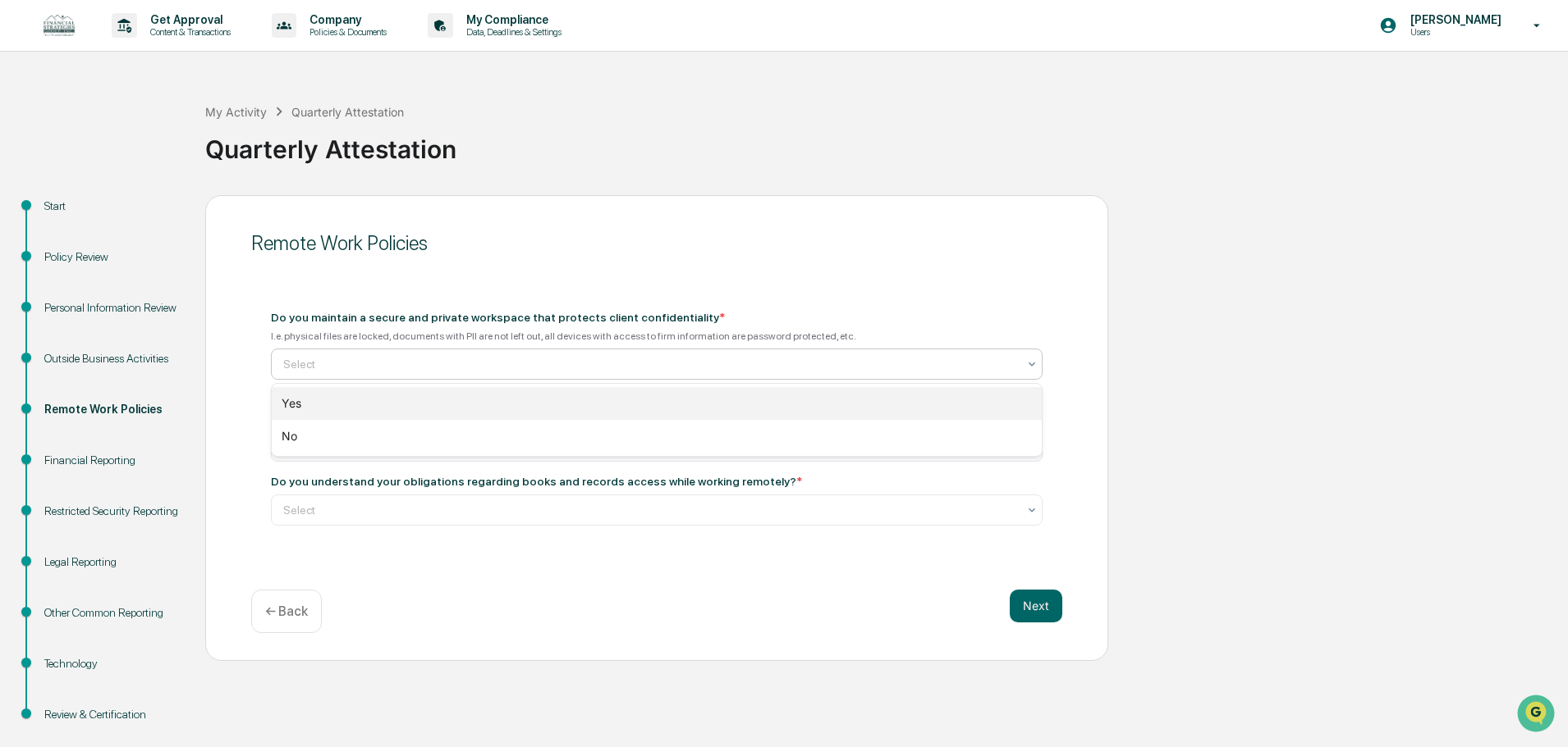
click at [372, 394] on div "Yes" at bounding box center [656, 404] width 770 height 33
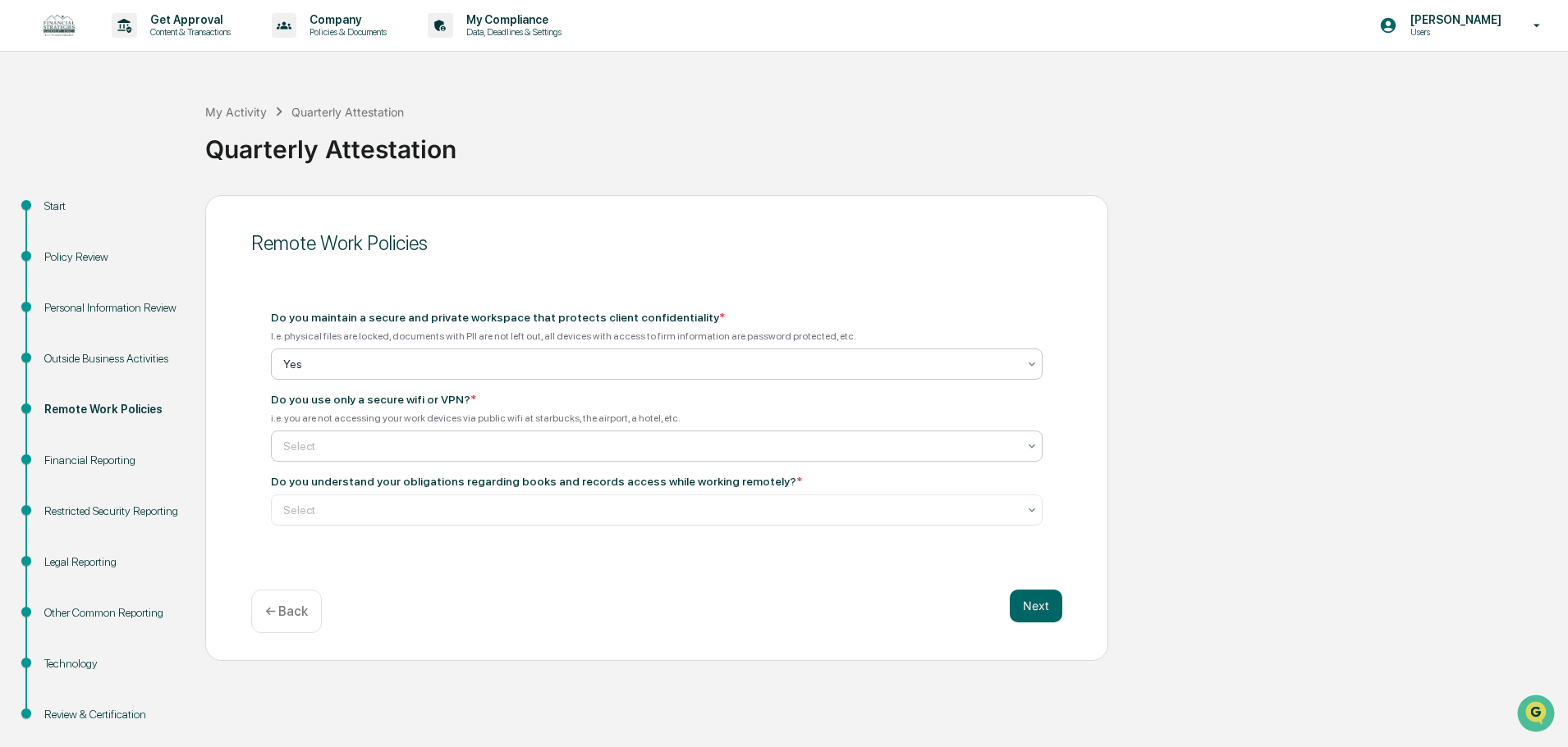
click at [369, 444] on div at bounding box center [649, 446] width 734 height 17
click at [333, 482] on div "Yes" at bounding box center [656, 486] width 770 height 33
click at [546, 511] on div at bounding box center [649, 510] width 734 height 17
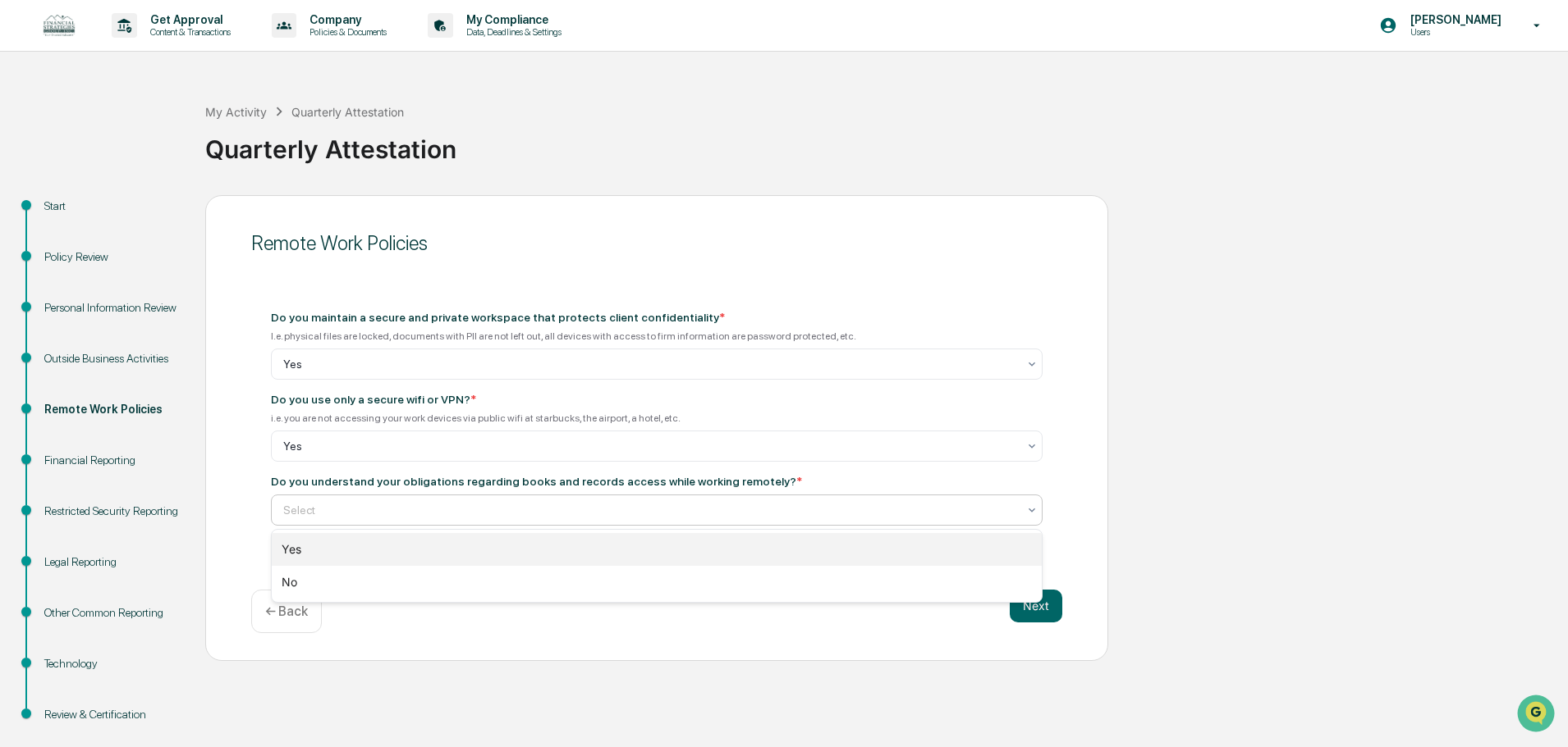
click at [452, 557] on div "Yes" at bounding box center [656, 550] width 770 height 33
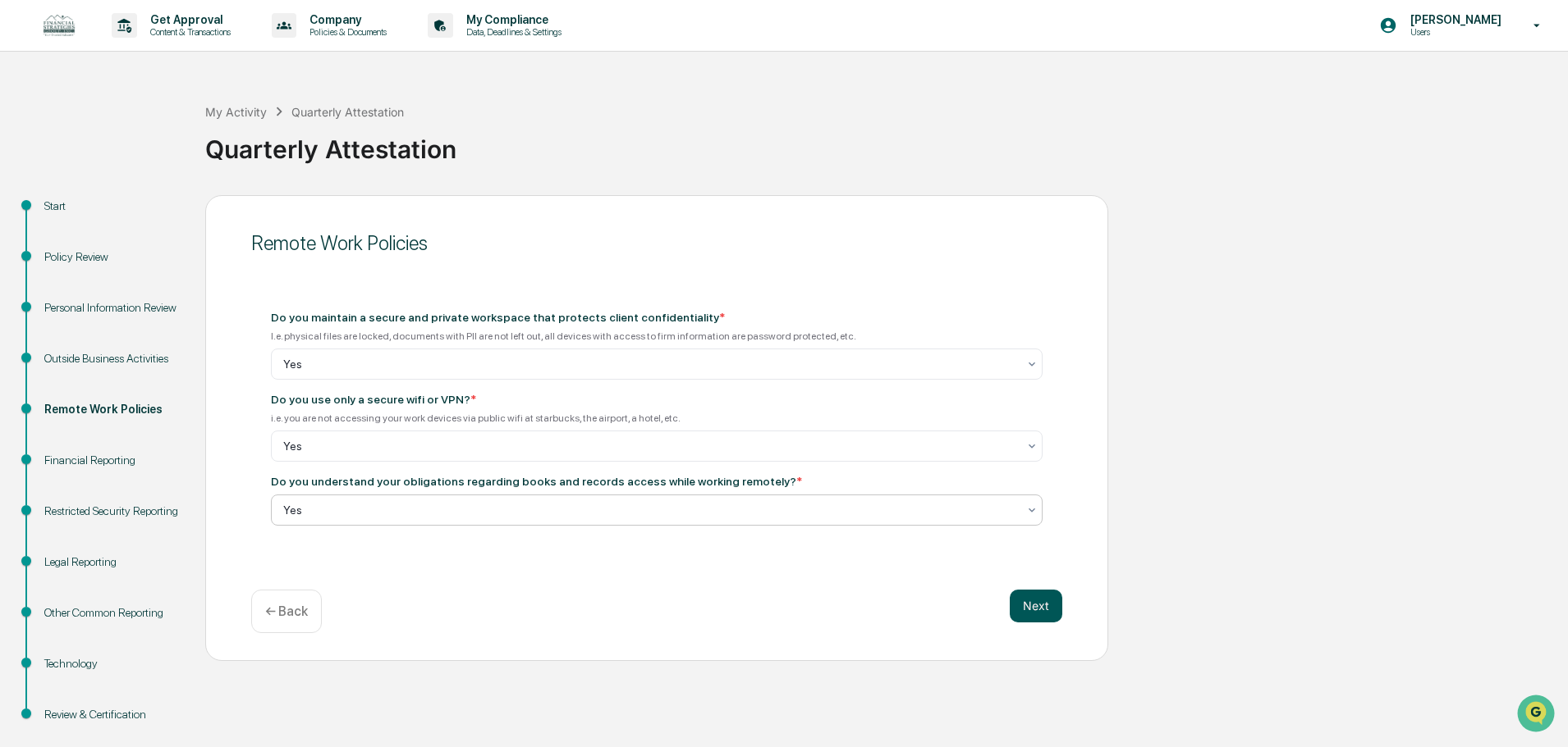
click at [1042, 602] on button "Next" at bounding box center [1035, 606] width 52 height 33
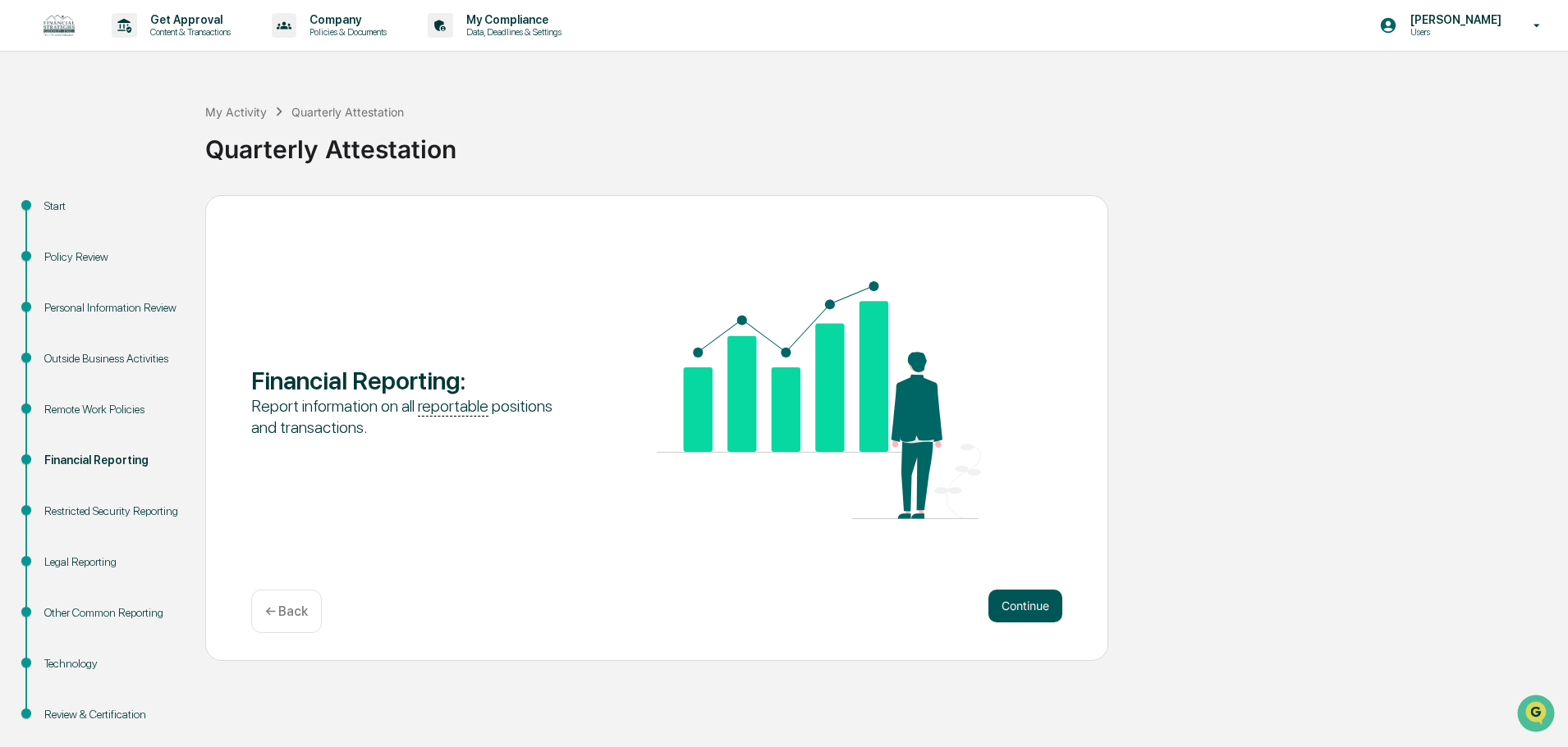
click at [1007, 594] on button "Continue" at bounding box center [1025, 606] width 74 height 33
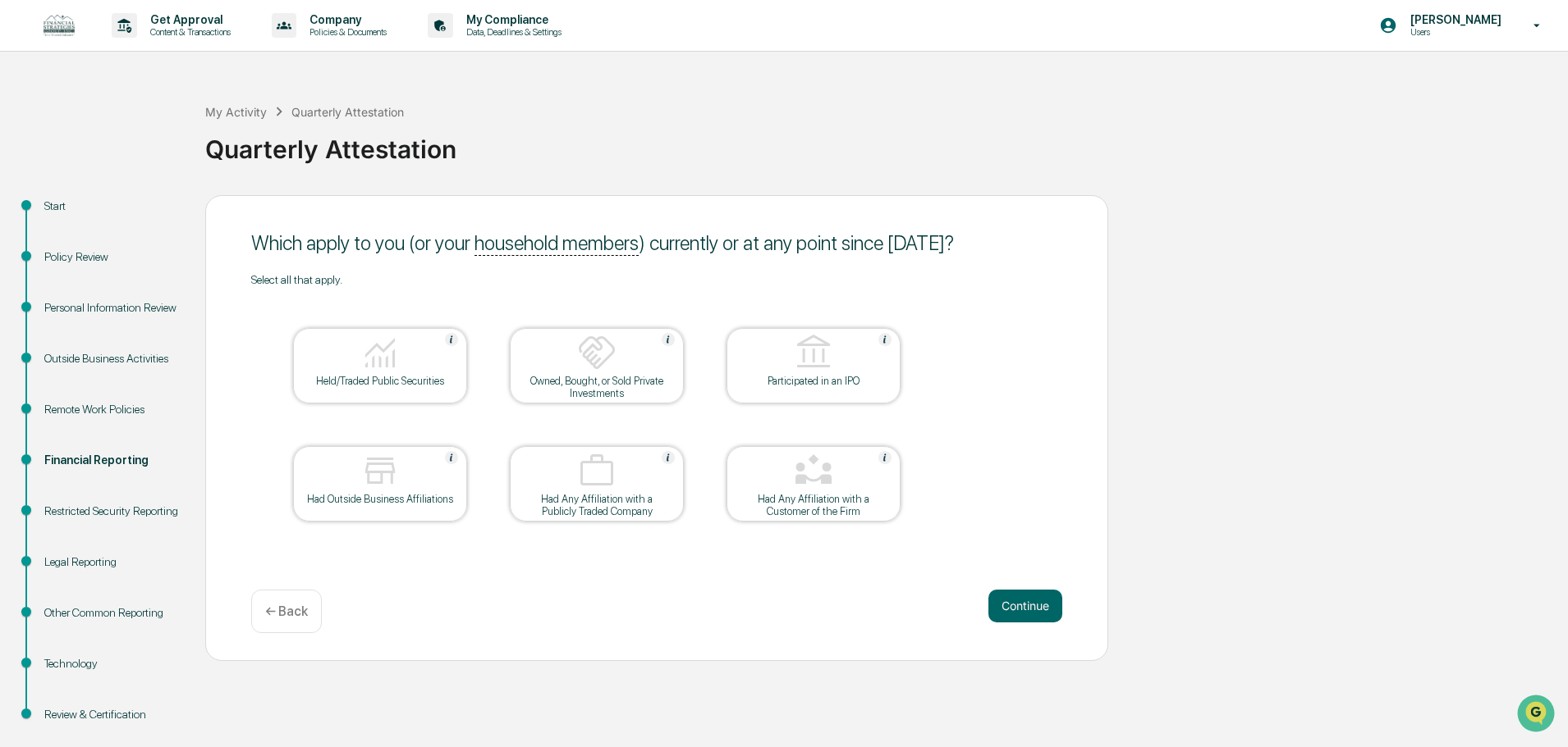
click at [392, 363] on img at bounding box center [379, 352] width 39 height 39
click at [1019, 600] on button "Continue" at bounding box center [1025, 606] width 74 height 33
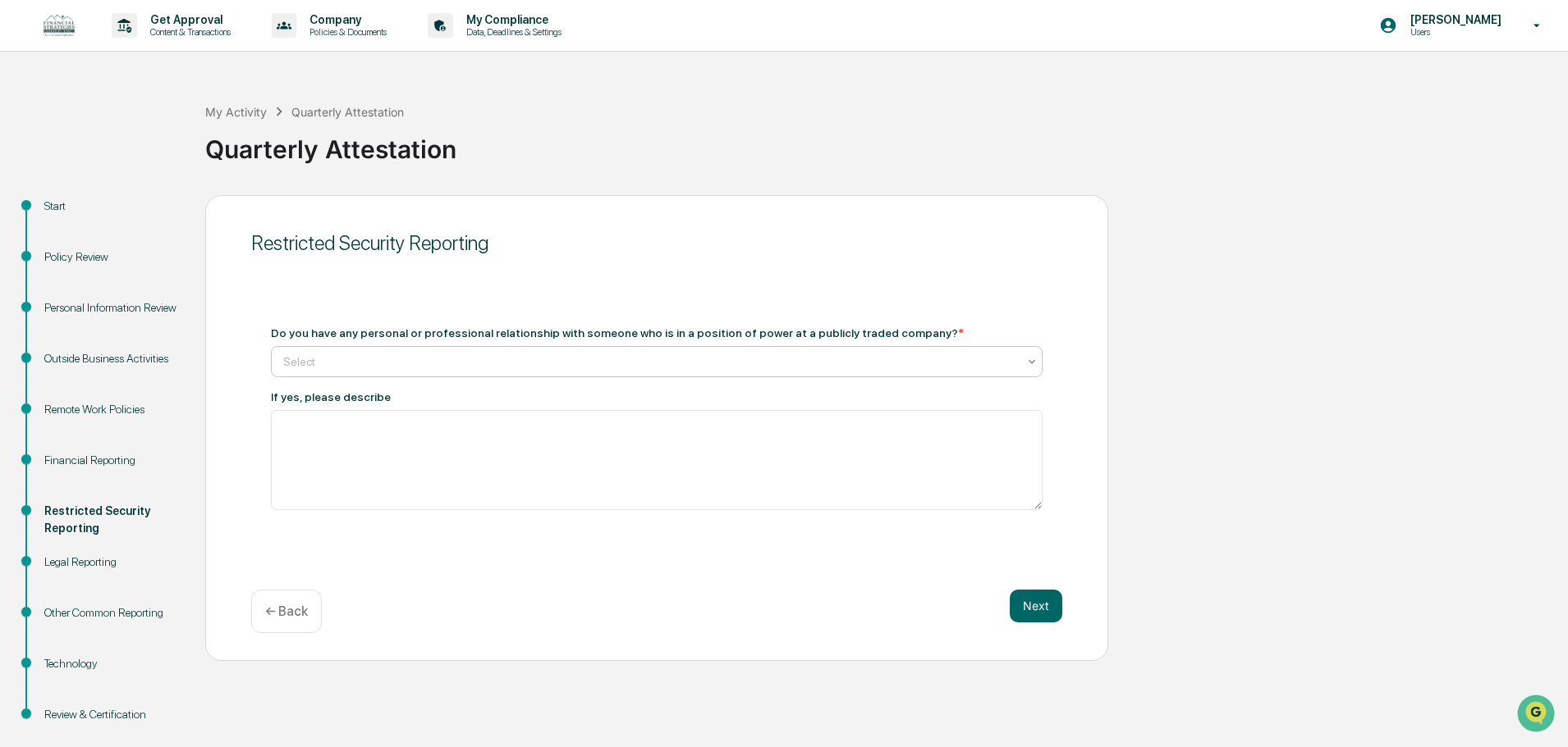
click at [604, 363] on div at bounding box center [649, 362] width 734 height 17
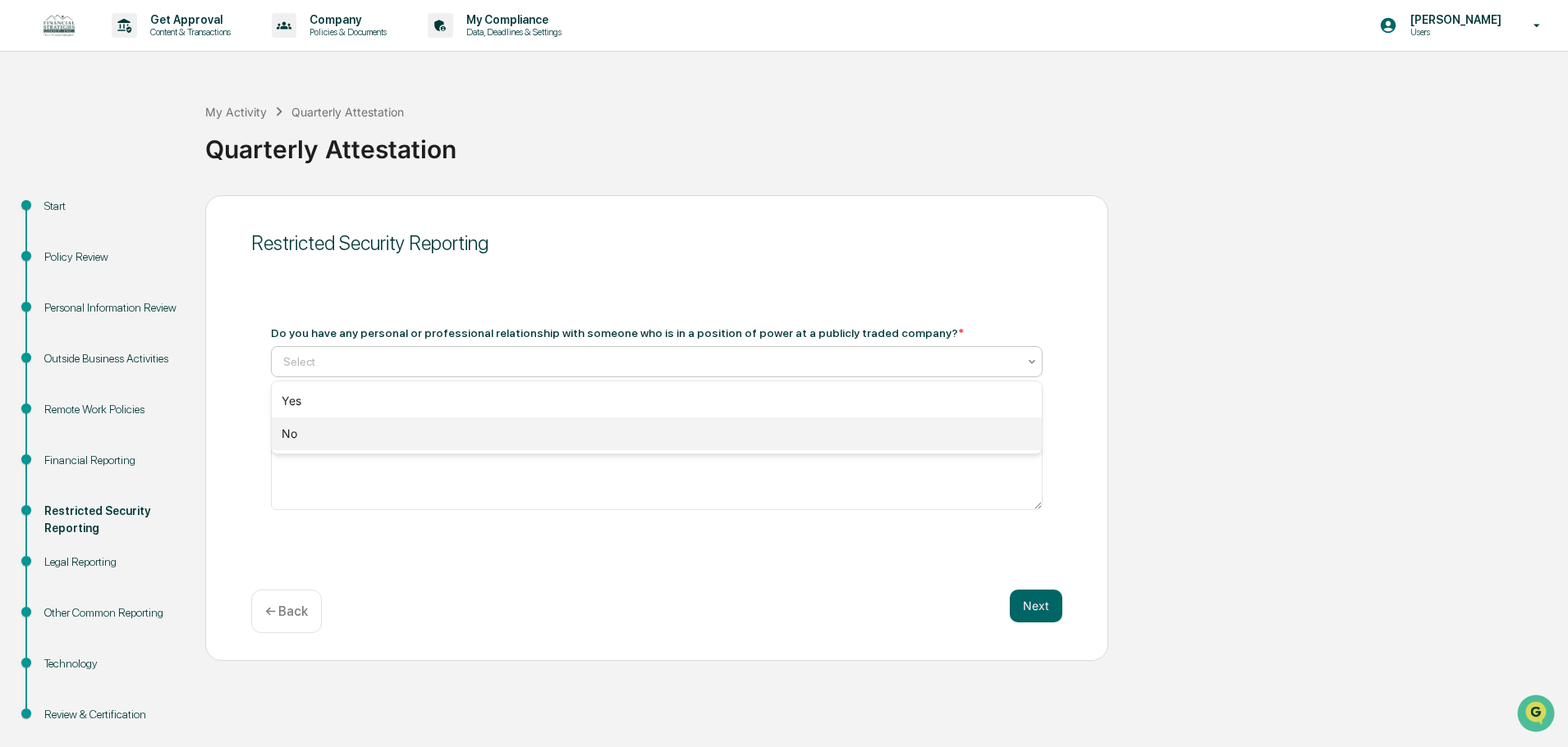
click at [399, 424] on div "No" at bounding box center [656, 434] width 770 height 33
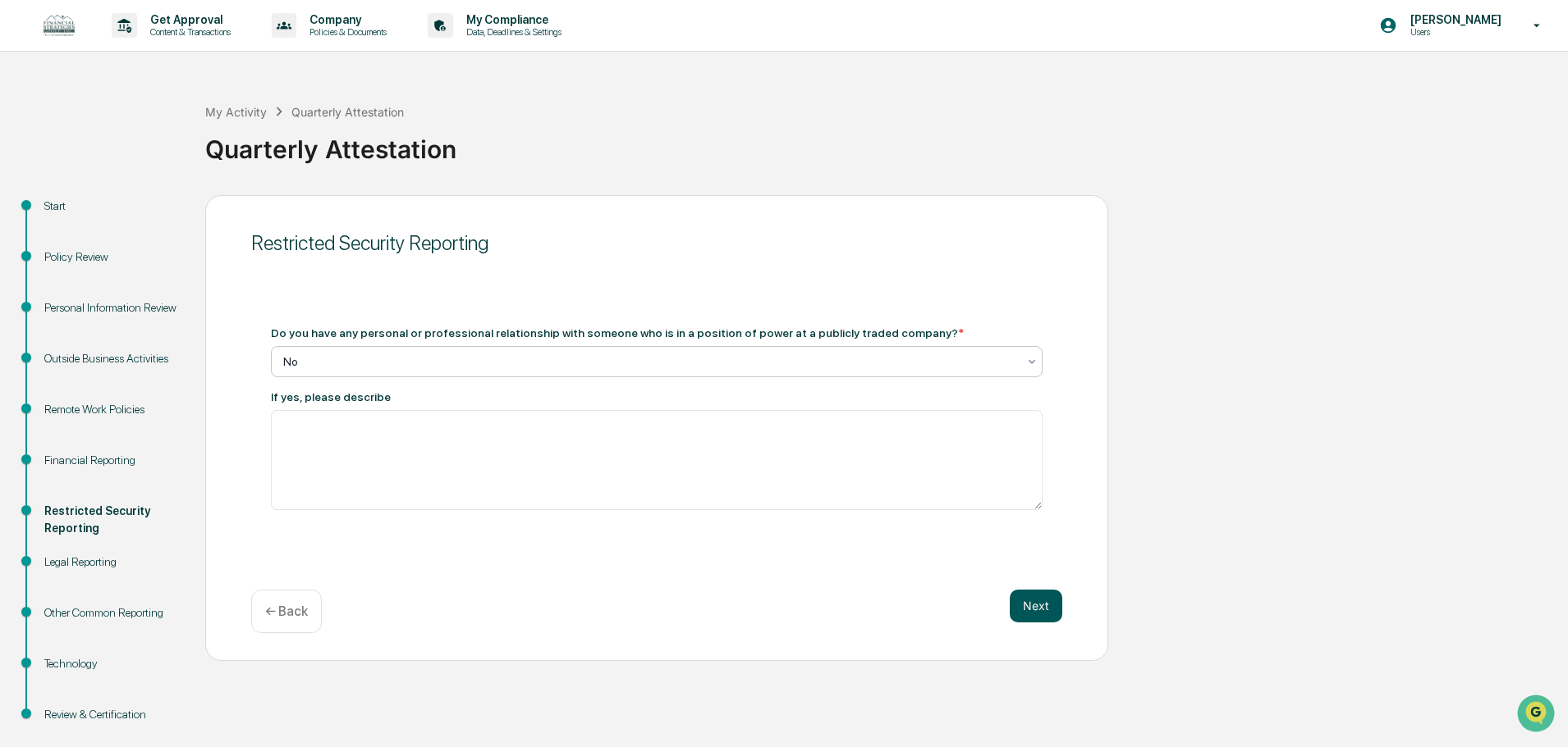
click at [1036, 612] on button "Next" at bounding box center [1035, 606] width 52 height 33
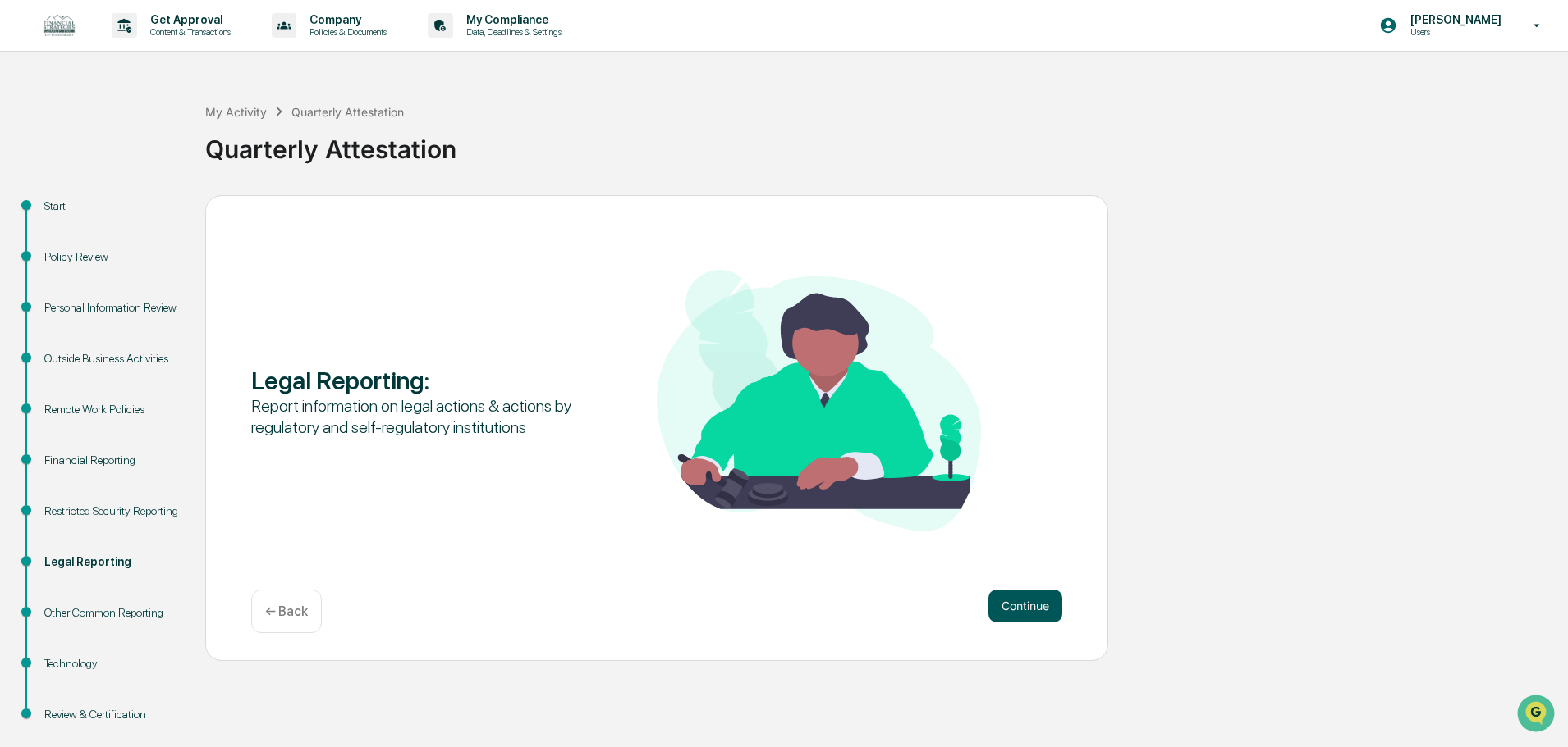
click at [1012, 598] on button "Continue" at bounding box center [1025, 606] width 74 height 33
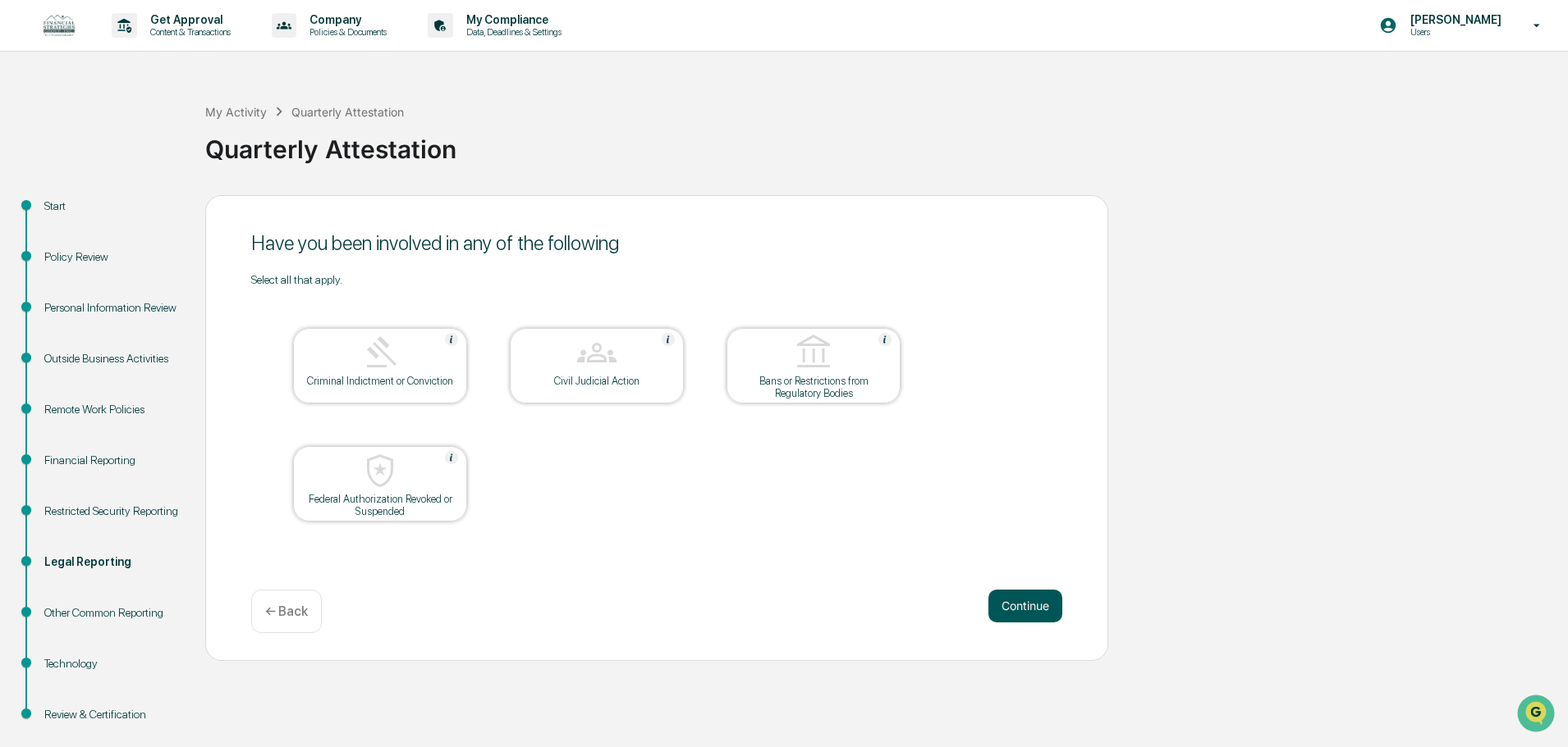
click at [1017, 601] on button "Continue" at bounding box center [1025, 606] width 74 height 33
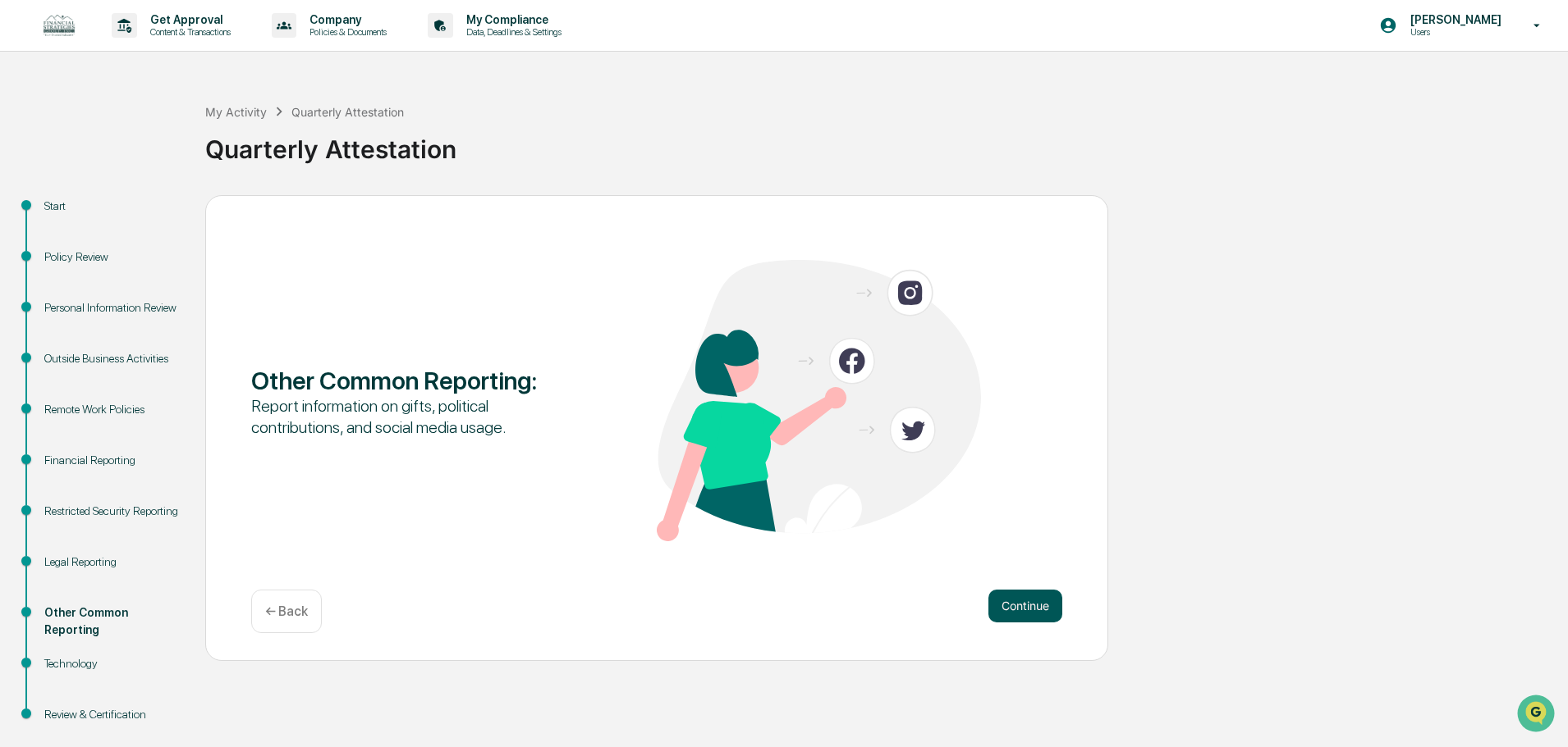
click at [1024, 594] on button "Continue" at bounding box center [1025, 606] width 74 height 33
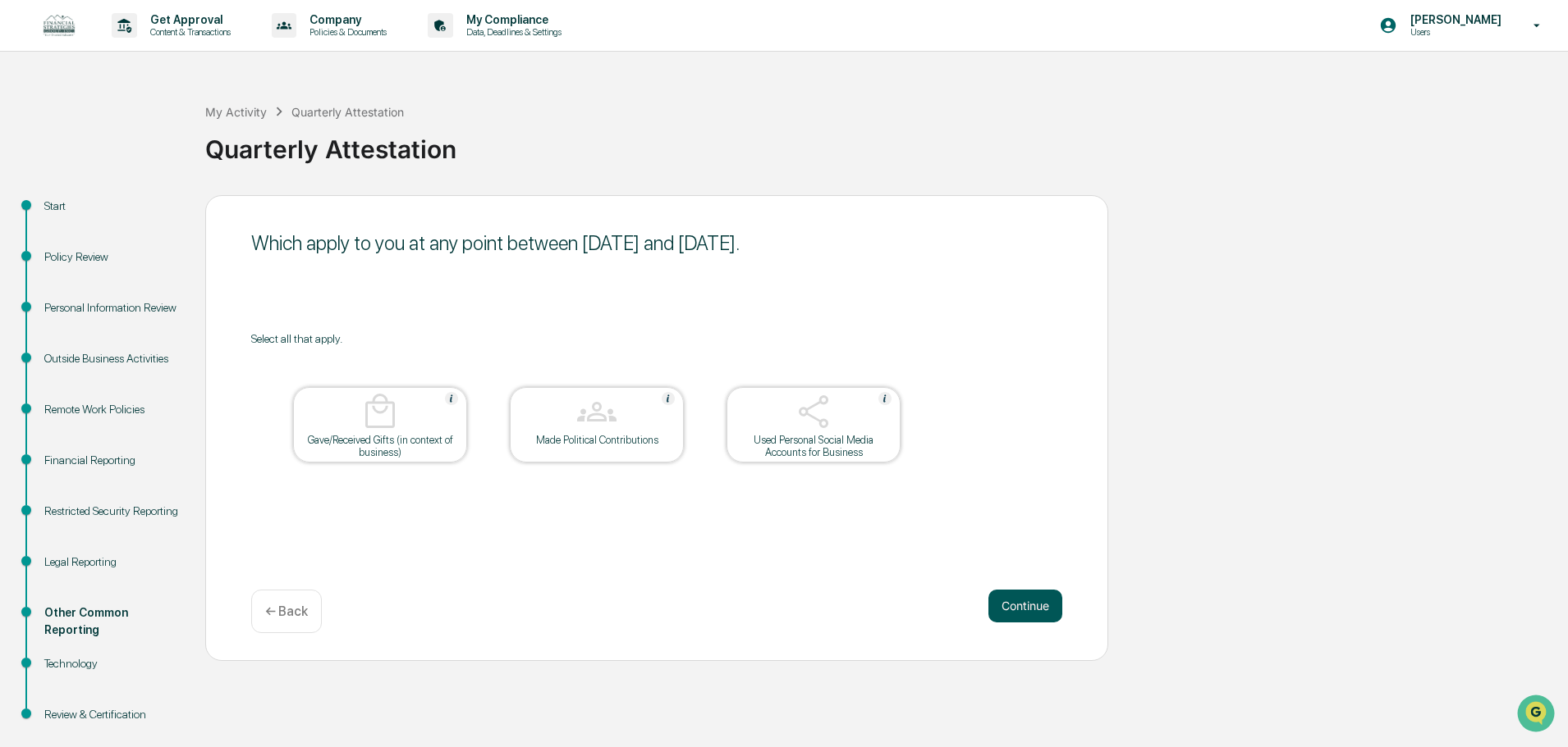
click at [1015, 595] on button "Continue" at bounding box center [1025, 606] width 74 height 33
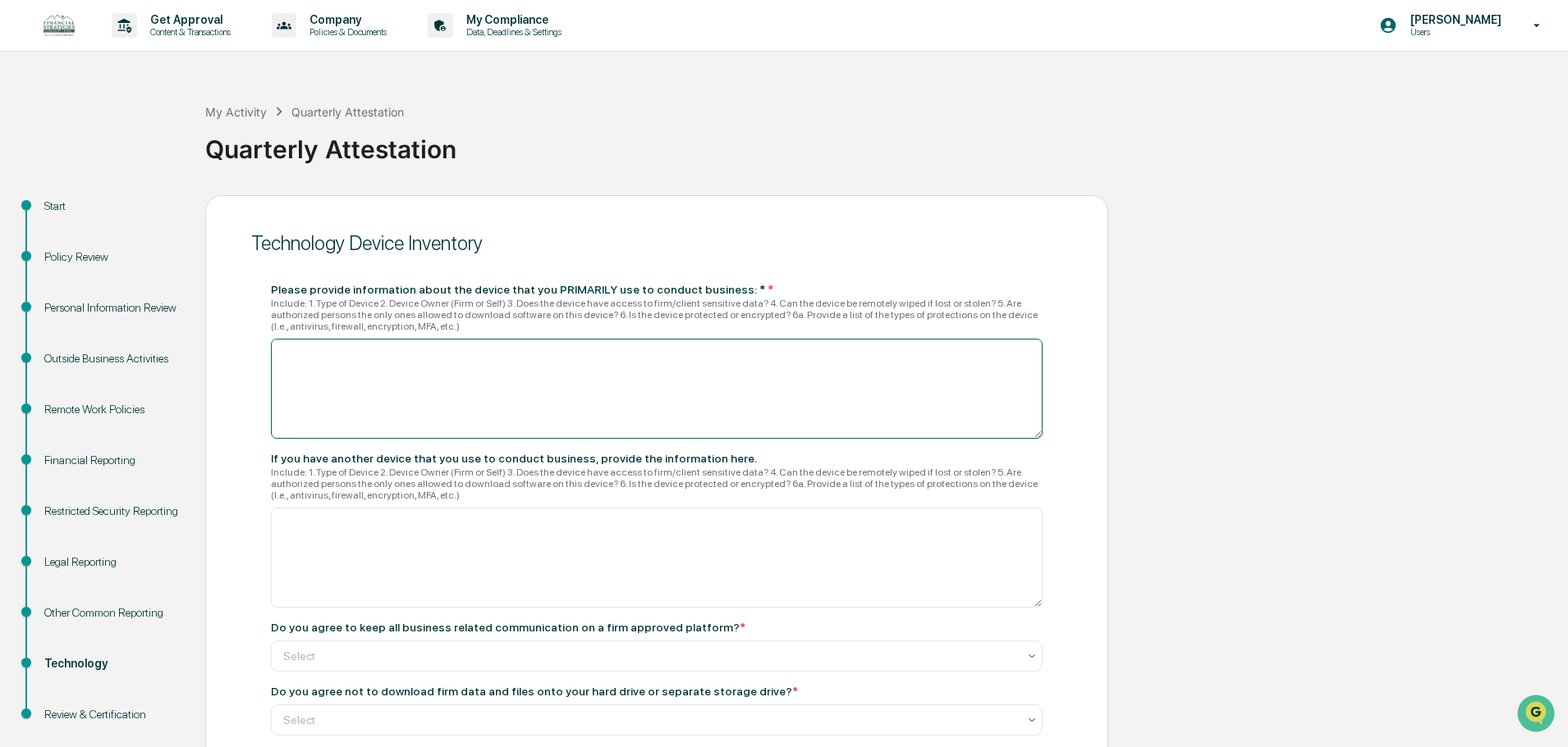
click at [460, 379] on textarea at bounding box center [656, 389] width 772 height 100
type textarea "**********"
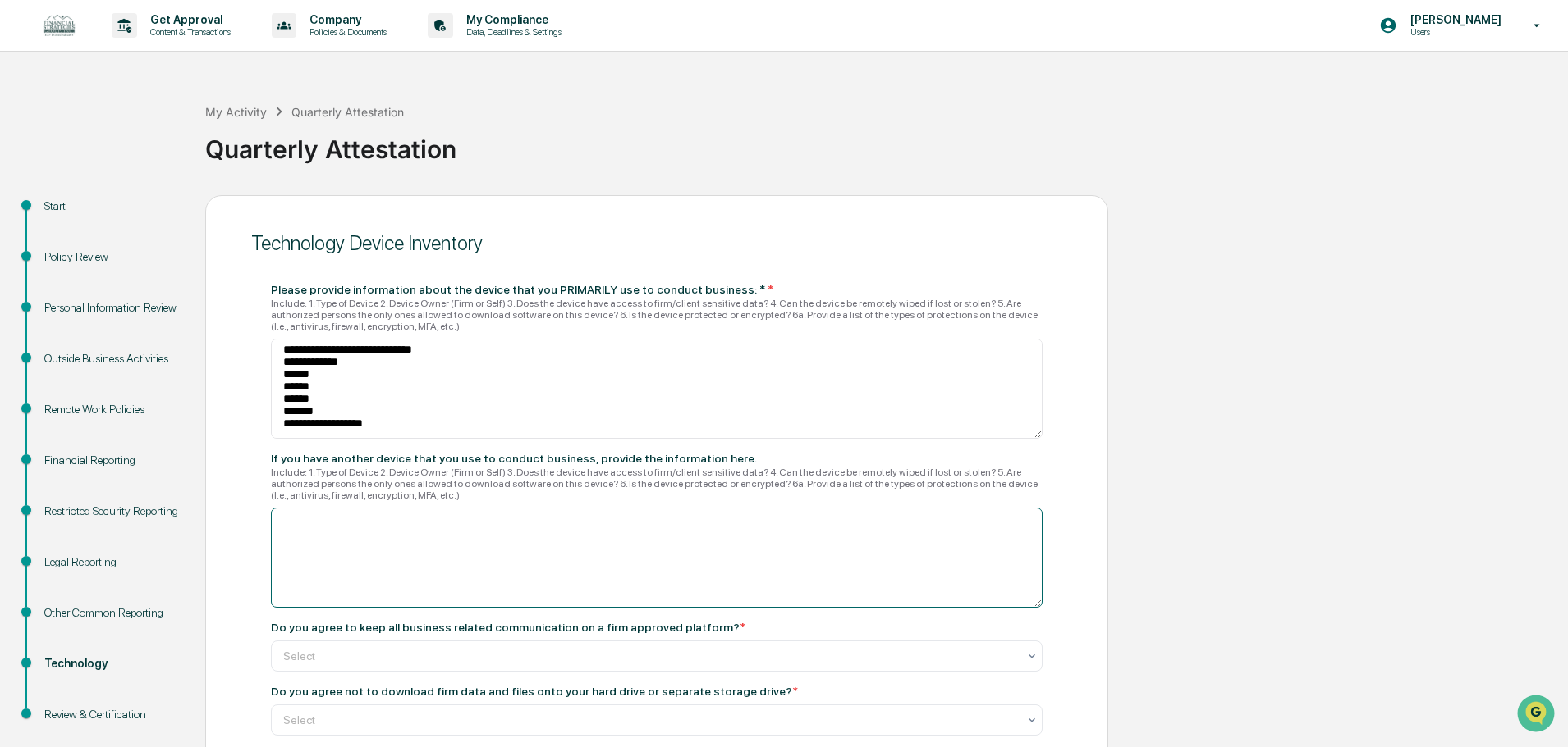
click at [512, 546] on textarea at bounding box center [656, 557] width 772 height 100
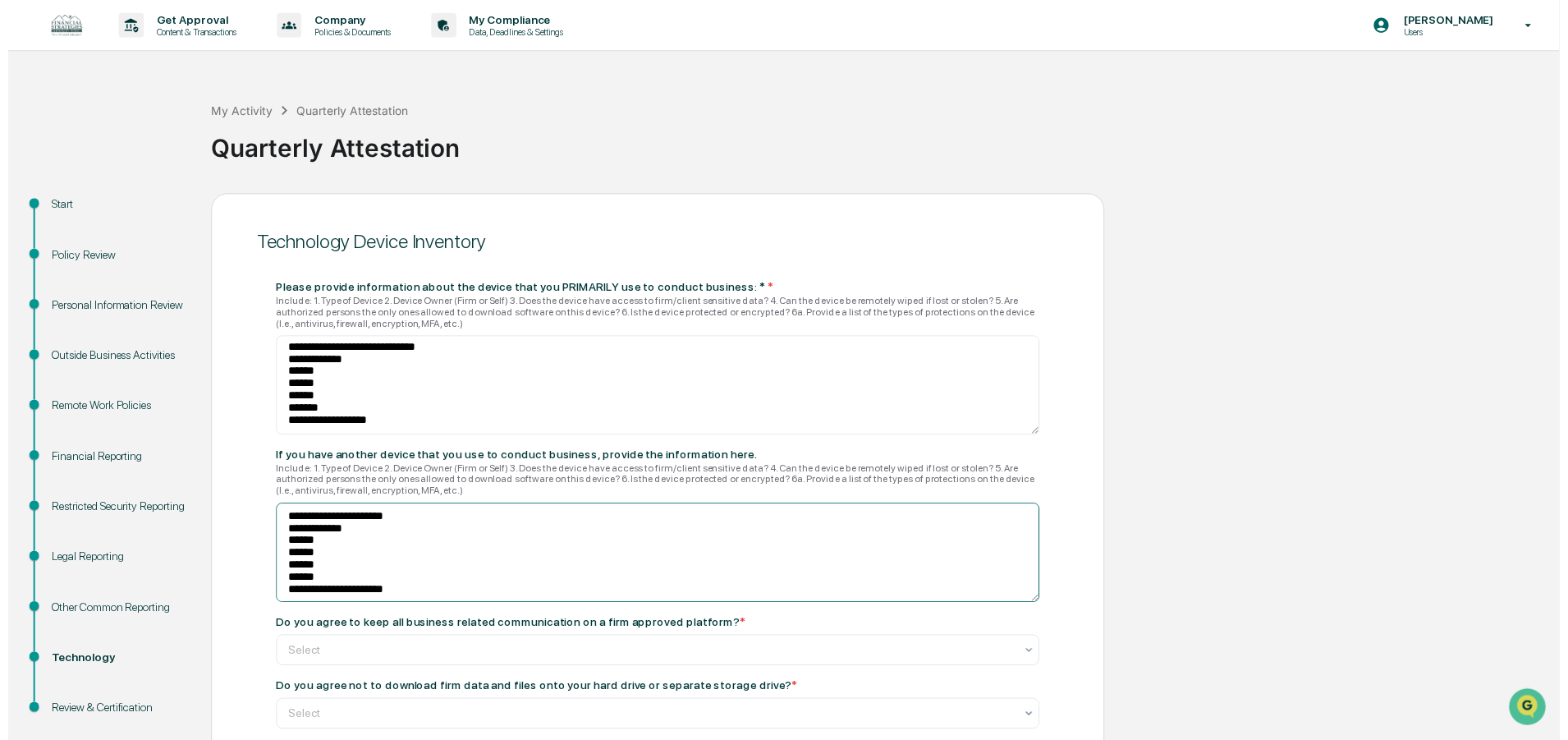
scroll to position [159, 0]
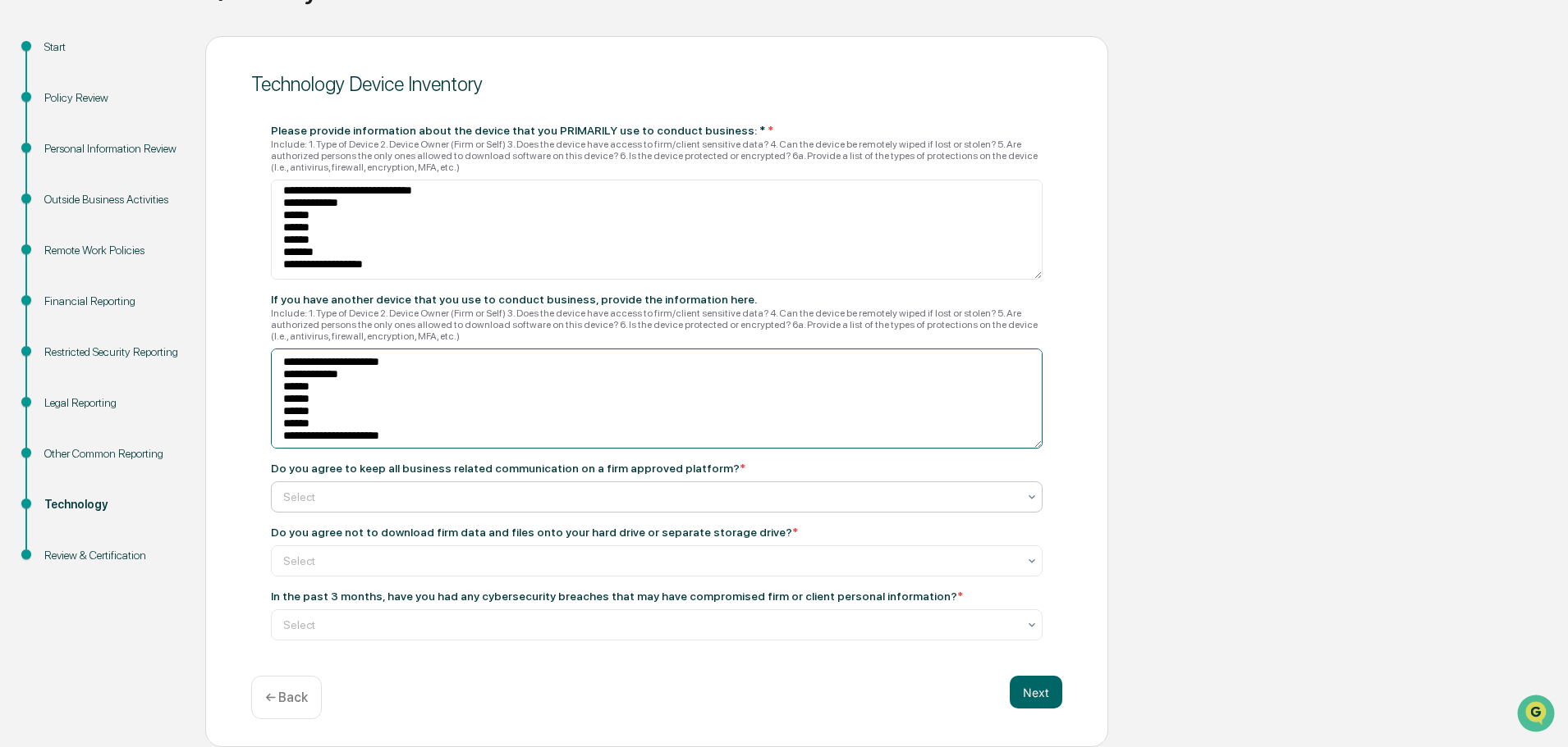
type textarea "**********"
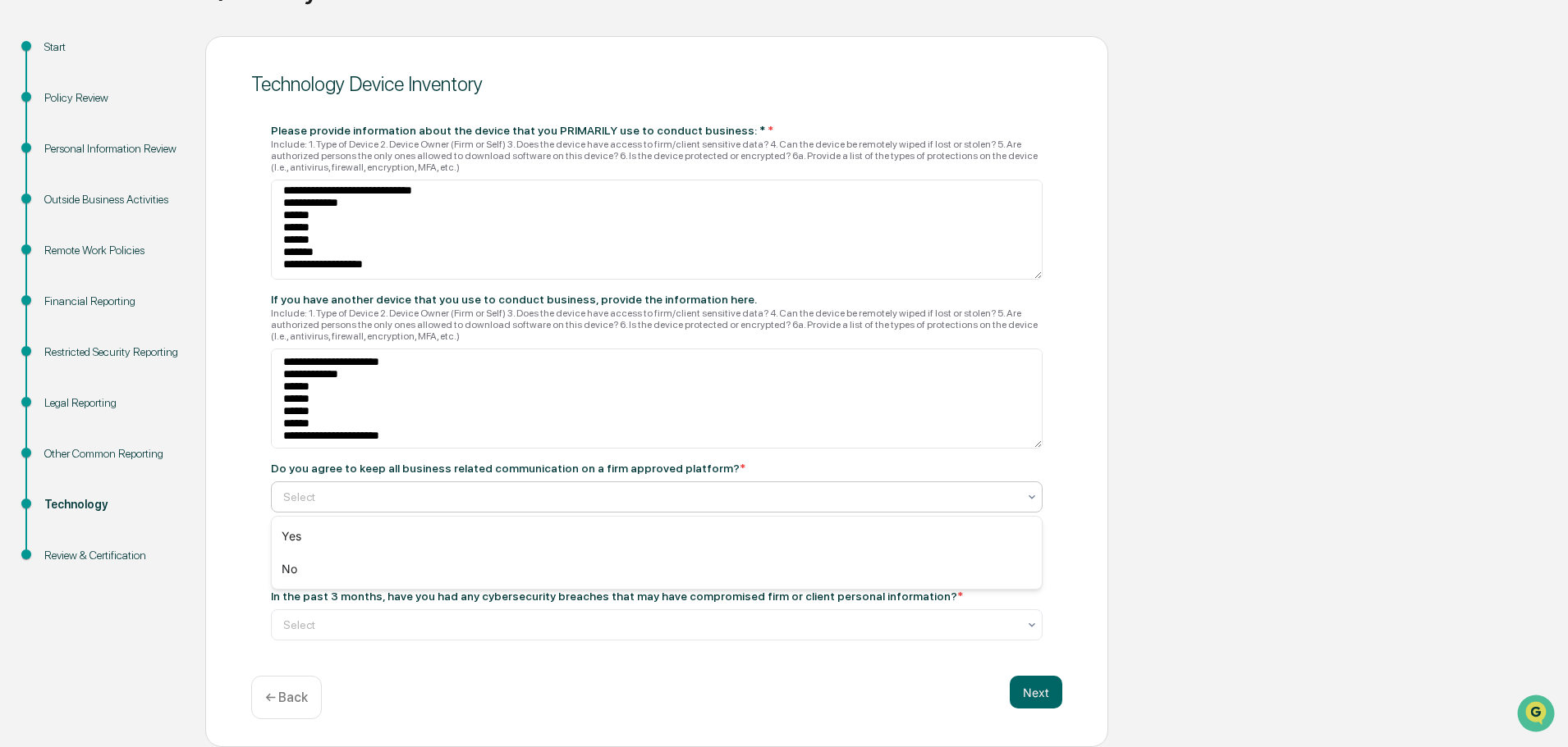
click at [481, 499] on div at bounding box center [649, 497] width 734 height 17
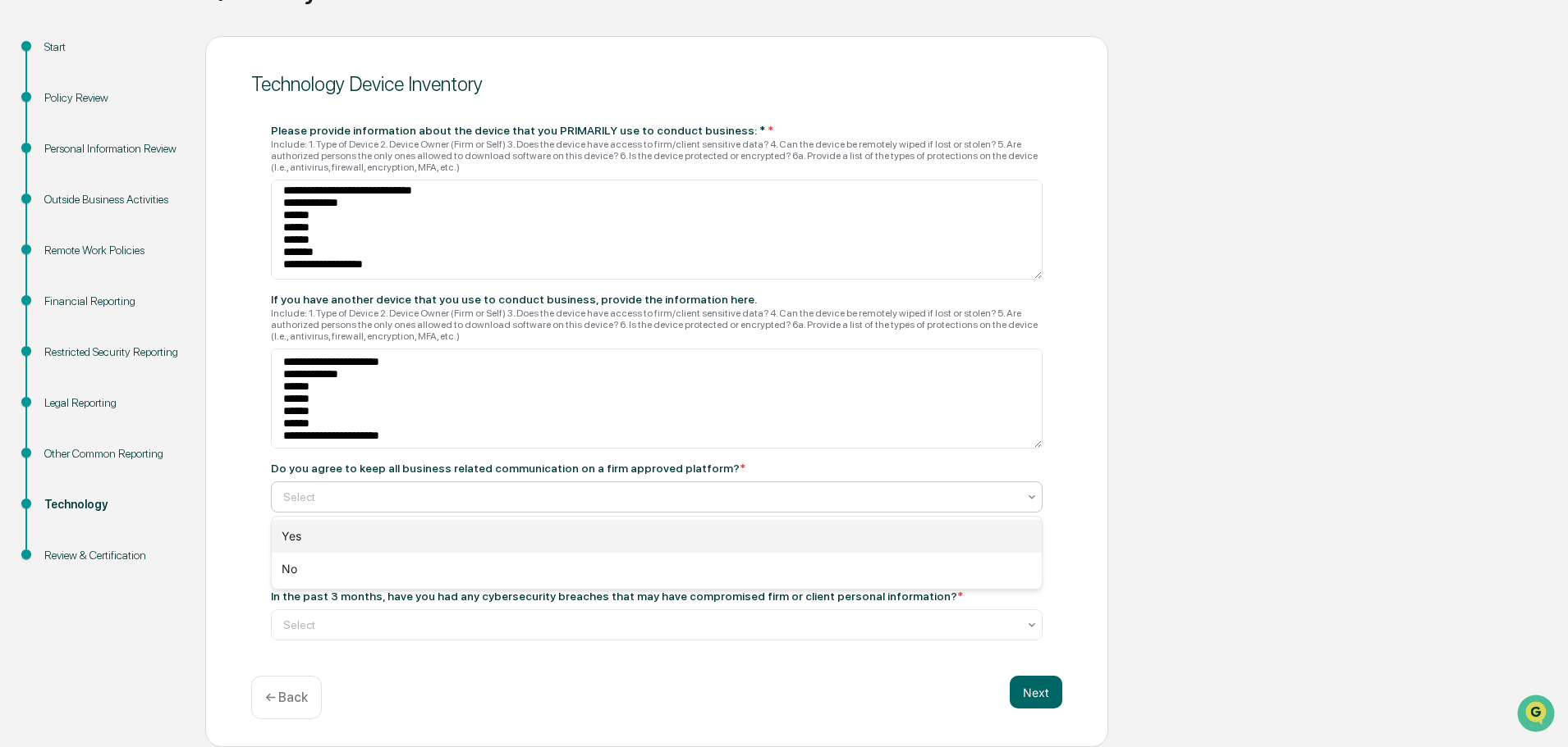
click at [399, 528] on div "Yes" at bounding box center [656, 537] width 770 height 33
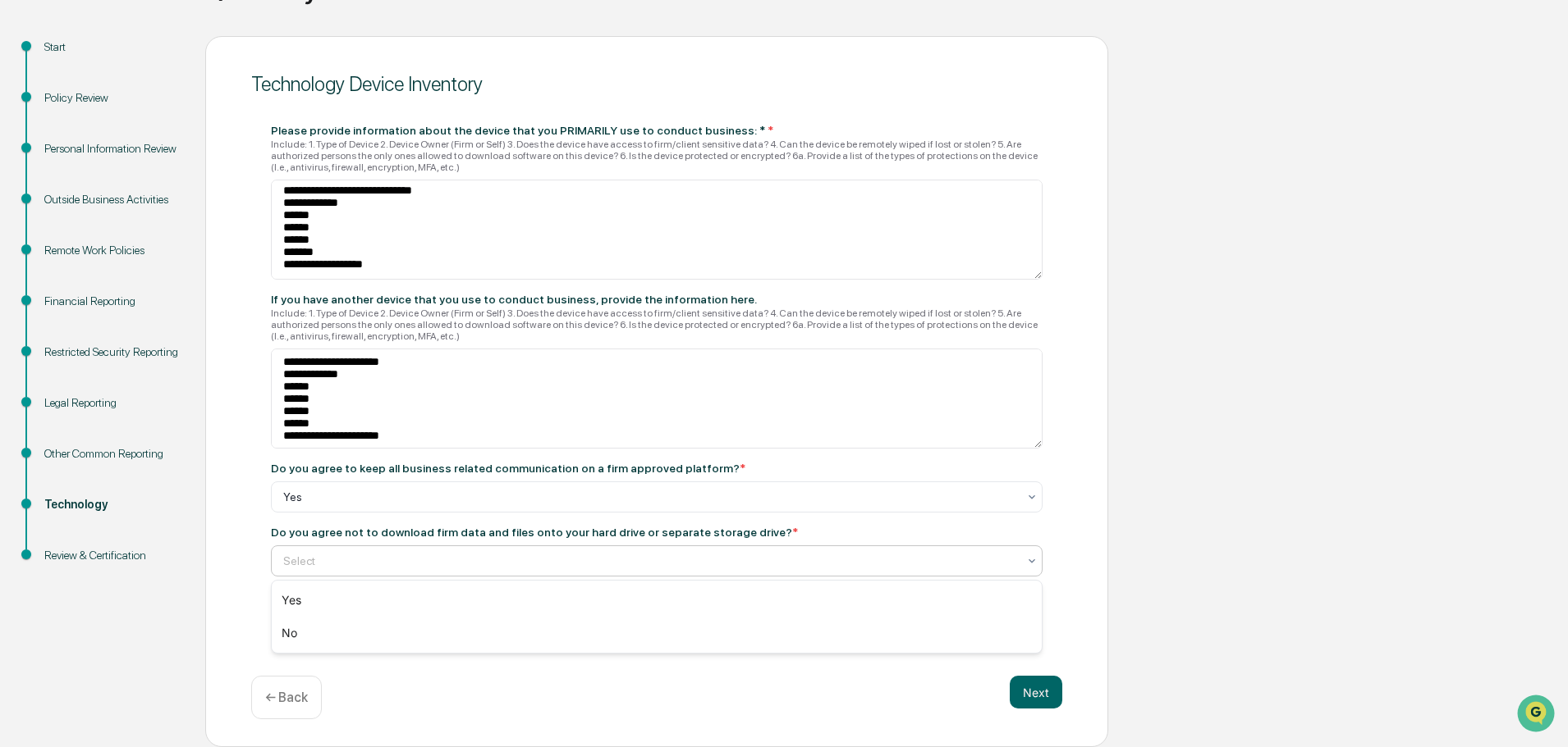
click at [477, 558] on div at bounding box center [649, 561] width 734 height 17
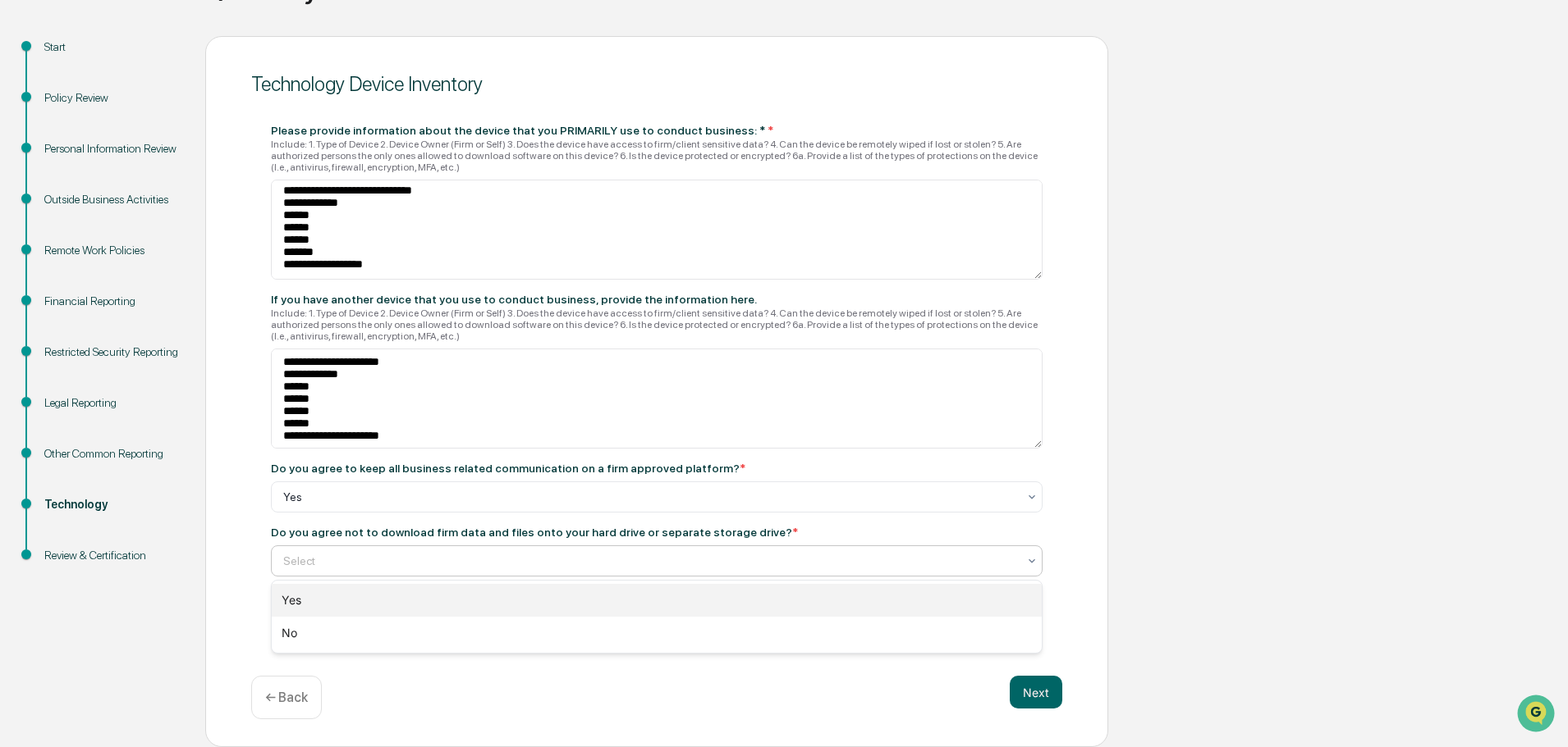
click at [392, 591] on div "Yes" at bounding box center [656, 601] width 770 height 33
click at [469, 623] on div at bounding box center [649, 624] width 734 height 17
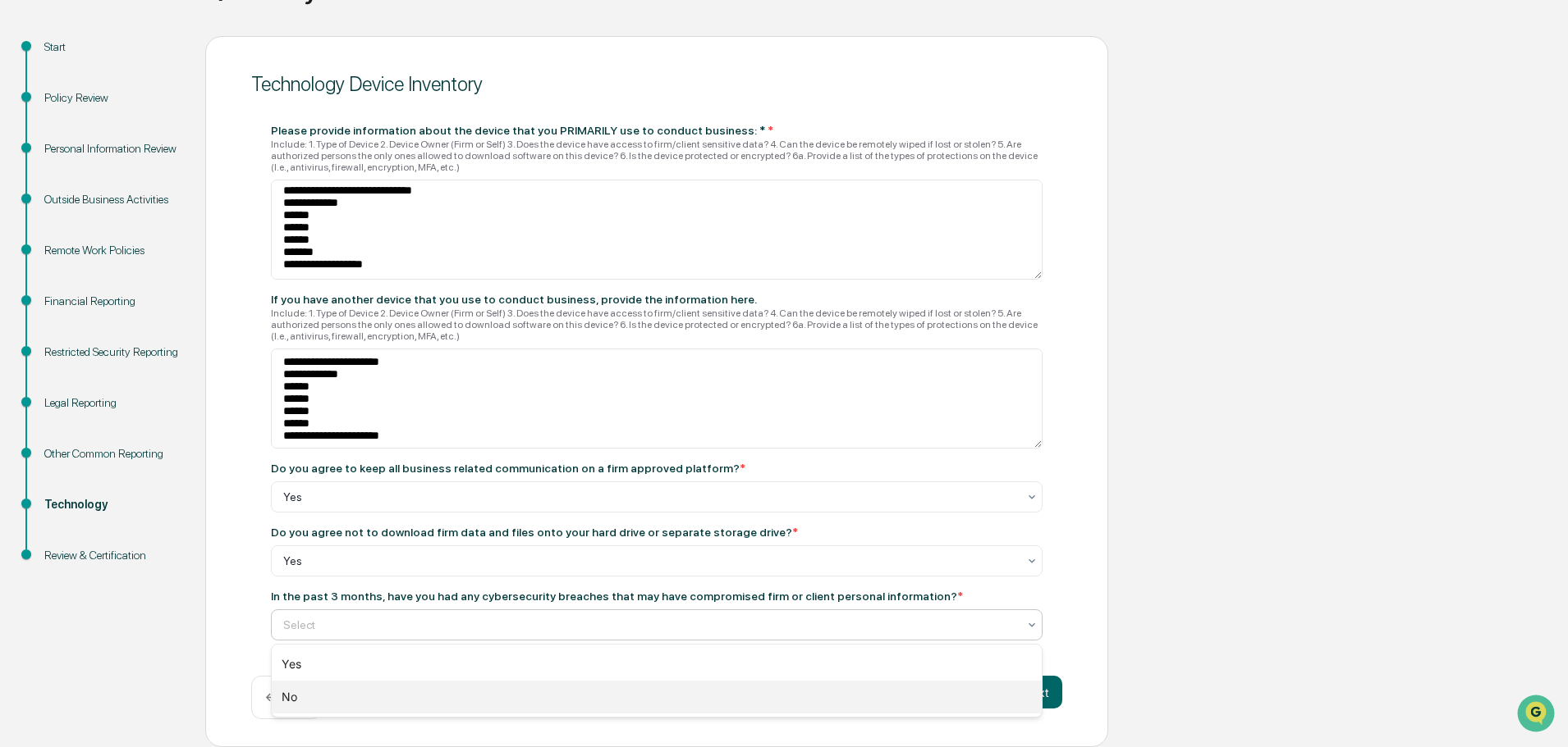
click at [374, 699] on div "No" at bounding box center [656, 697] width 770 height 33
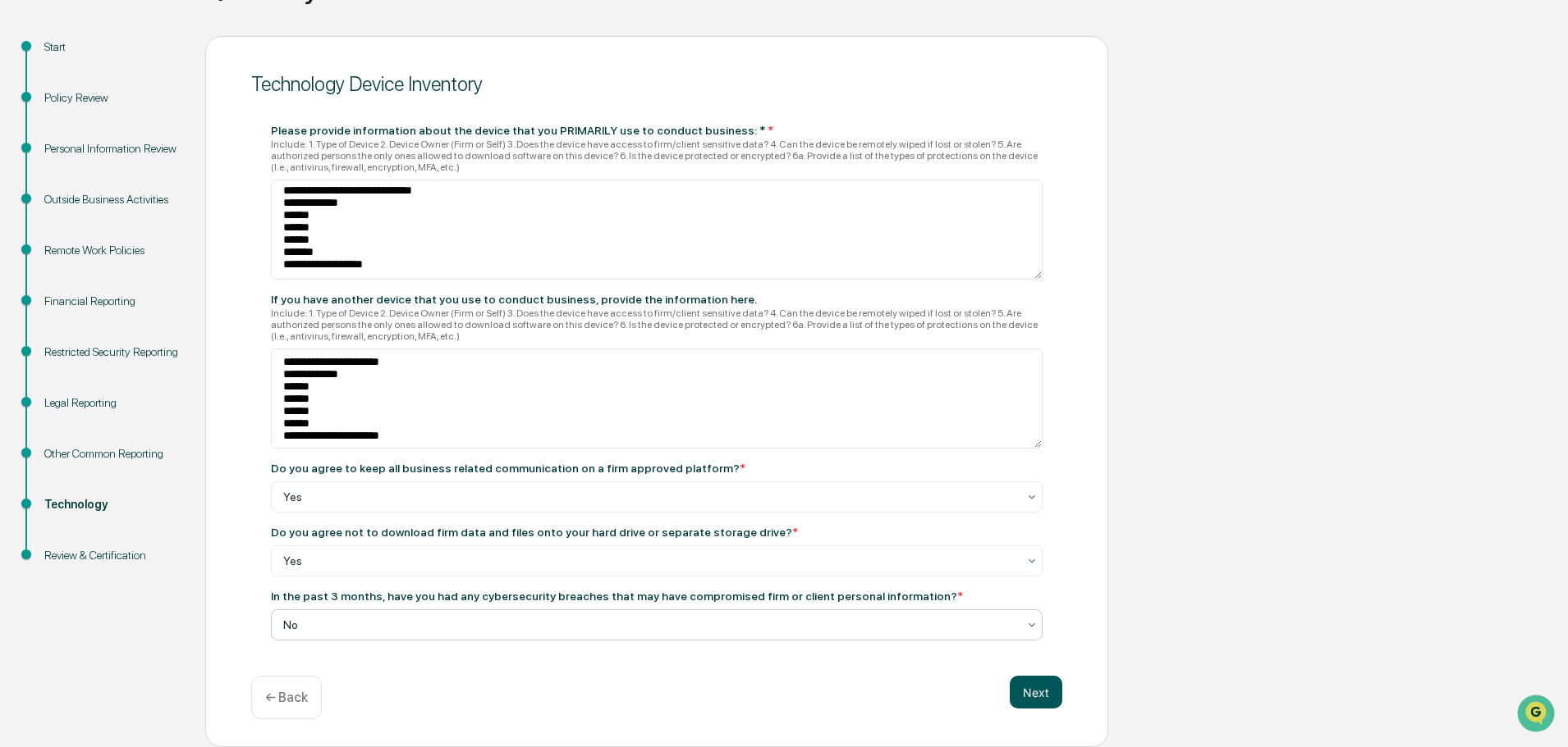
click at [1044, 702] on button "Next" at bounding box center [1035, 692] width 52 height 33
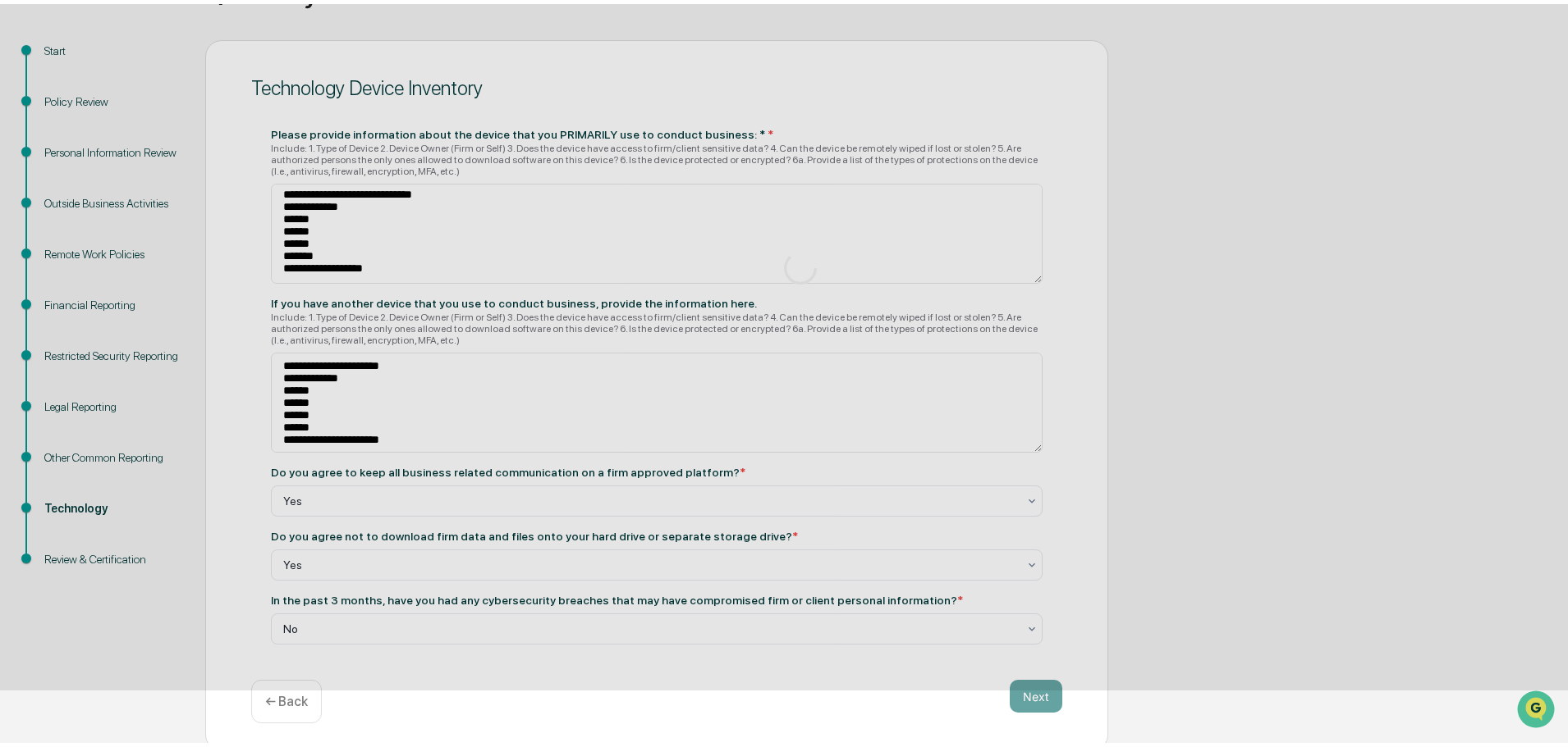
scroll to position [25, 0]
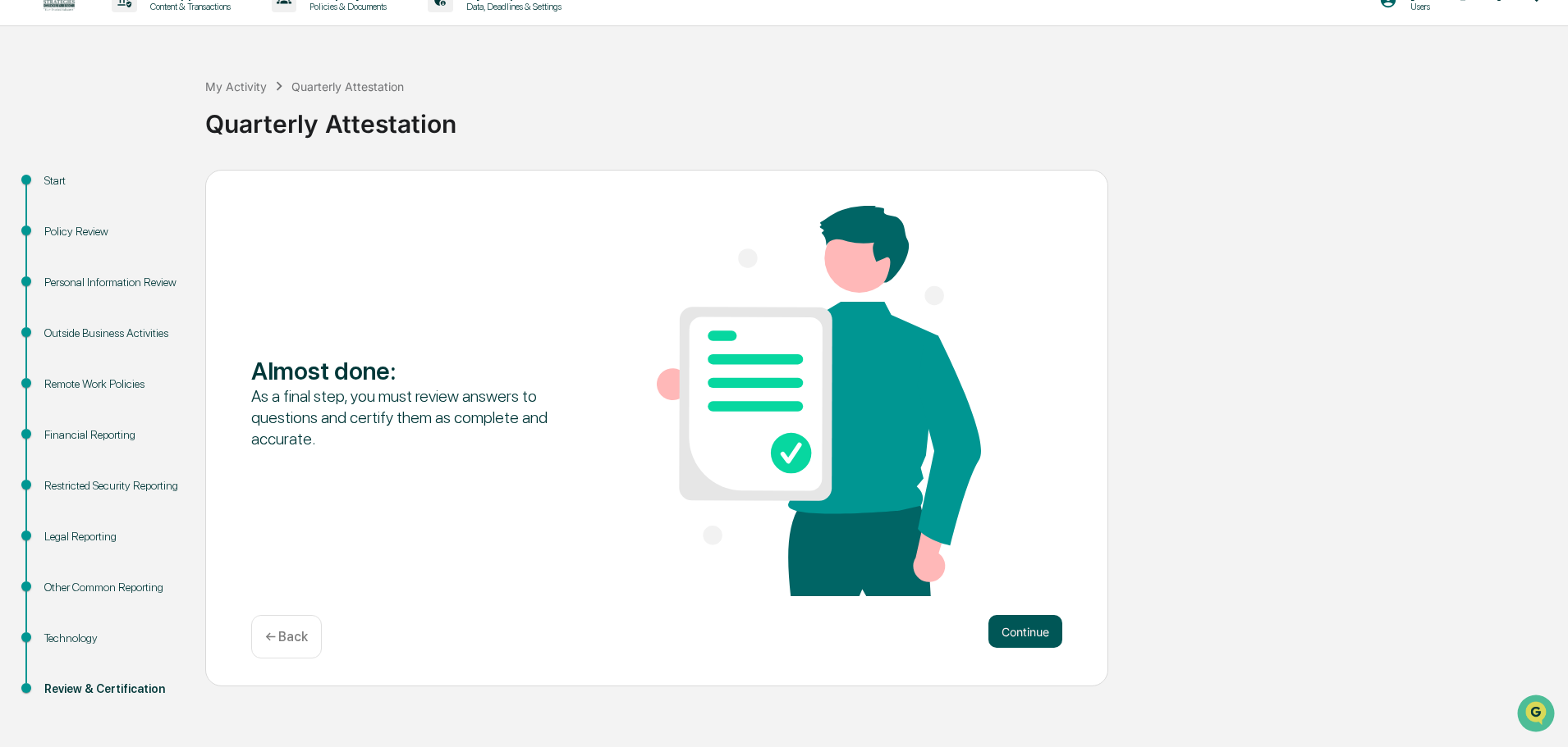
click at [1013, 616] on button "Continue" at bounding box center [1025, 632] width 74 height 33
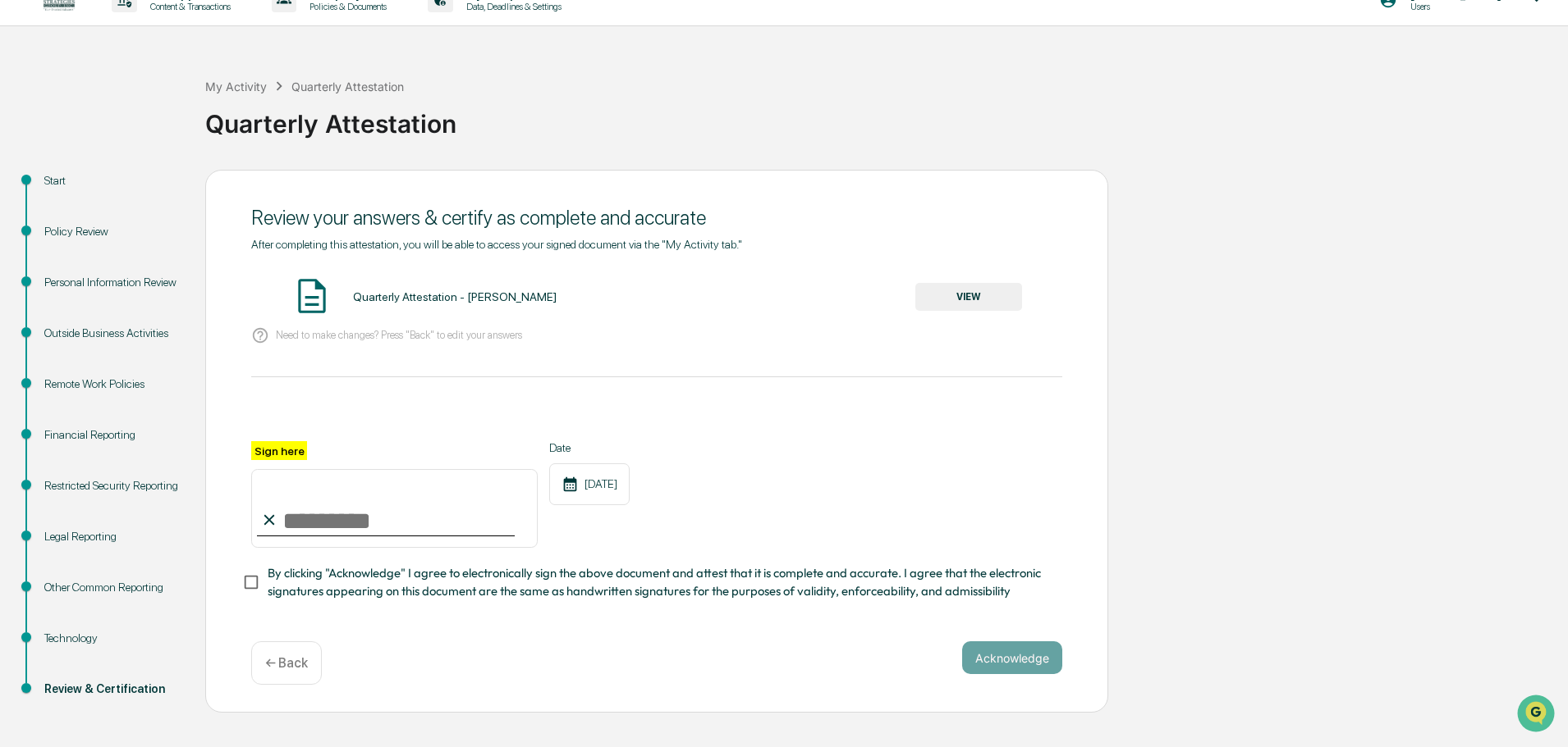
click at [978, 295] on button "VIEW" at bounding box center [968, 297] width 107 height 28
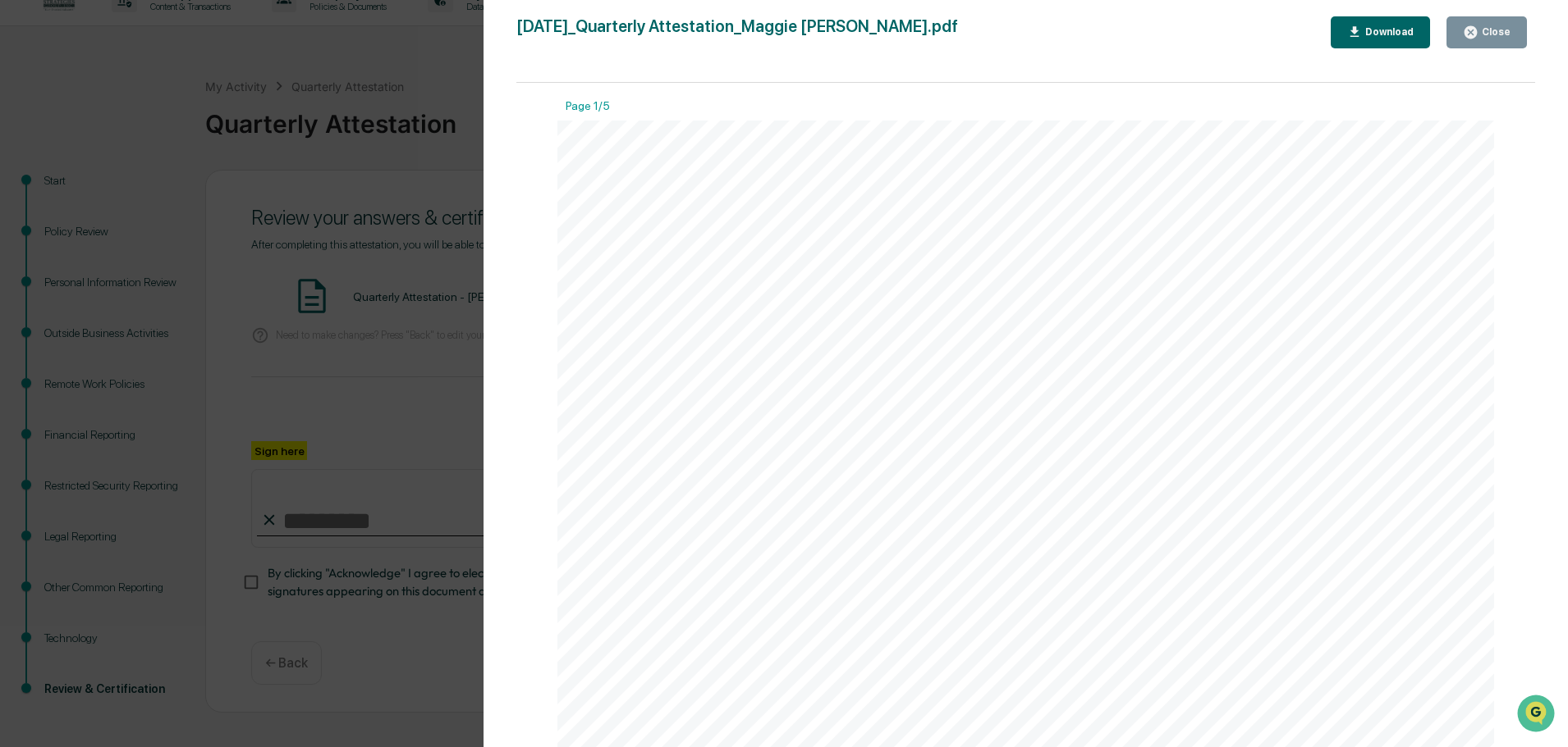
click at [1501, 30] on div "Close" at bounding box center [1494, 31] width 32 height 11
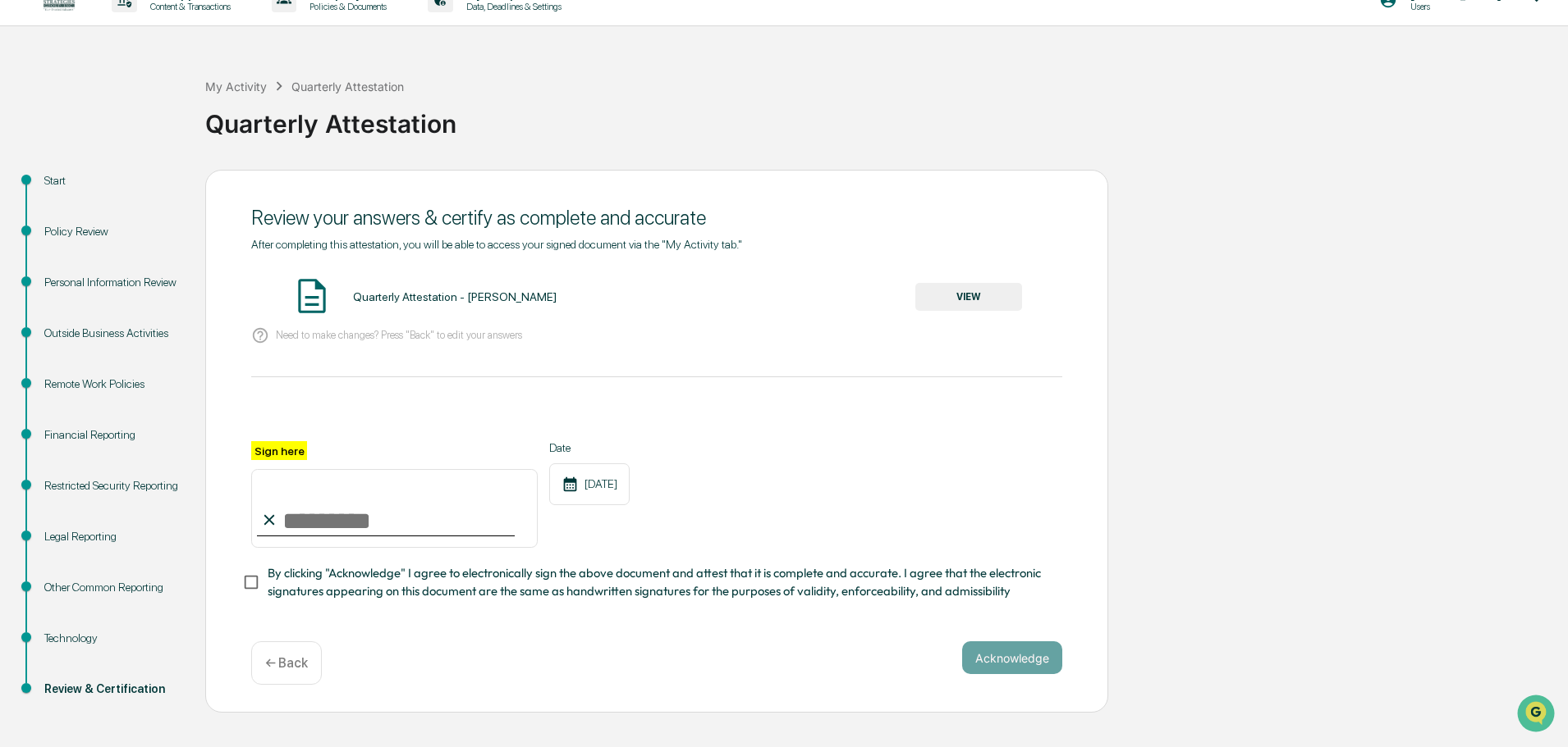
click at [314, 505] on input "Sign here" at bounding box center [394, 509] width 286 height 79
type input "**********"
click at [731, 462] on div "**********" at bounding box center [657, 495] width 811 height 107
click at [989, 671] on button "Acknowledge" at bounding box center [1012, 658] width 100 height 33
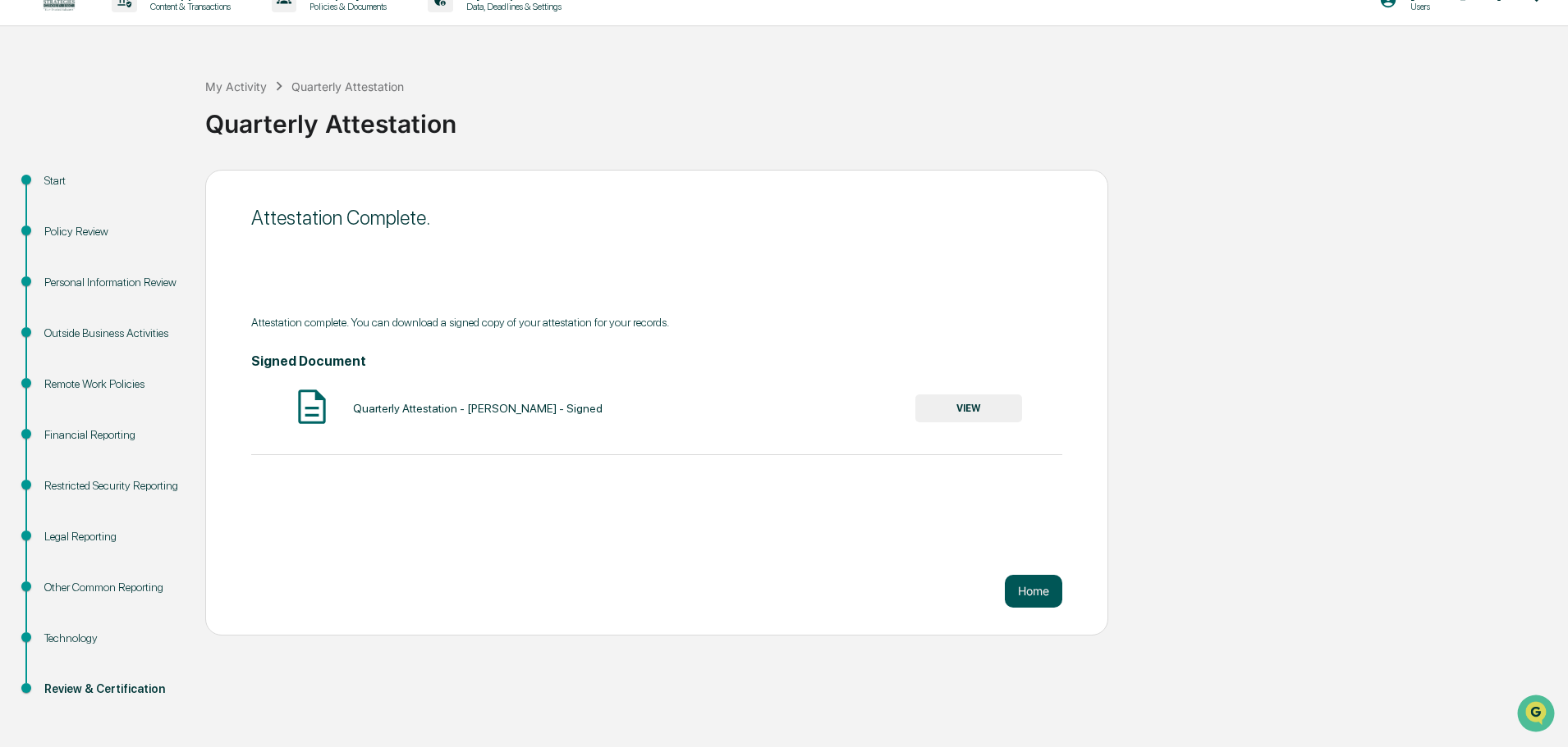
click at [1026, 595] on button "Home" at bounding box center [1034, 591] width 57 height 33
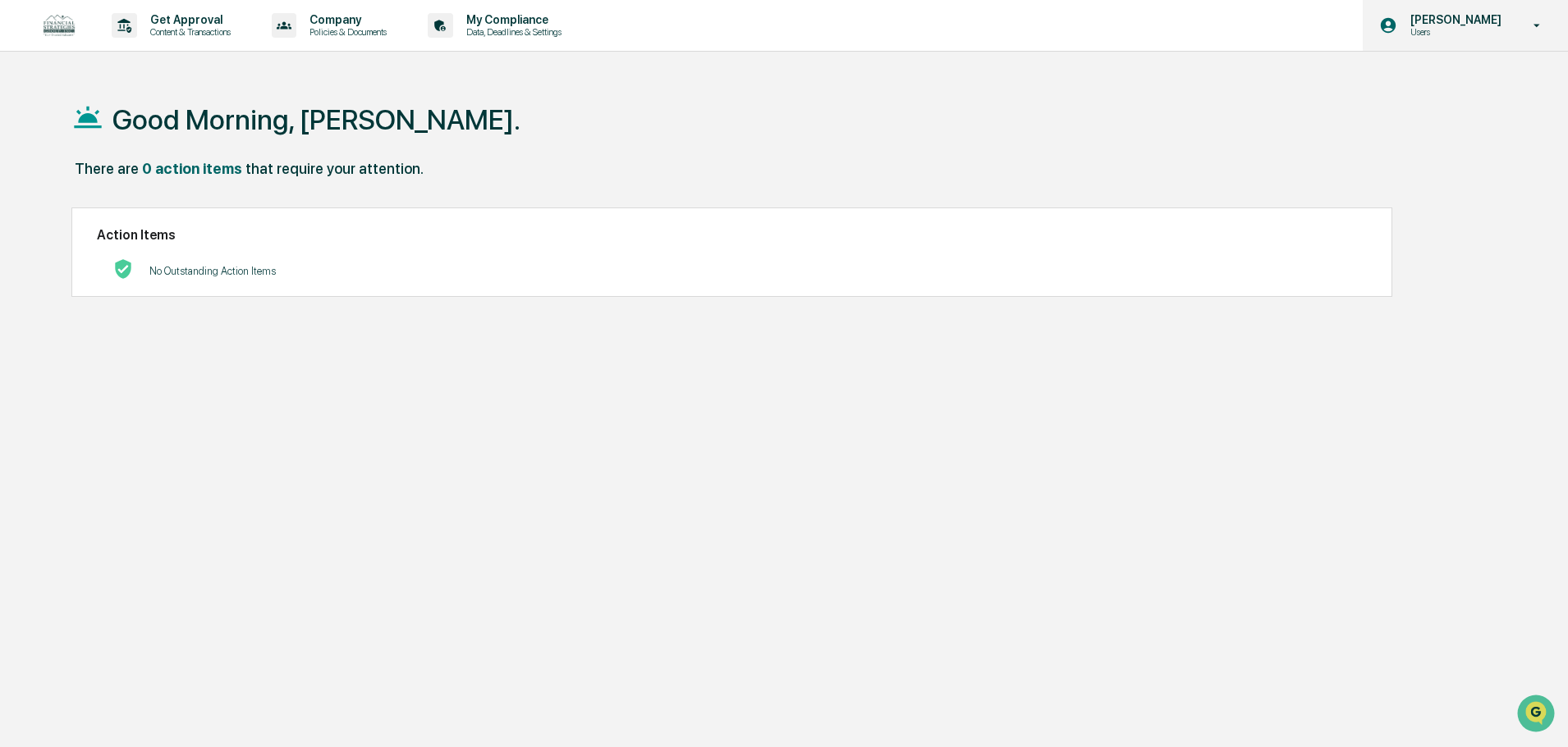
click at [1471, 17] on p "[PERSON_NAME]" at bounding box center [1453, 19] width 112 height 13
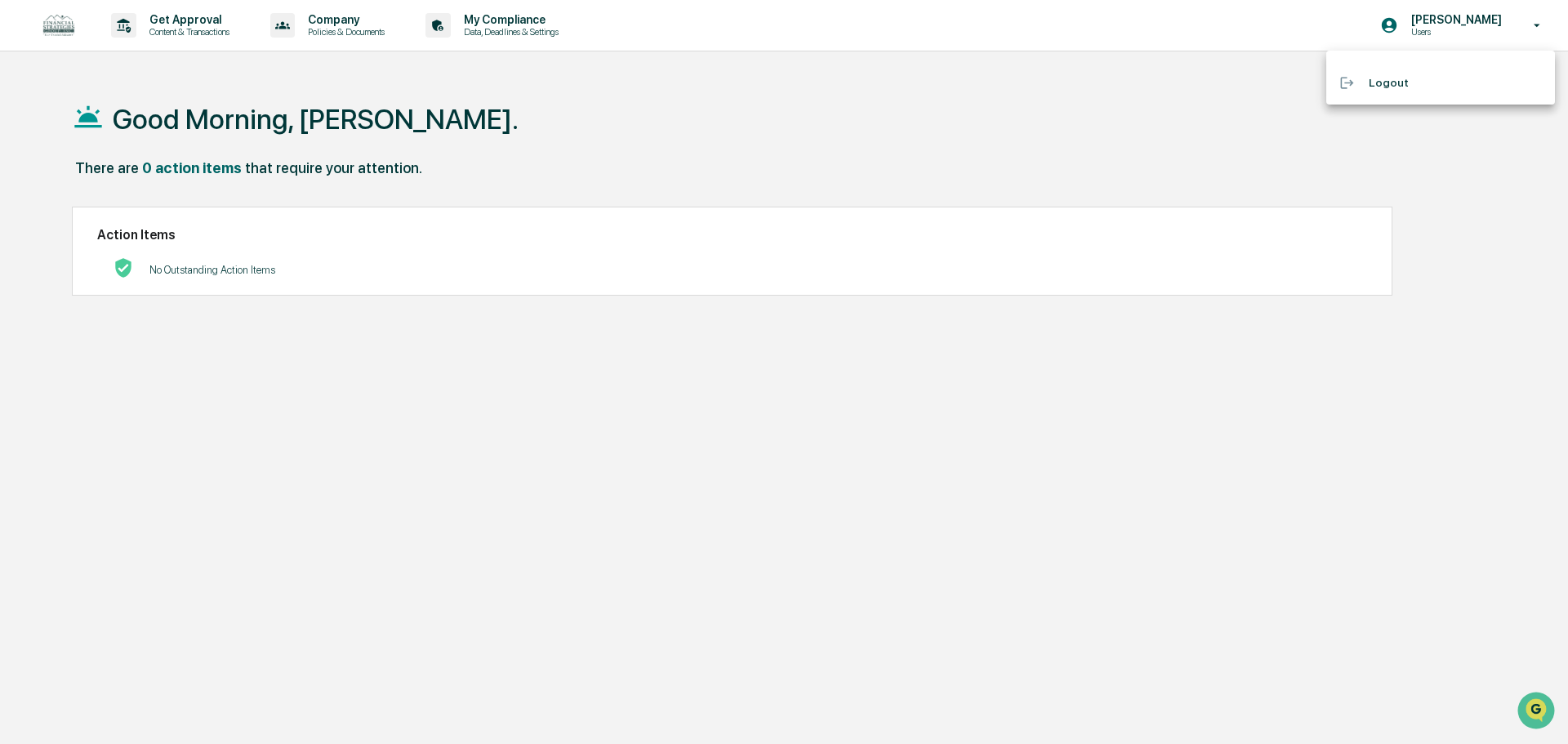
click at [1400, 89] on li "Logout" at bounding box center [1441, 82] width 229 height 30
